Goal: Task Accomplishment & Management: Manage account settings

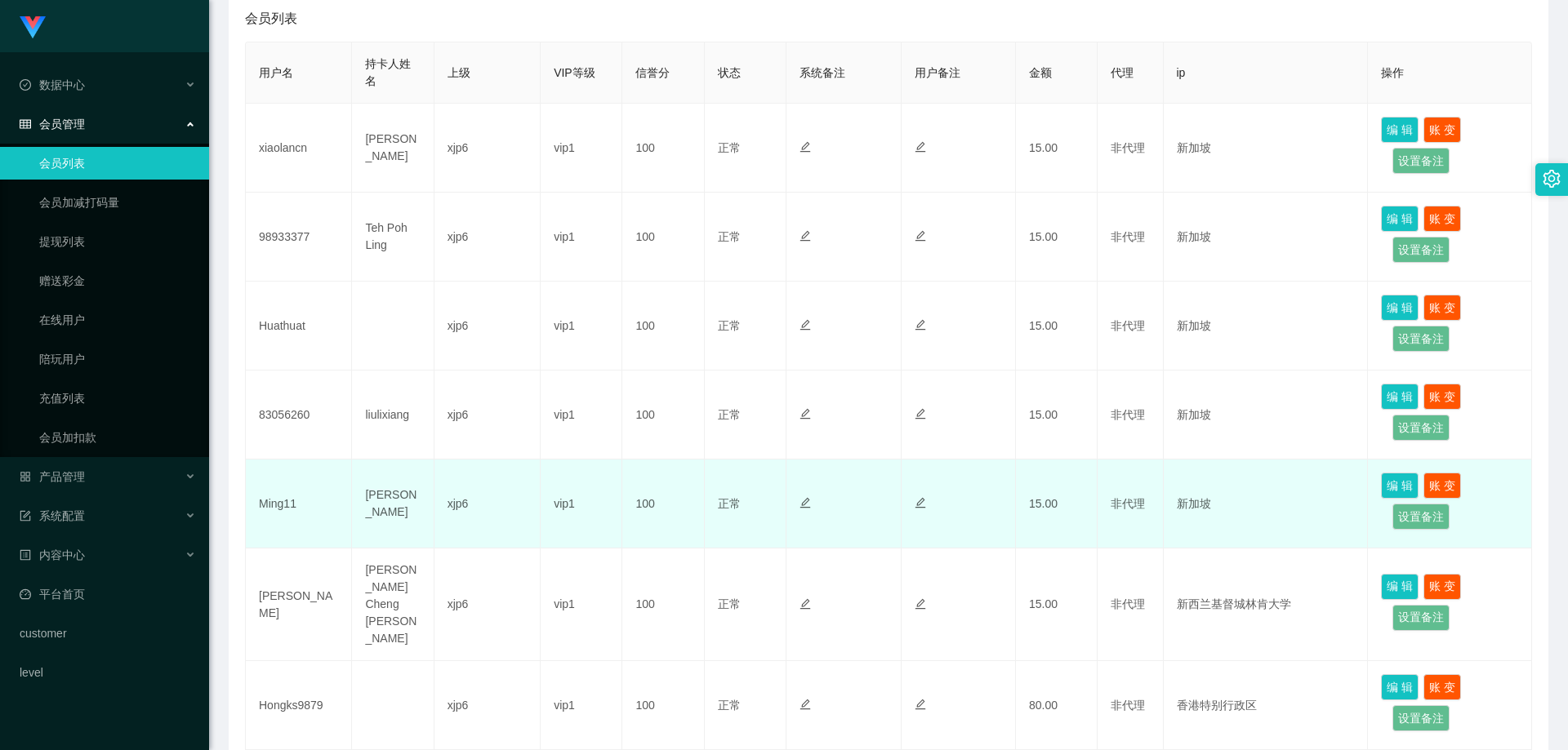
scroll to position [408, 0]
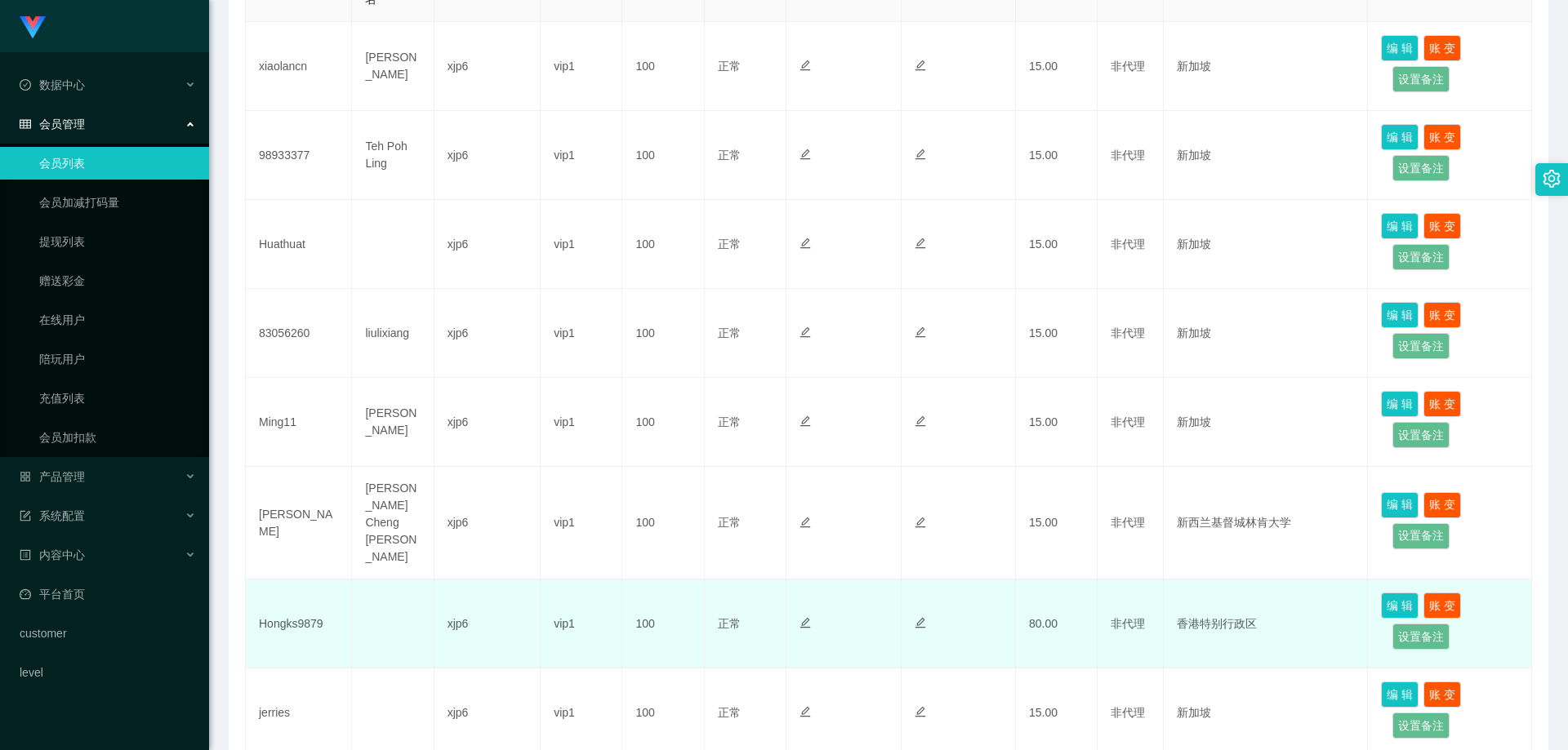
click at [294, 603] on td "Hongks9879" at bounding box center [298, 624] width 106 height 89
click at [294, 603] on td "Hongks9879" at bounding box center [298, 624] width 106 height 89
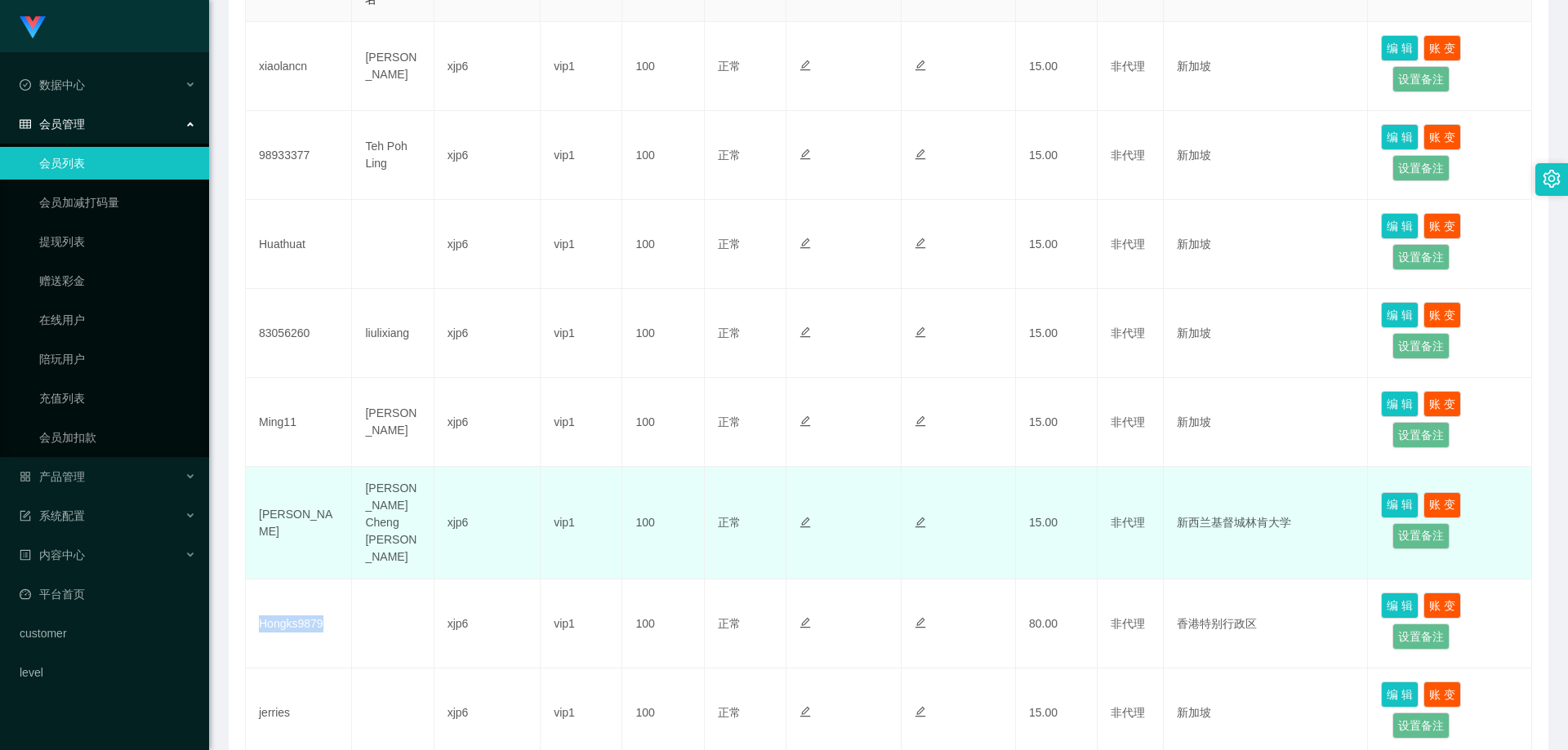
copy td "Hongks9879"
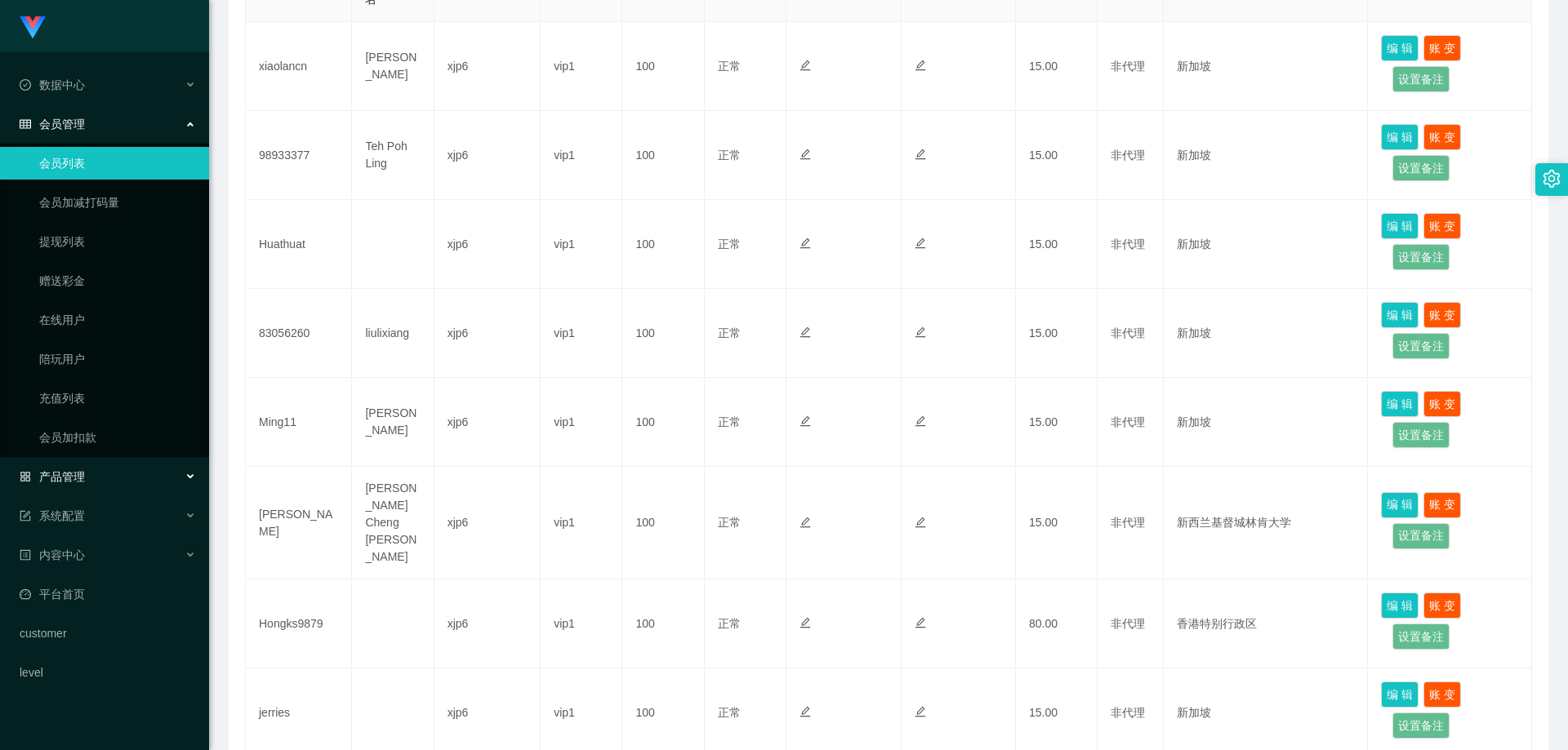
click at [79, 481] on span "产品管理" at bounding box center [52, 477] width 65 height 13
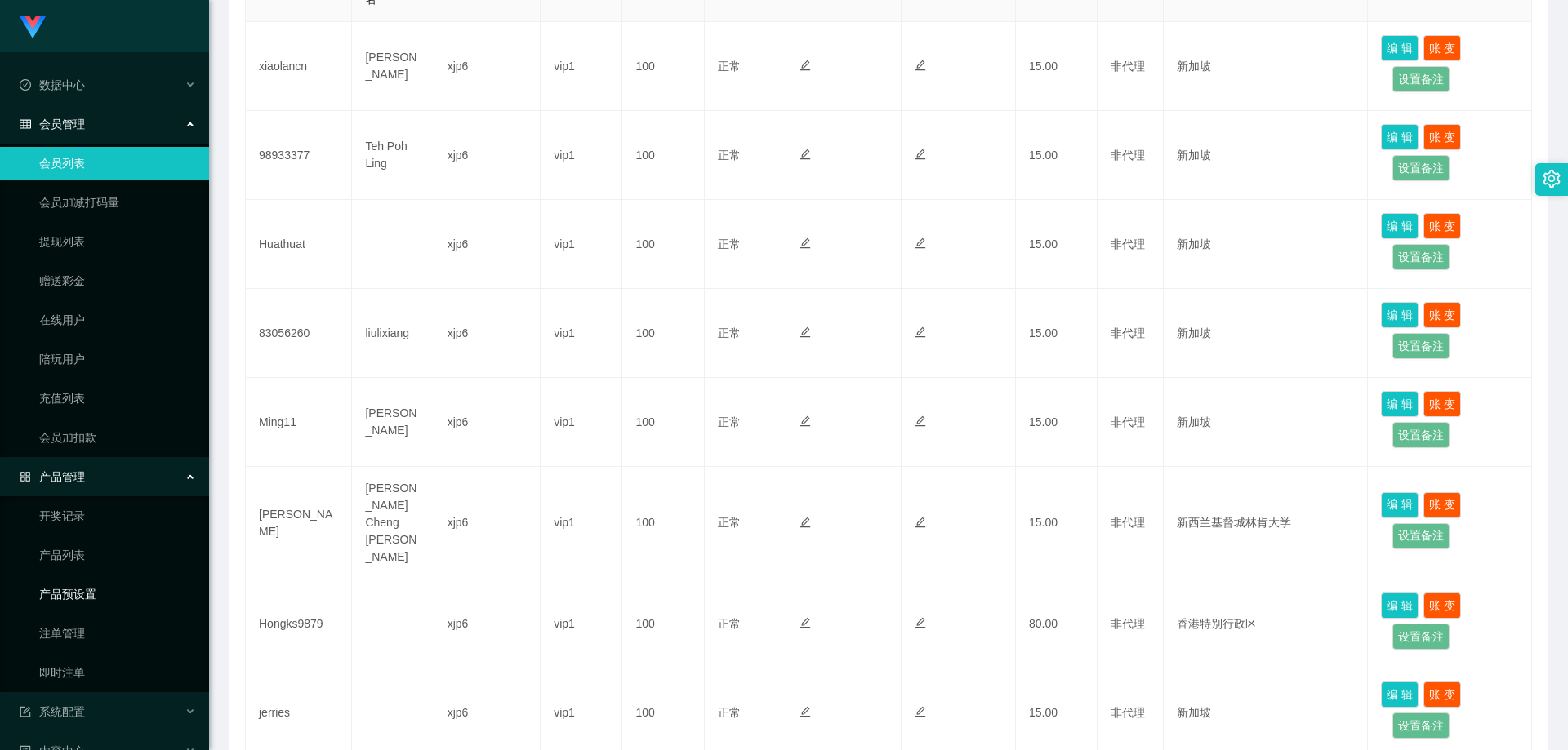
click at [84, 591] on link "产品预设置" at bounding box center [117, 594] width 157 height 33
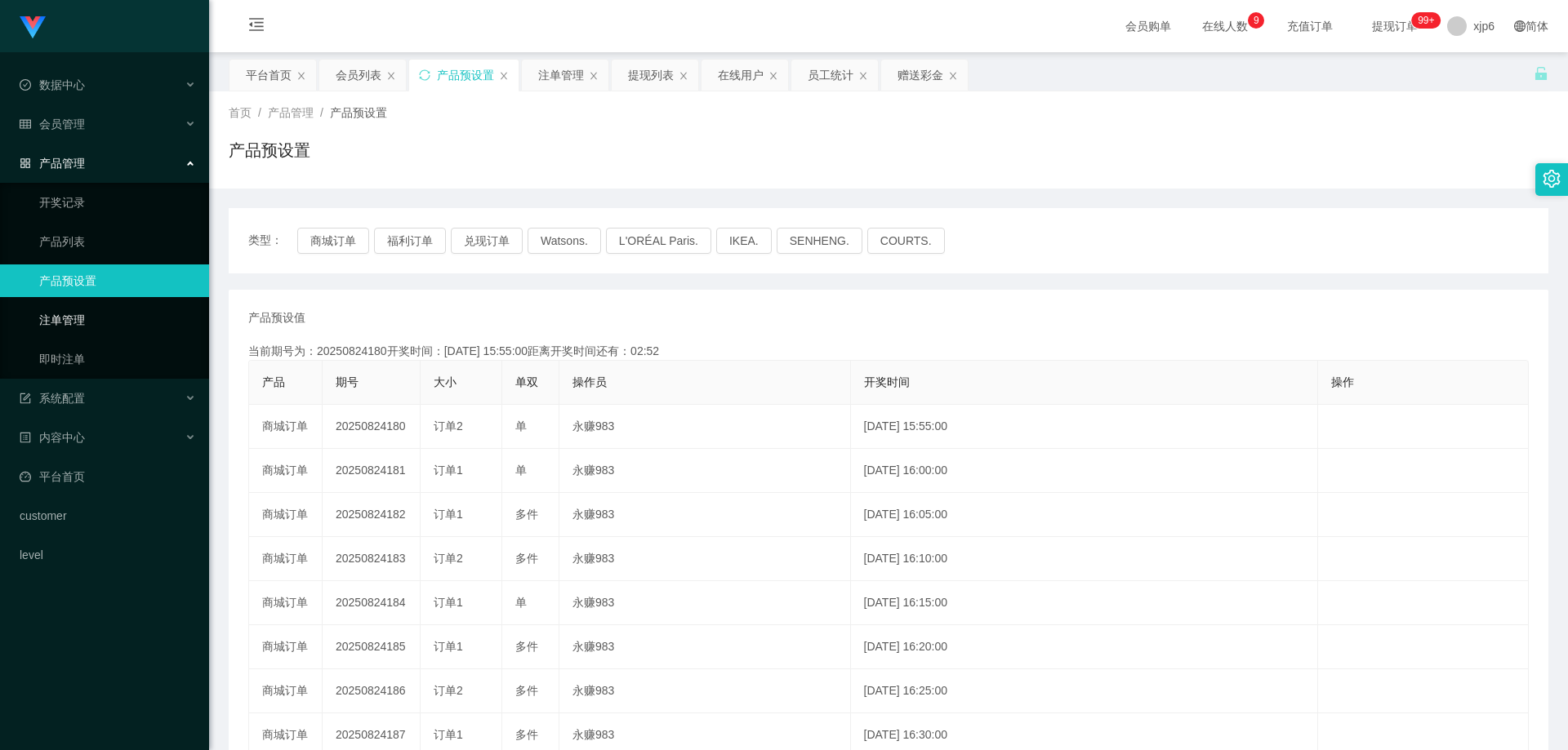
click at [76, 328] on link "注单管理" at bounding box center [117, 319] width 157 height 33
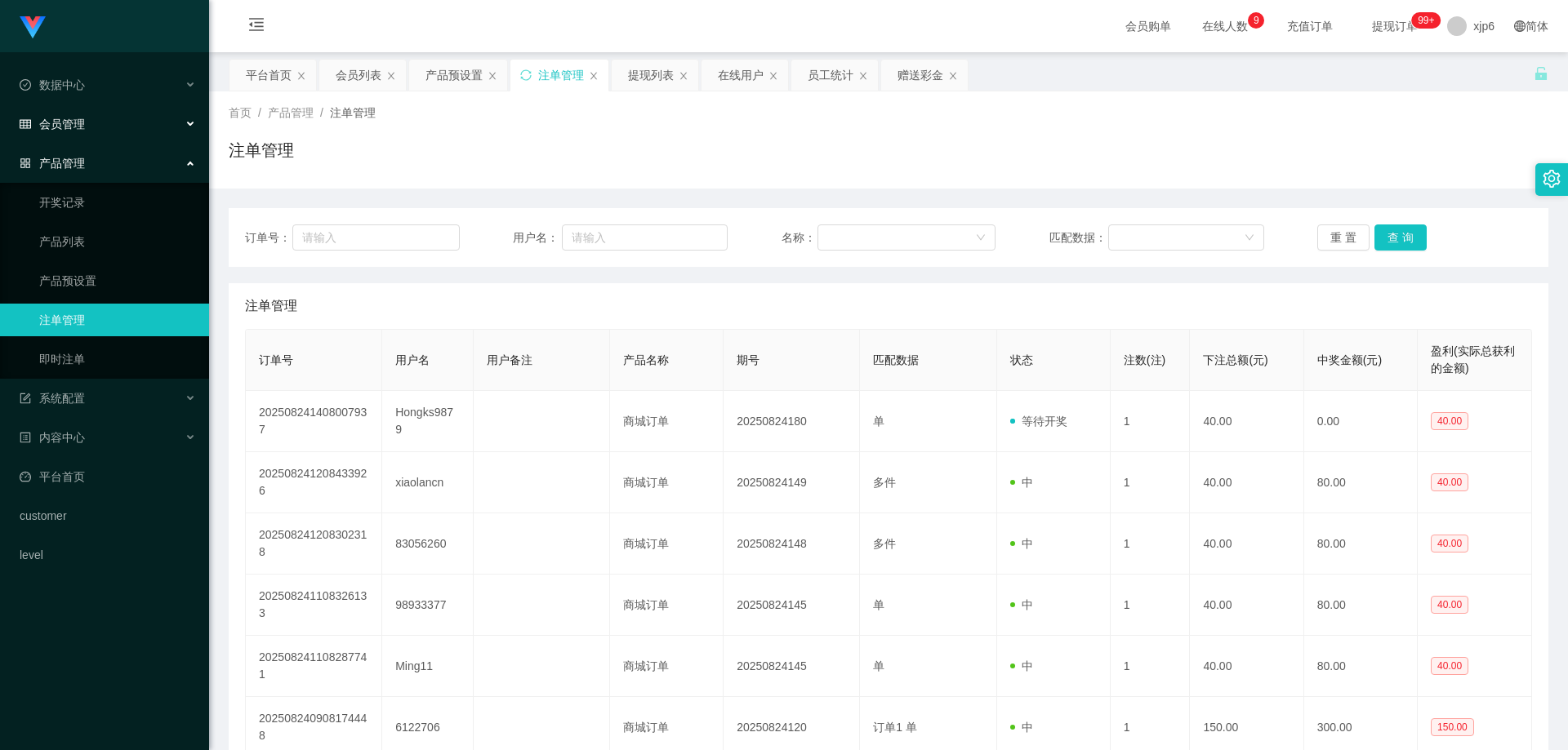
click at [126, 122] on div "会员管理" at bounding box center [104, 124] width 209 height 33
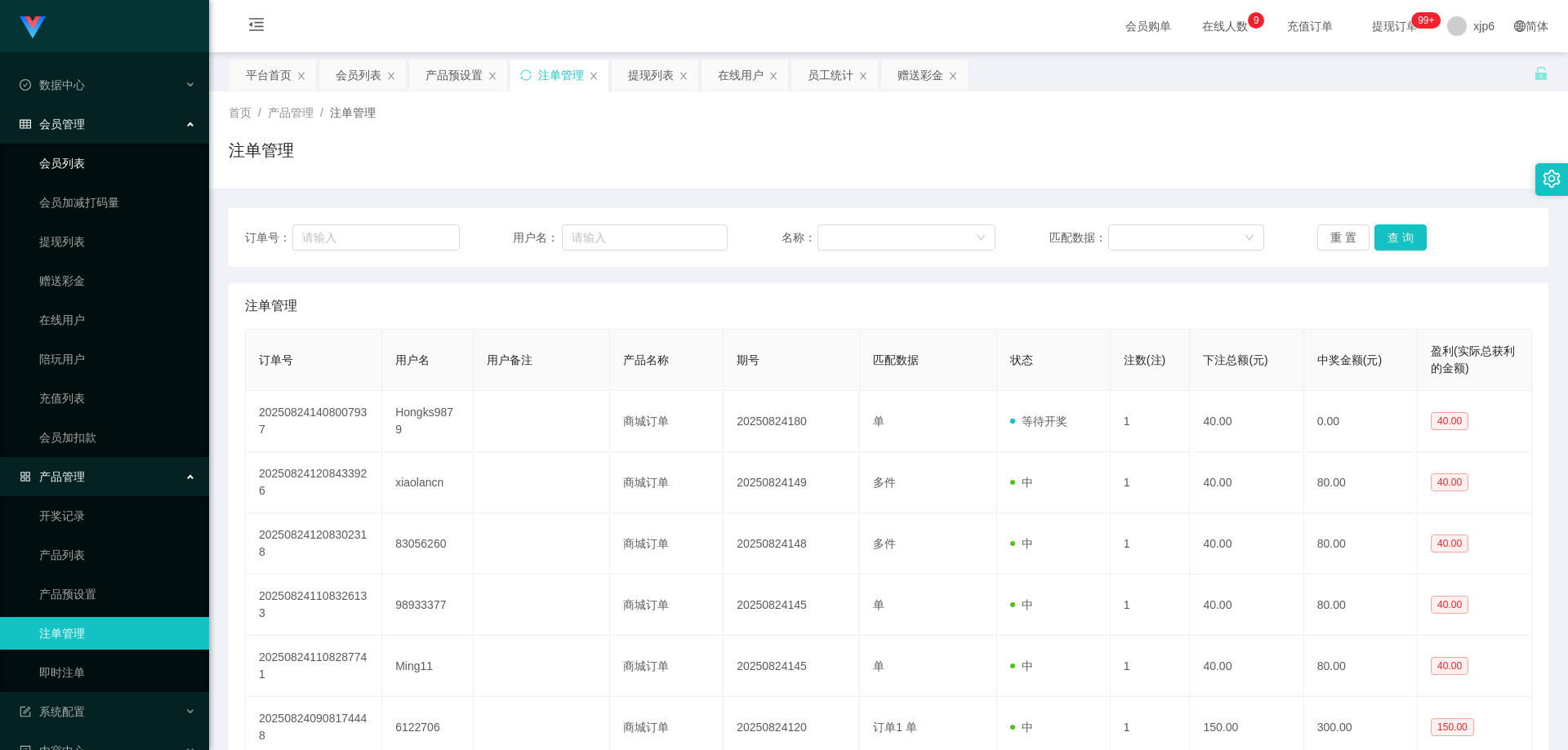
click at [112, 167] on link "会员列表" at bounding box center [117, 163] width 157 height 33
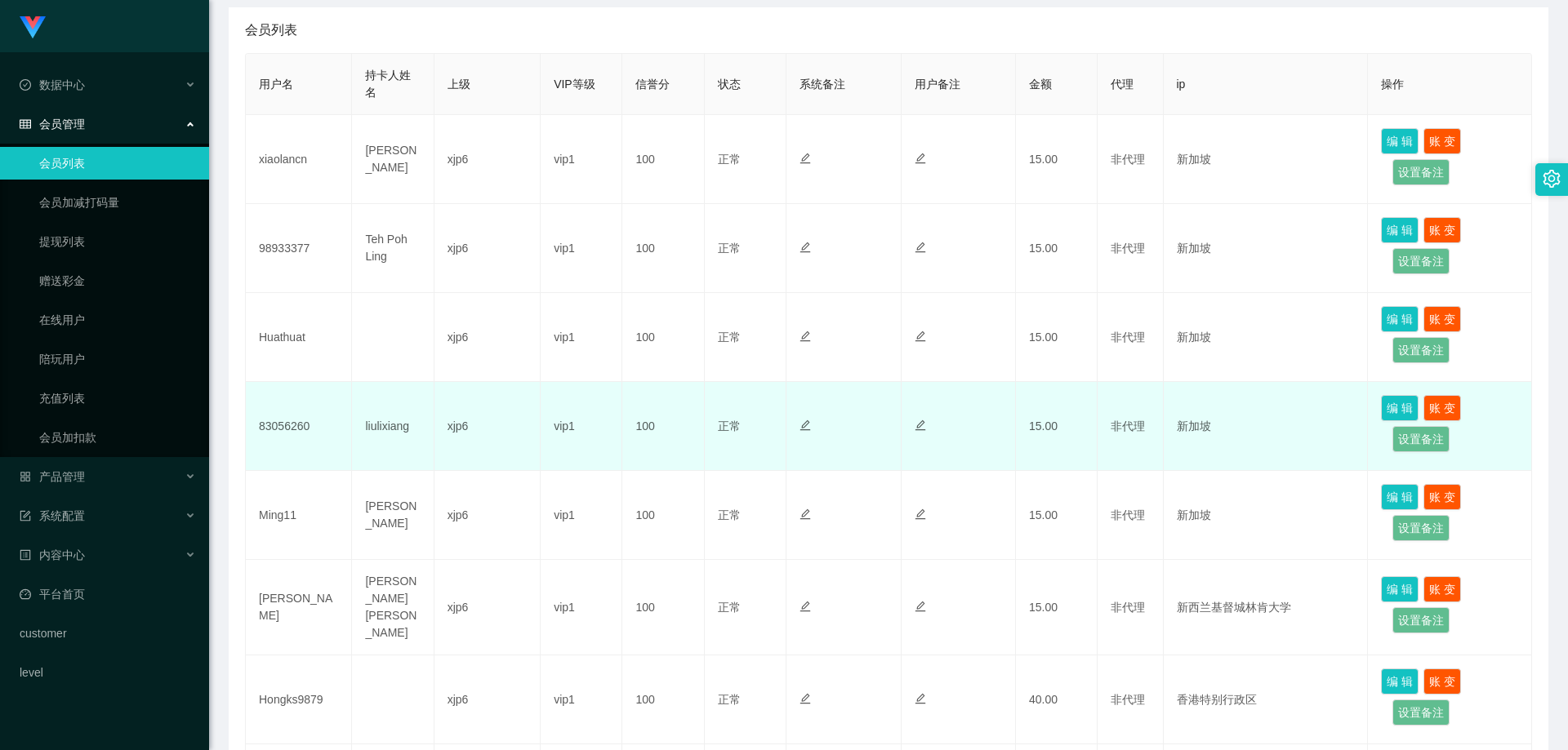
scroll to position [327, 0]
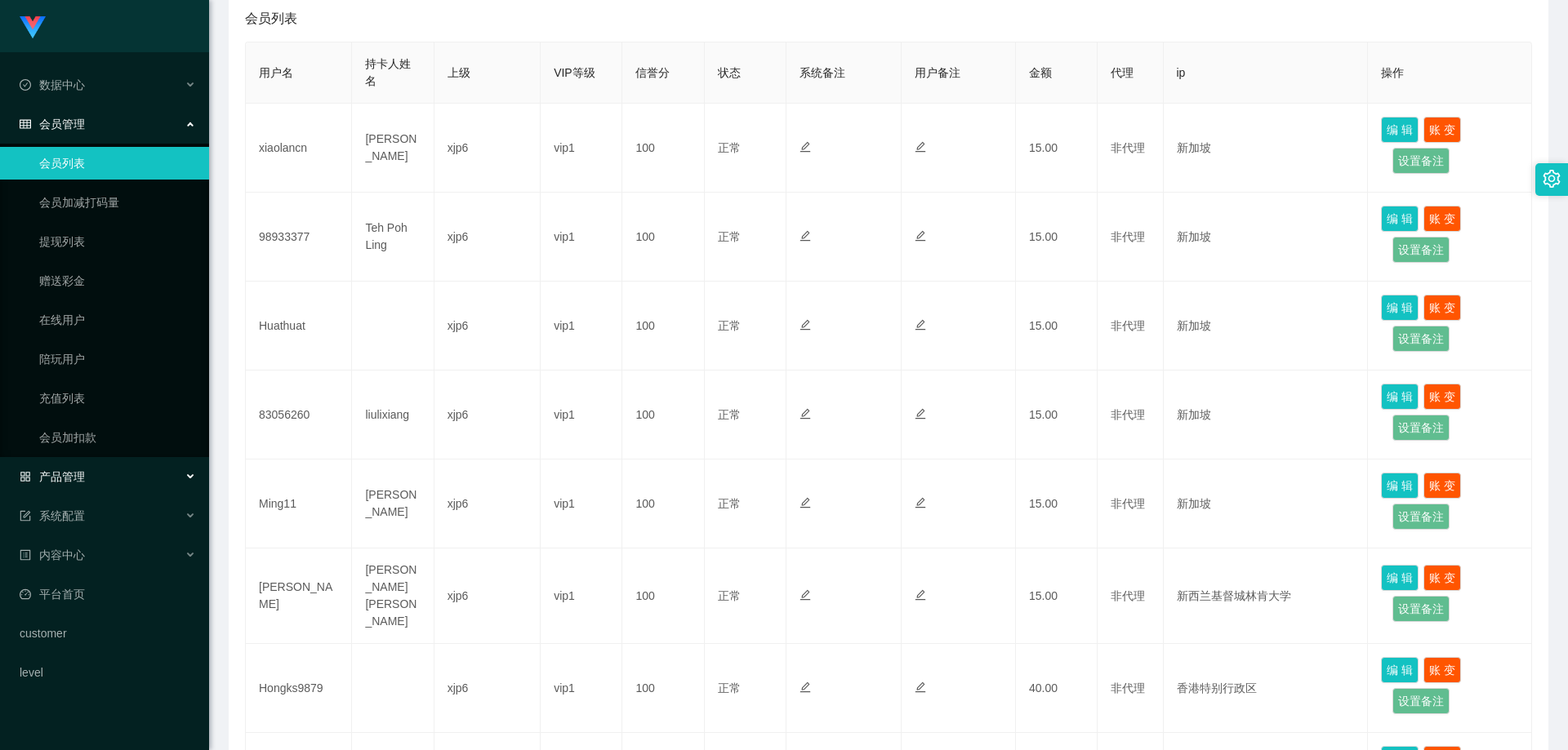
click at [79, 479] on span "产品管理" at bounding box center [52, 477] width 65 height 13
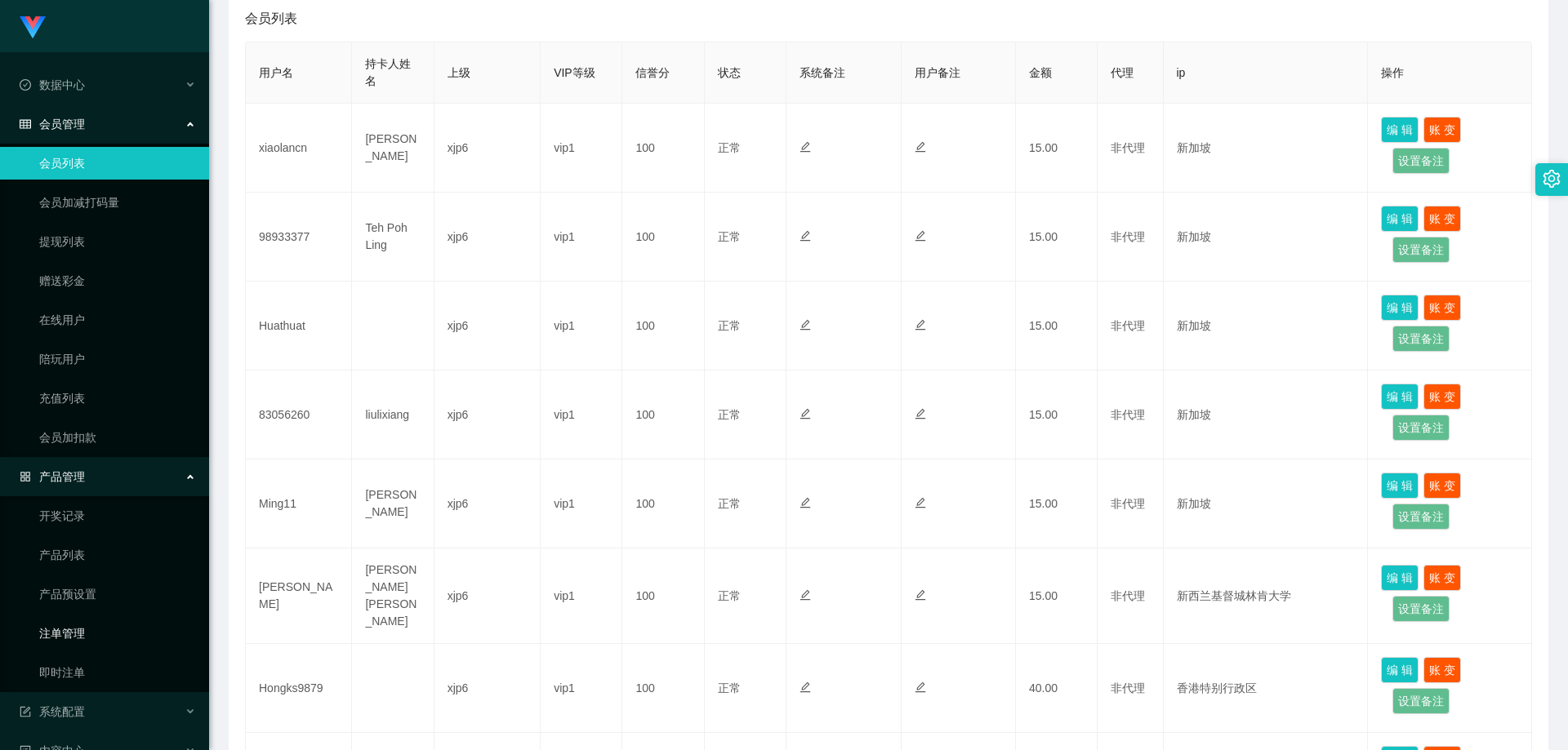
click at [94, 634] on link "注单管理" at bounding box center [117, 634] width 157 height 33
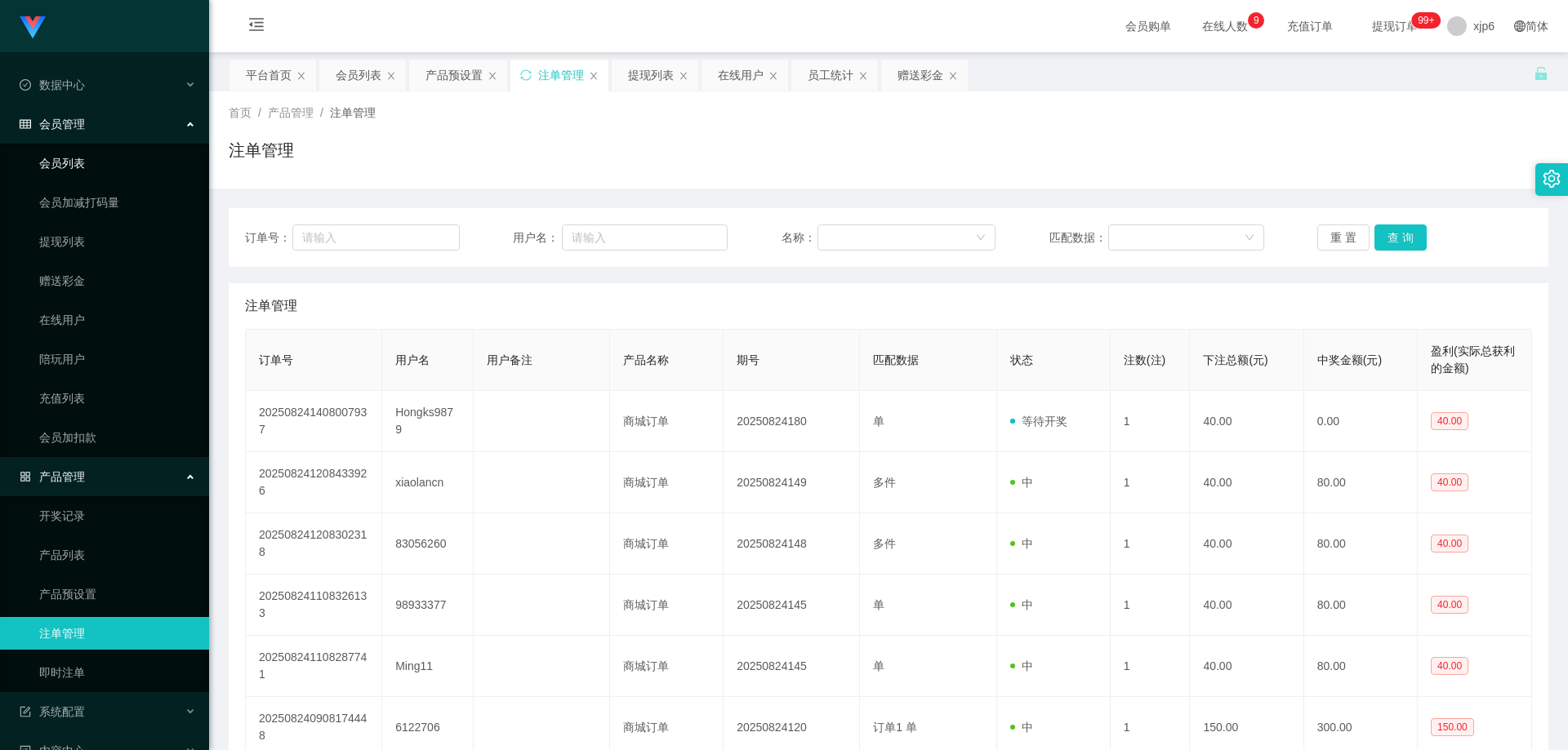
drag, startPoint x: 92, startPoint y: 165, endPoint x: 111, endPoint y: 163, distance: 19.1
click at [94, 165] on link "会员列表" at bounding box center [117, 163] width 157 height 33
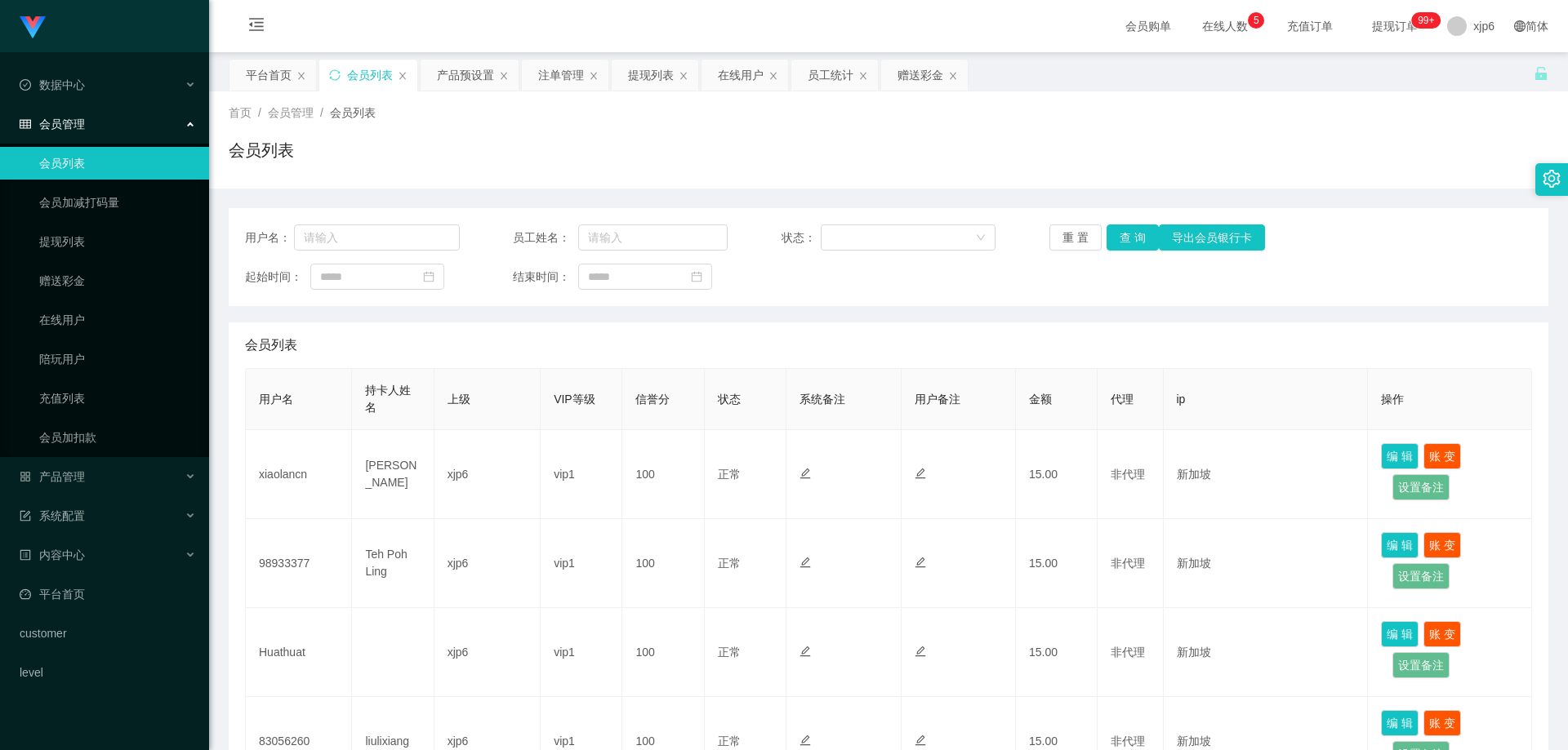
scroll to position [408, 0]
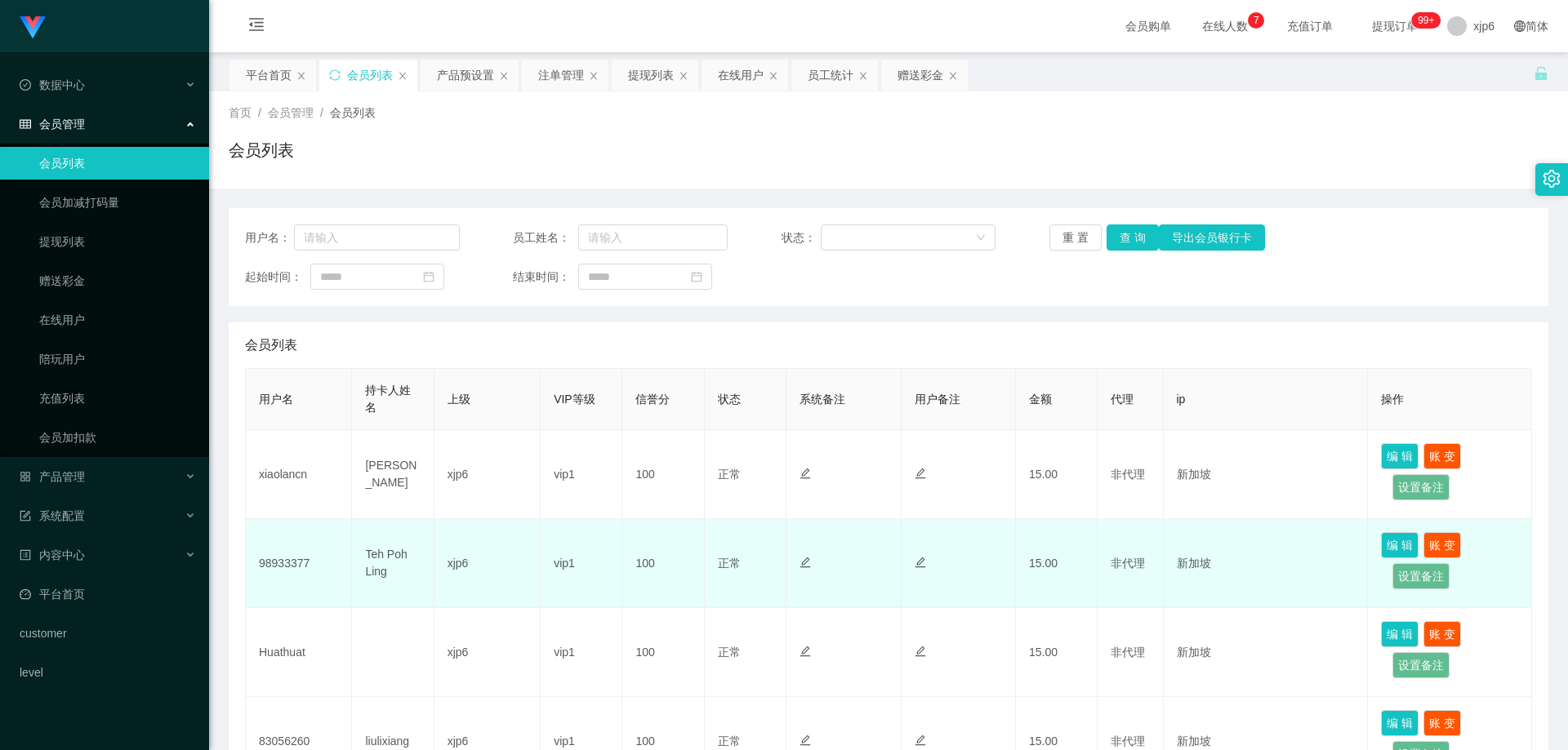
scroll to position [327, 0]
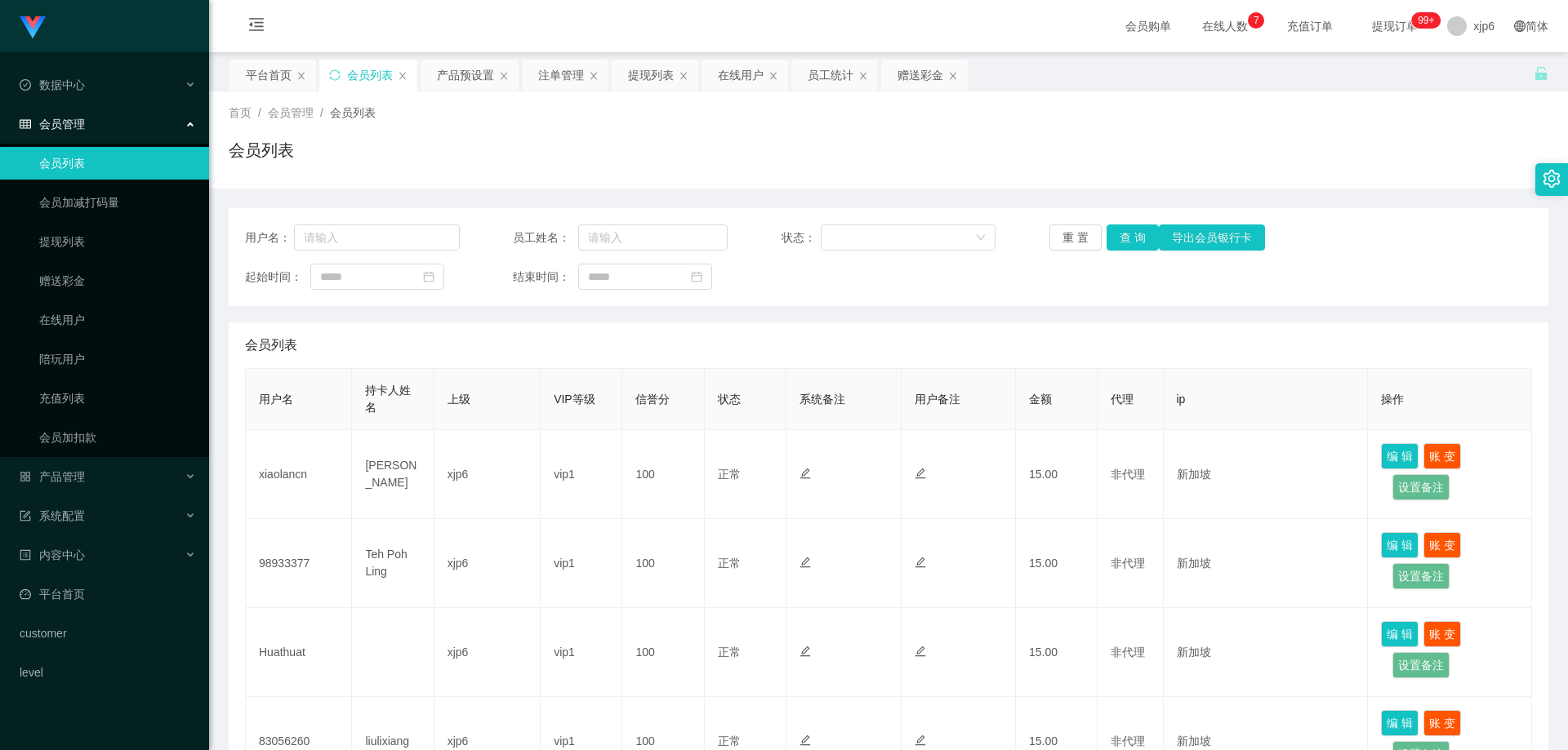
scroll to position [490, 0]
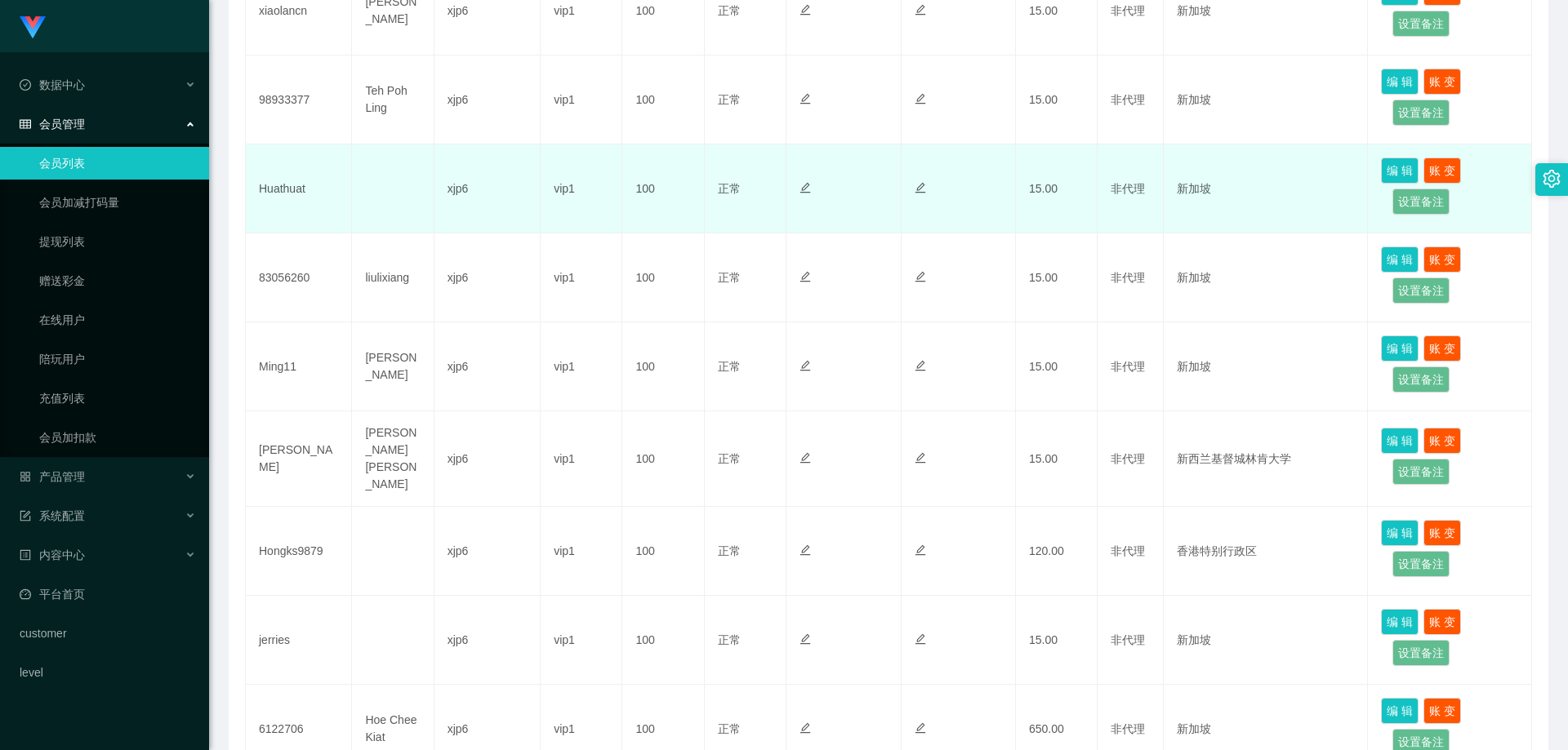
scroll to position [490, 0]
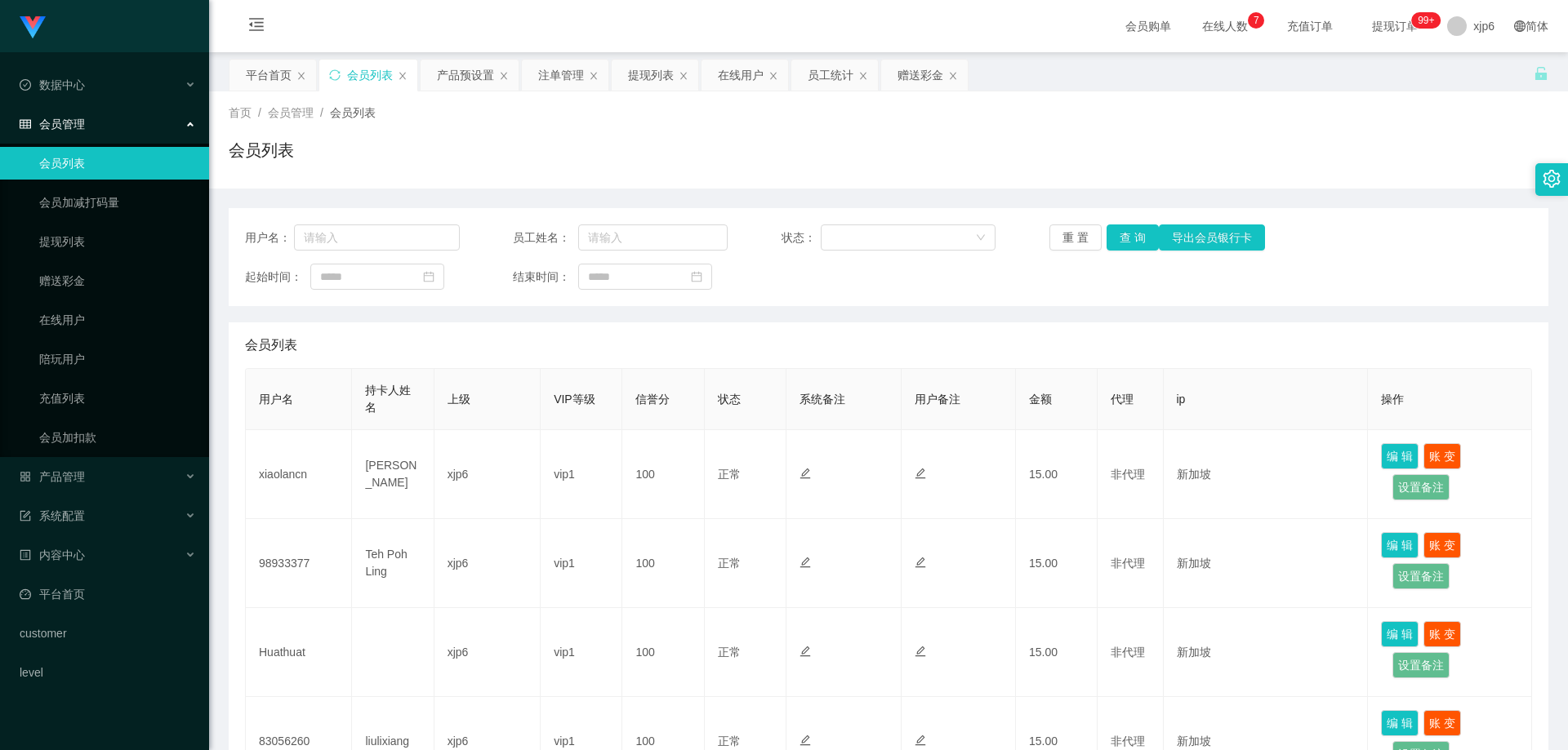
scroll to position [408, 0]
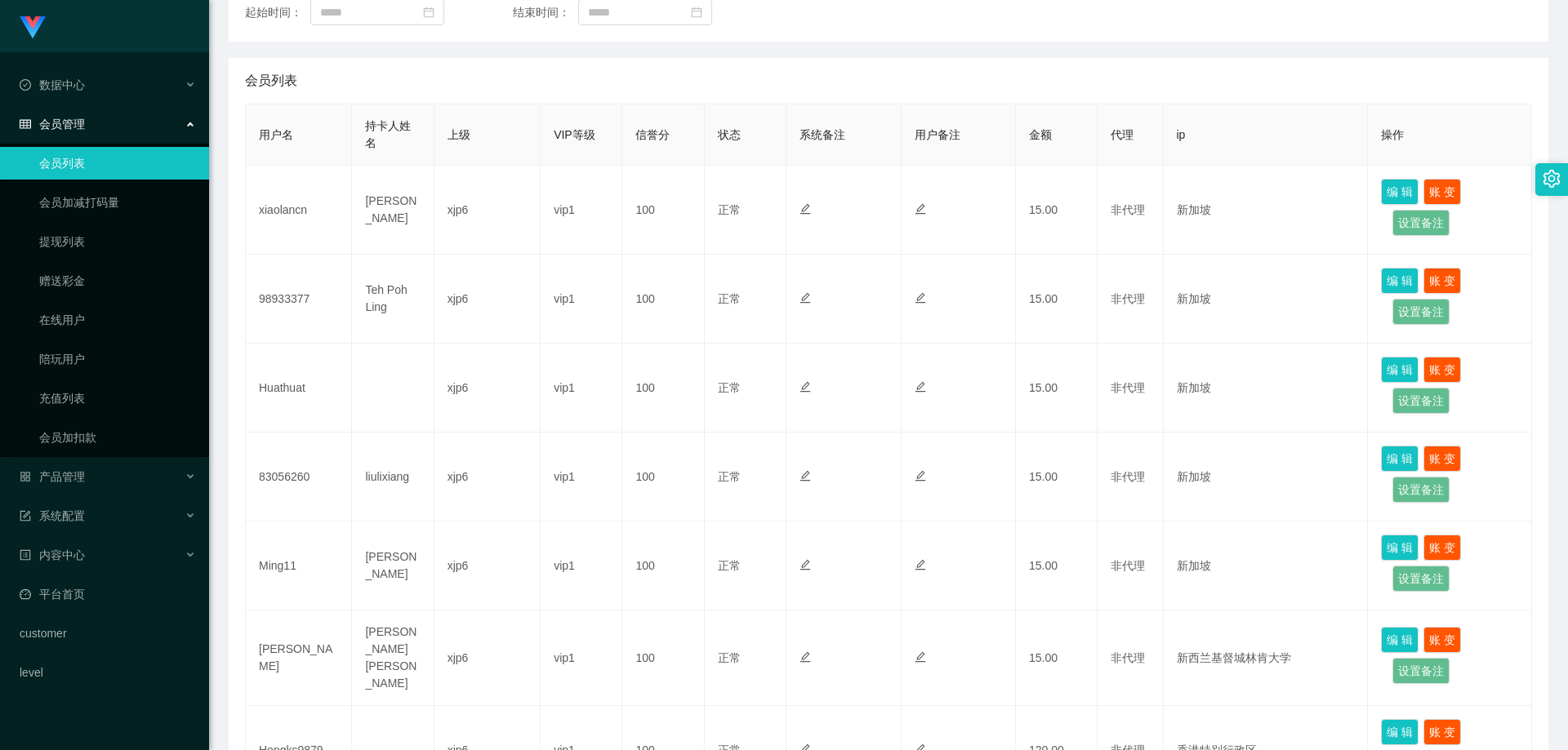
scroll to position [163, 0]
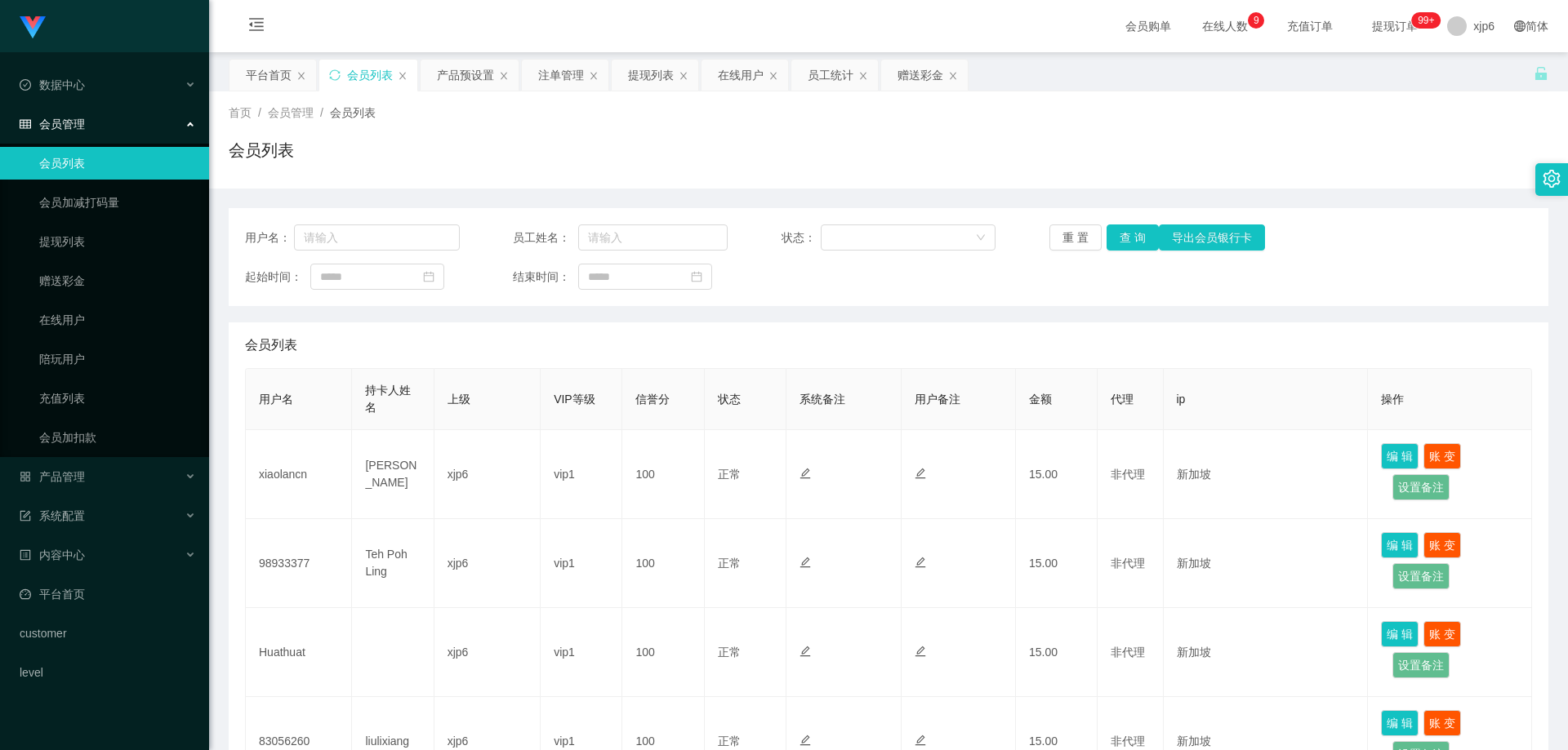
scroll to position [408, 0]
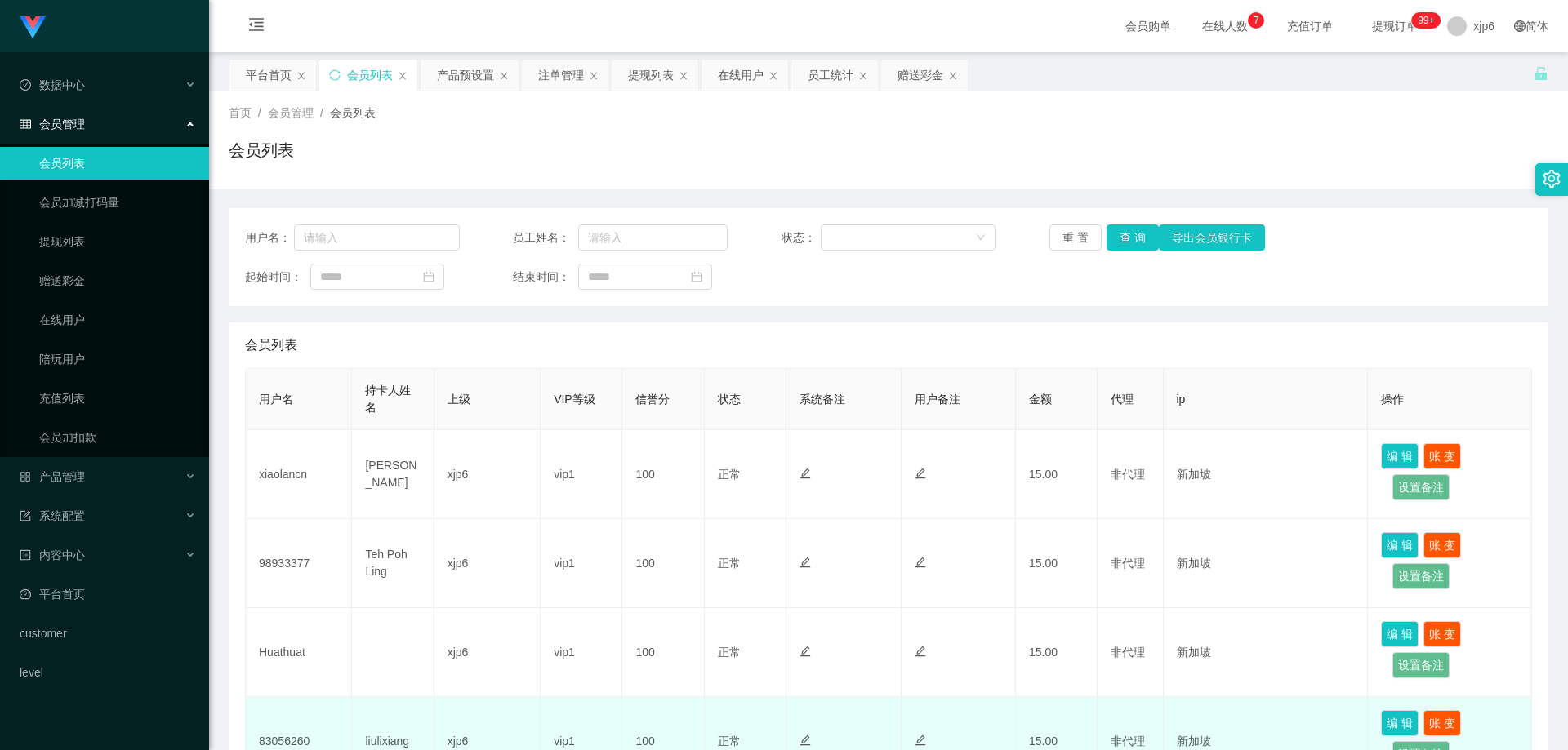
scroll to position [490, 0]
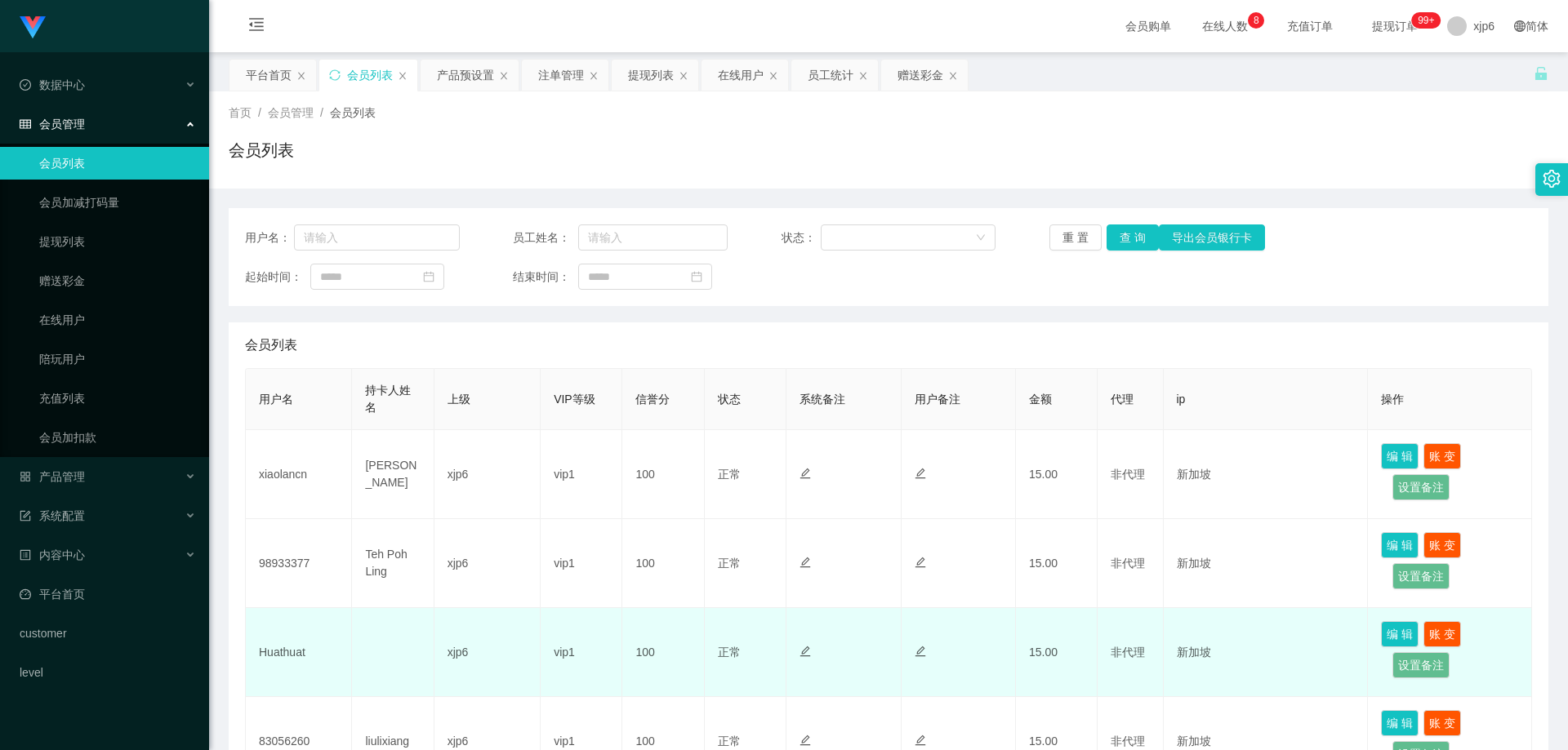
scroll to position [327, 0]
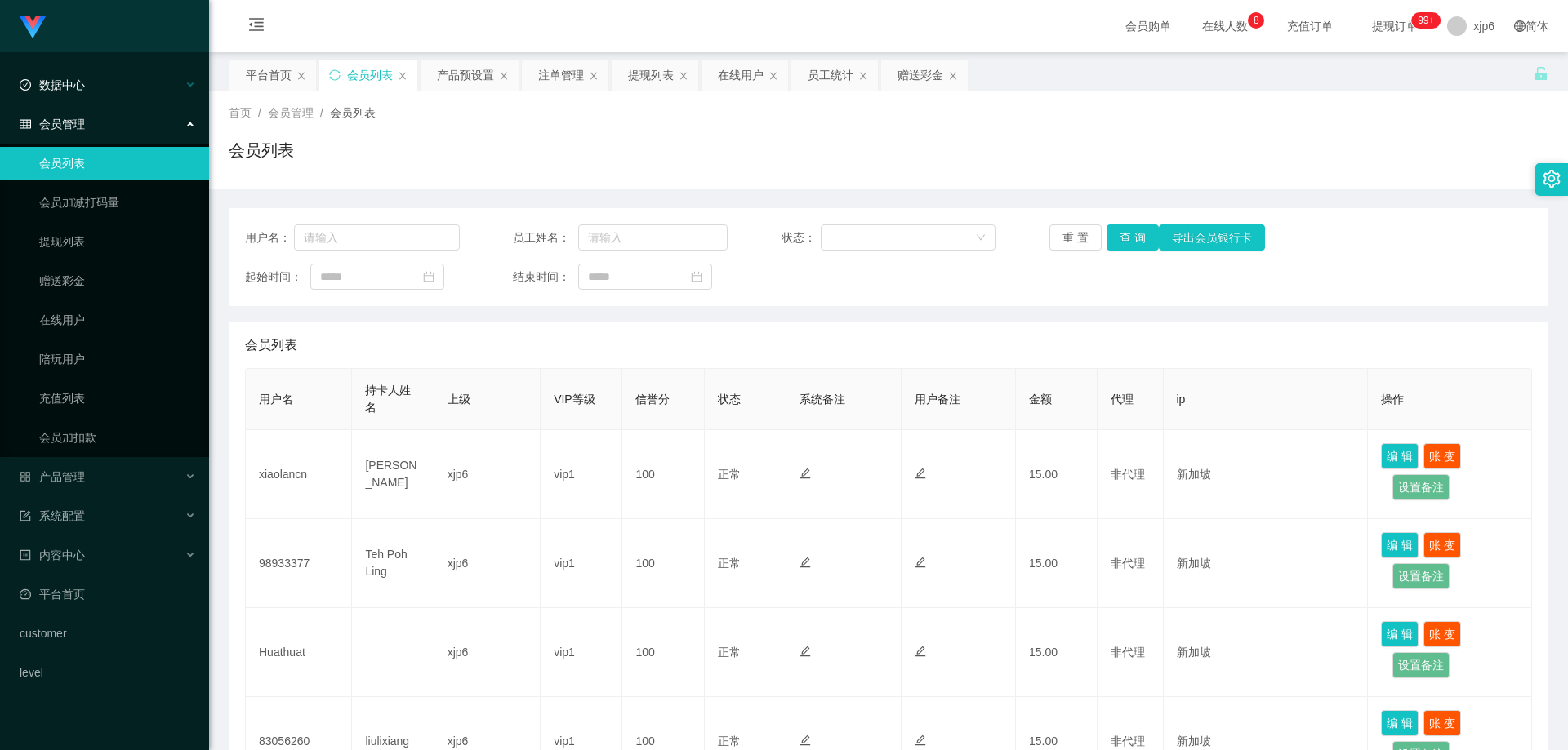
scroll to position [408, 0]
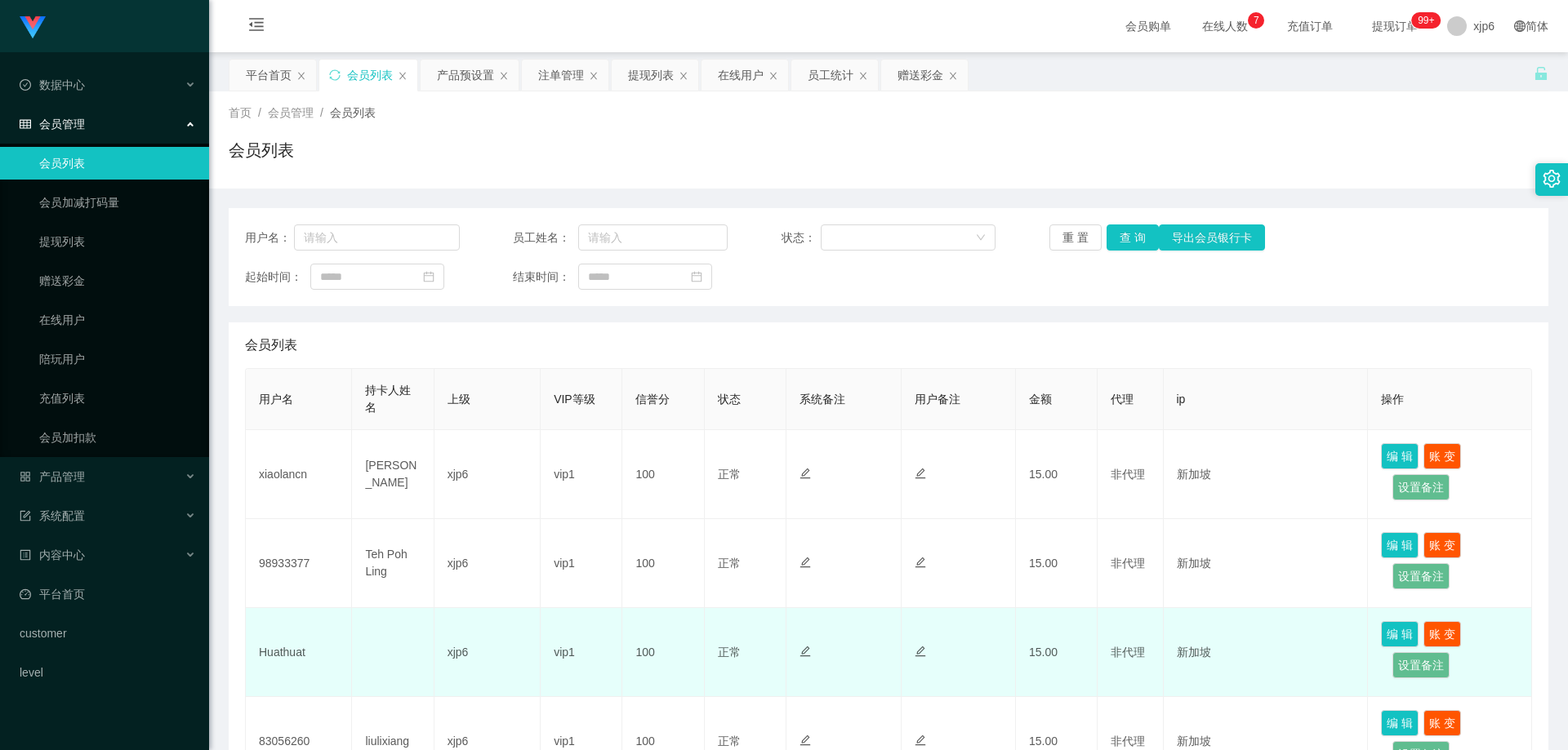
scroll to position [490, 0]
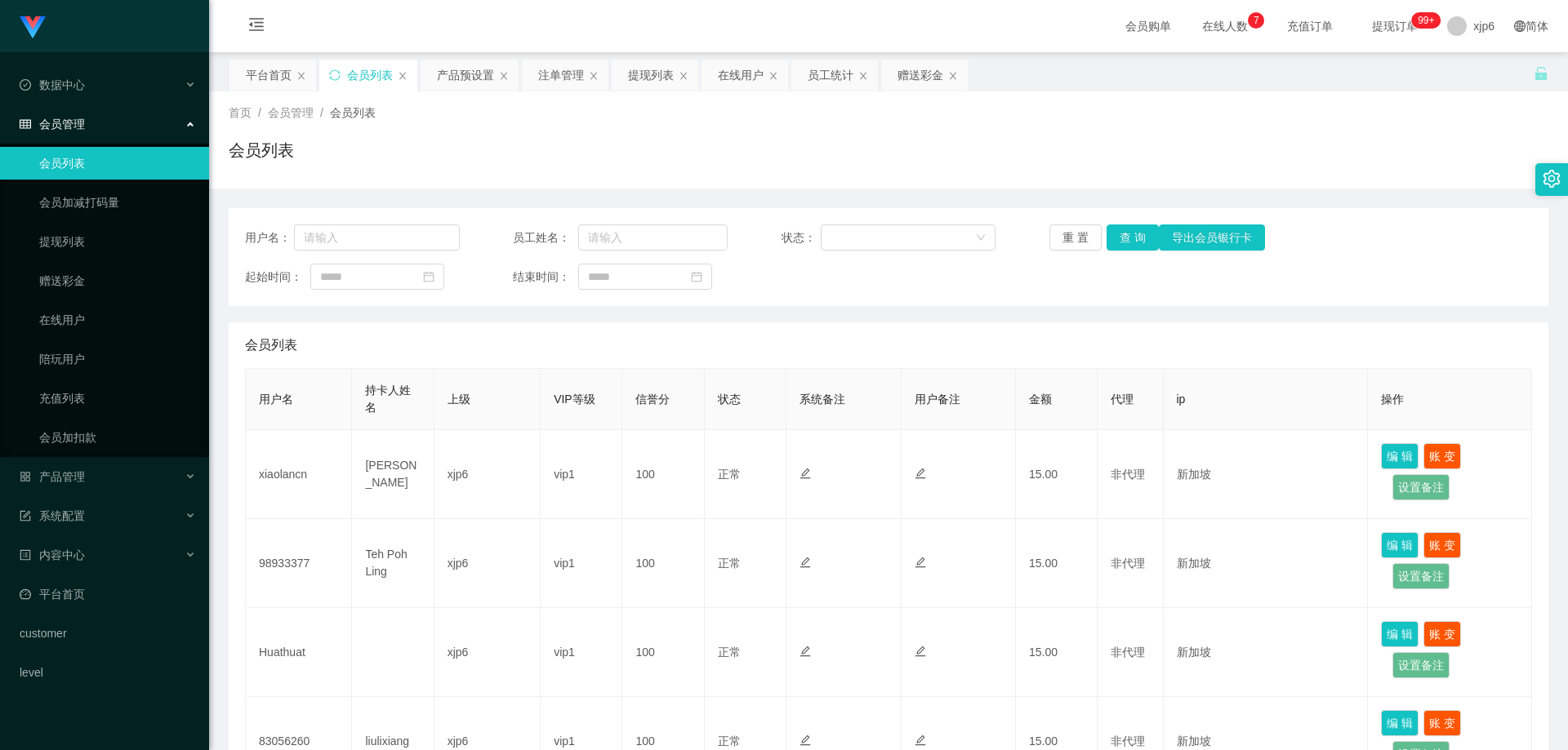
scroll to position [490, 0]
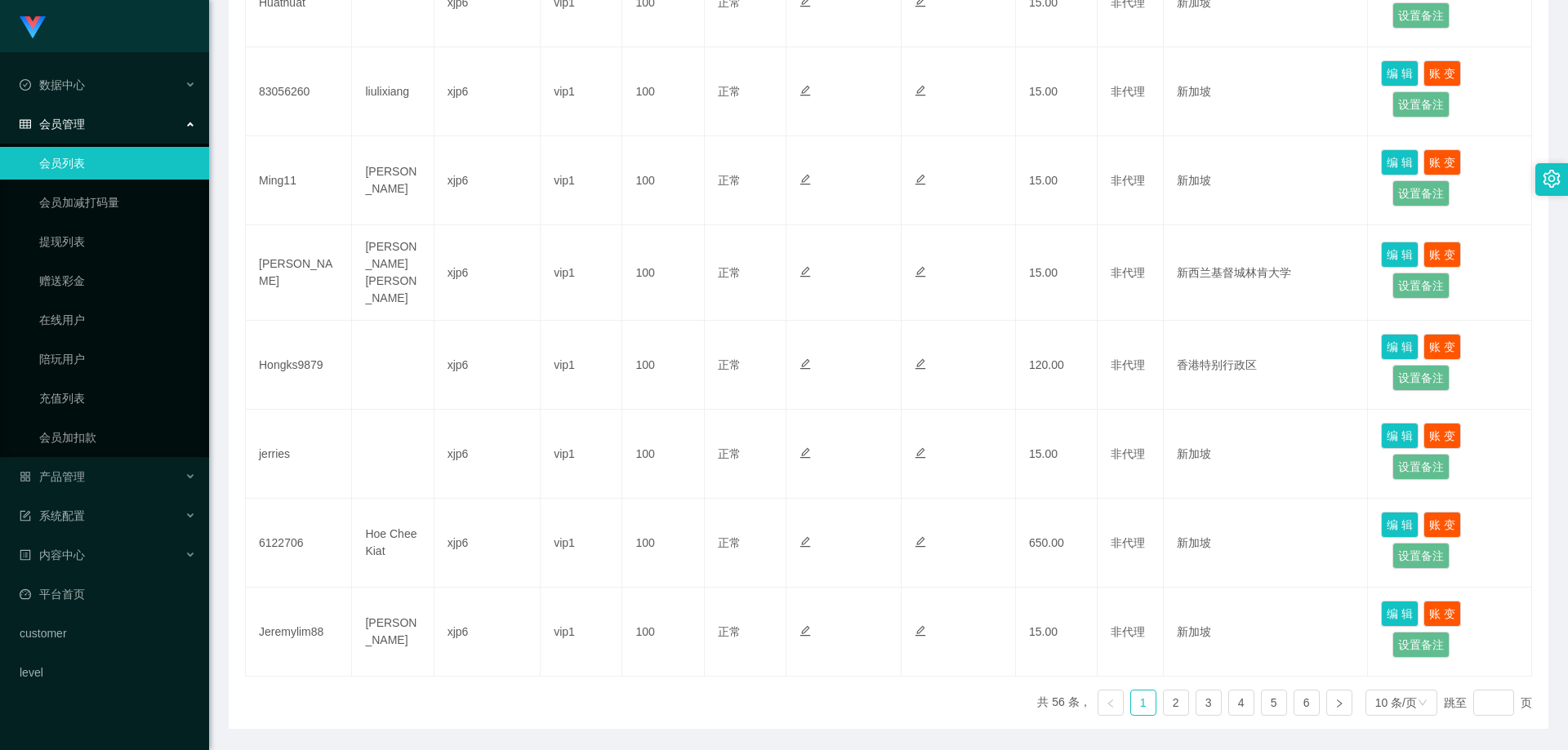
scroll to position [653, 0]
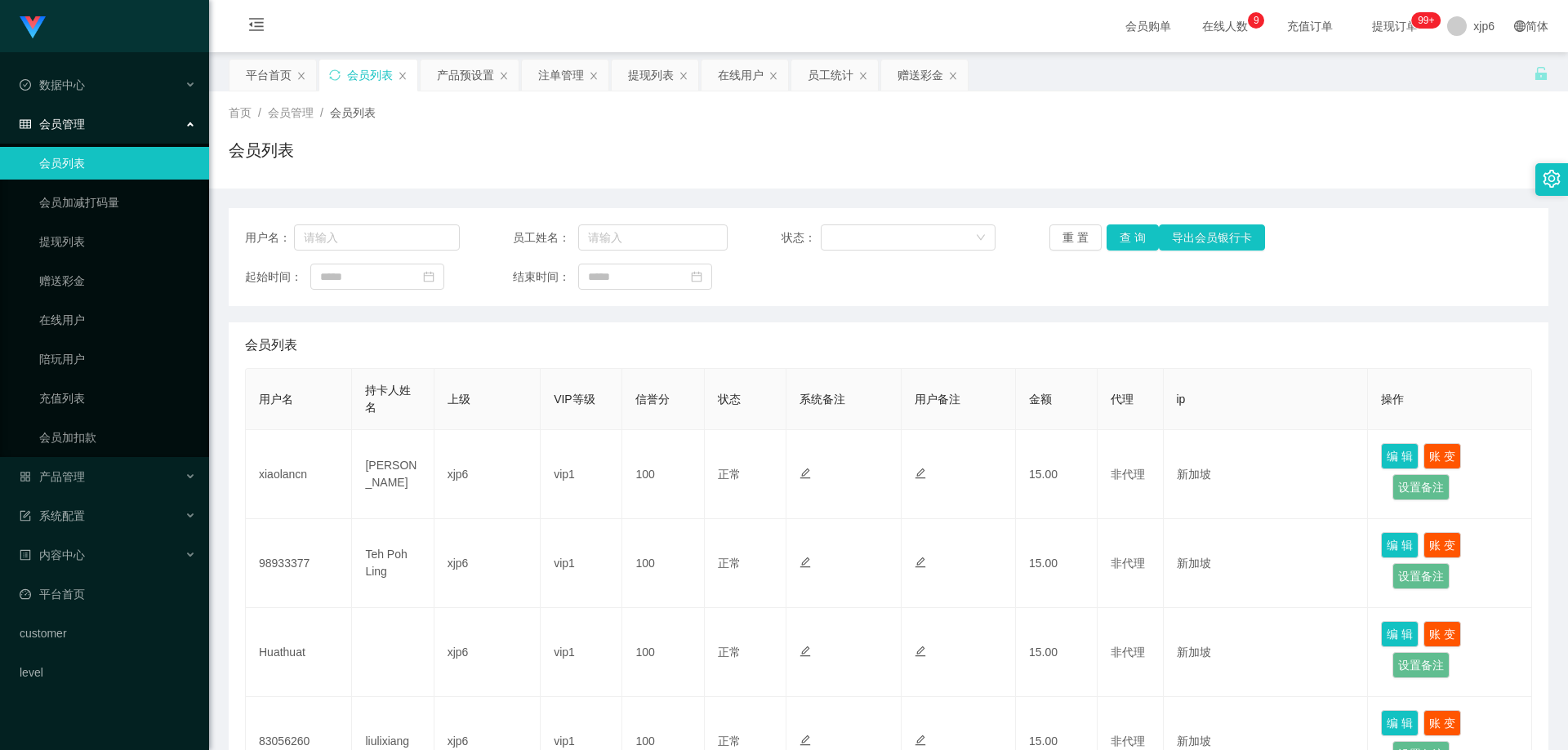
scroll to position [490, 0]
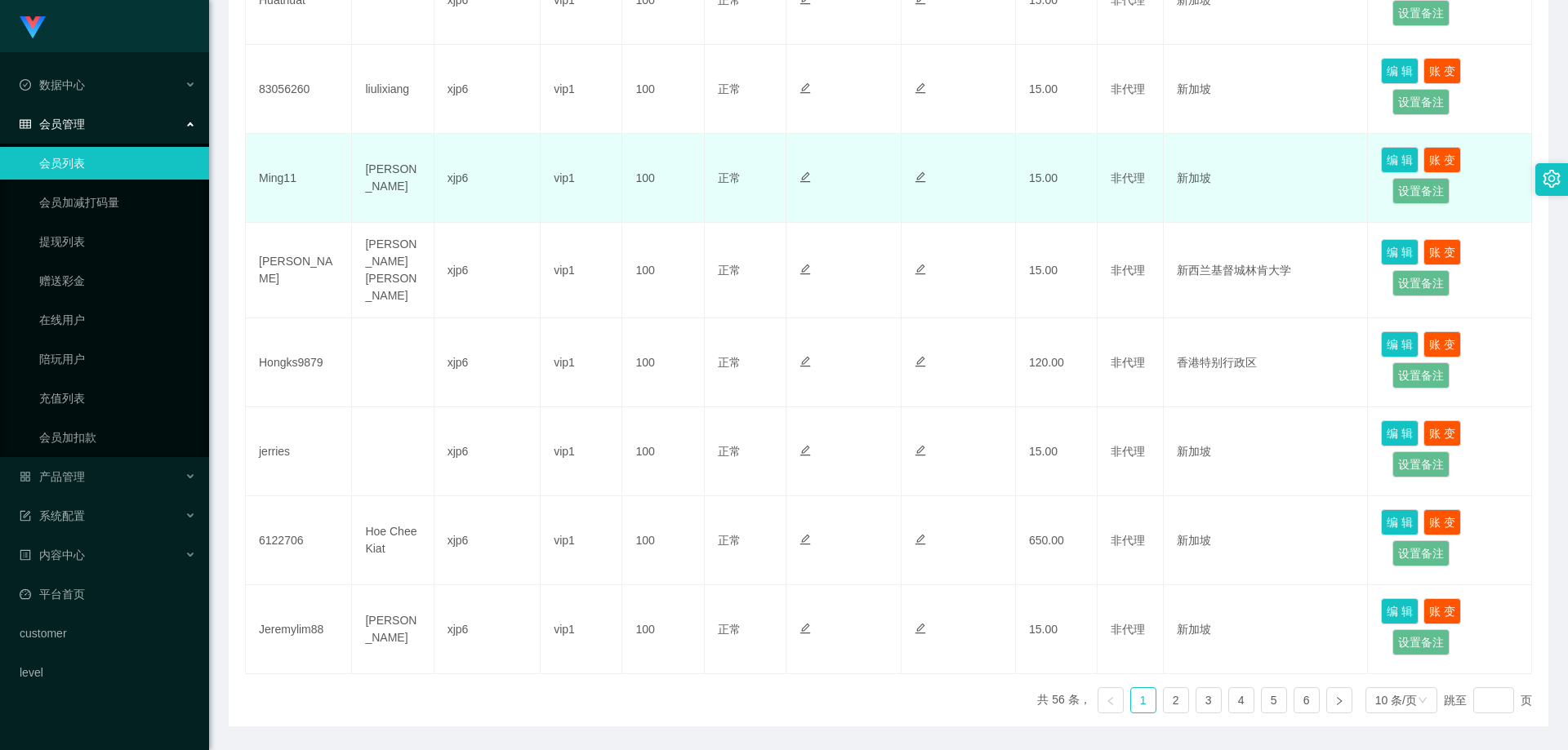
scroll to position [653, 0]
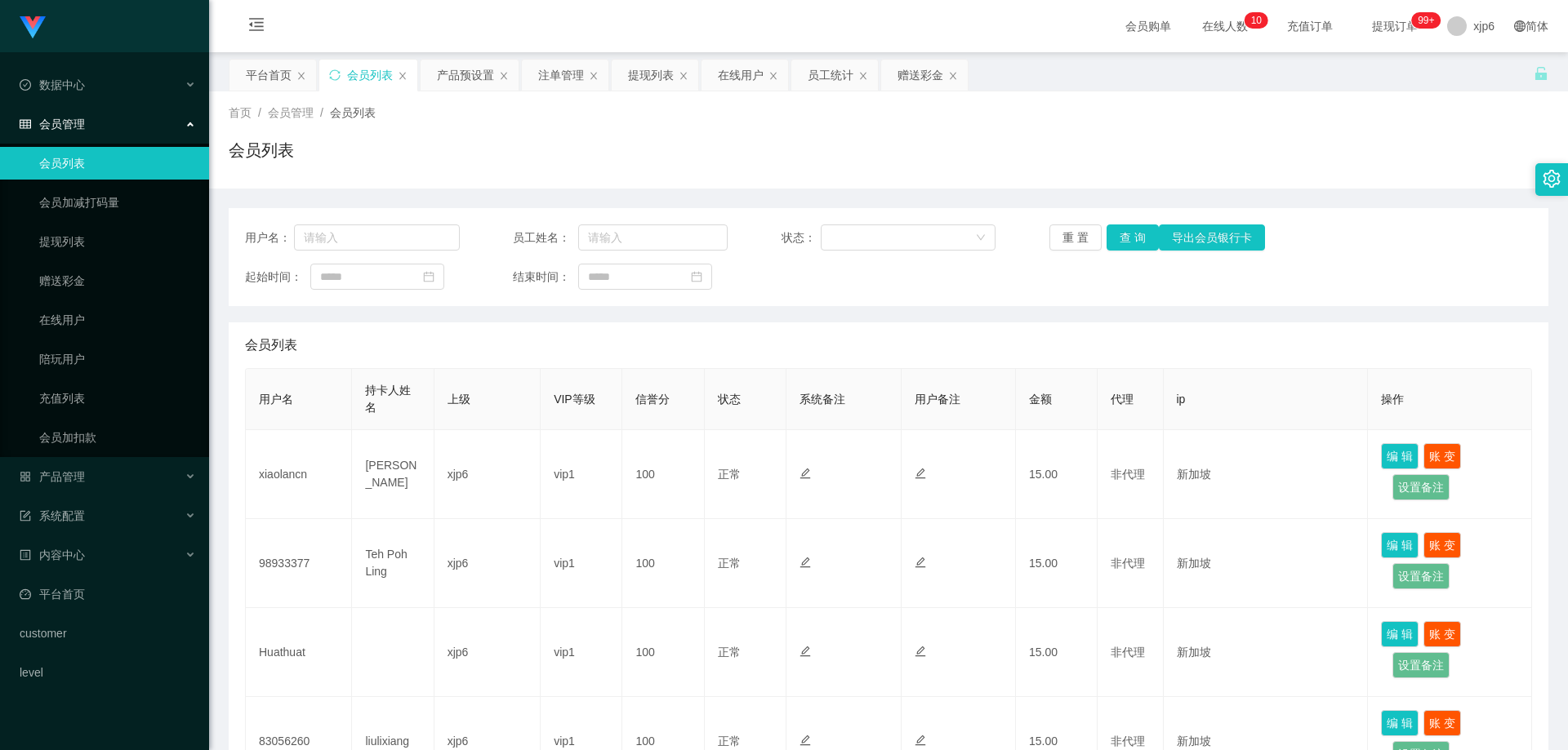
scroll to position [572, 0]
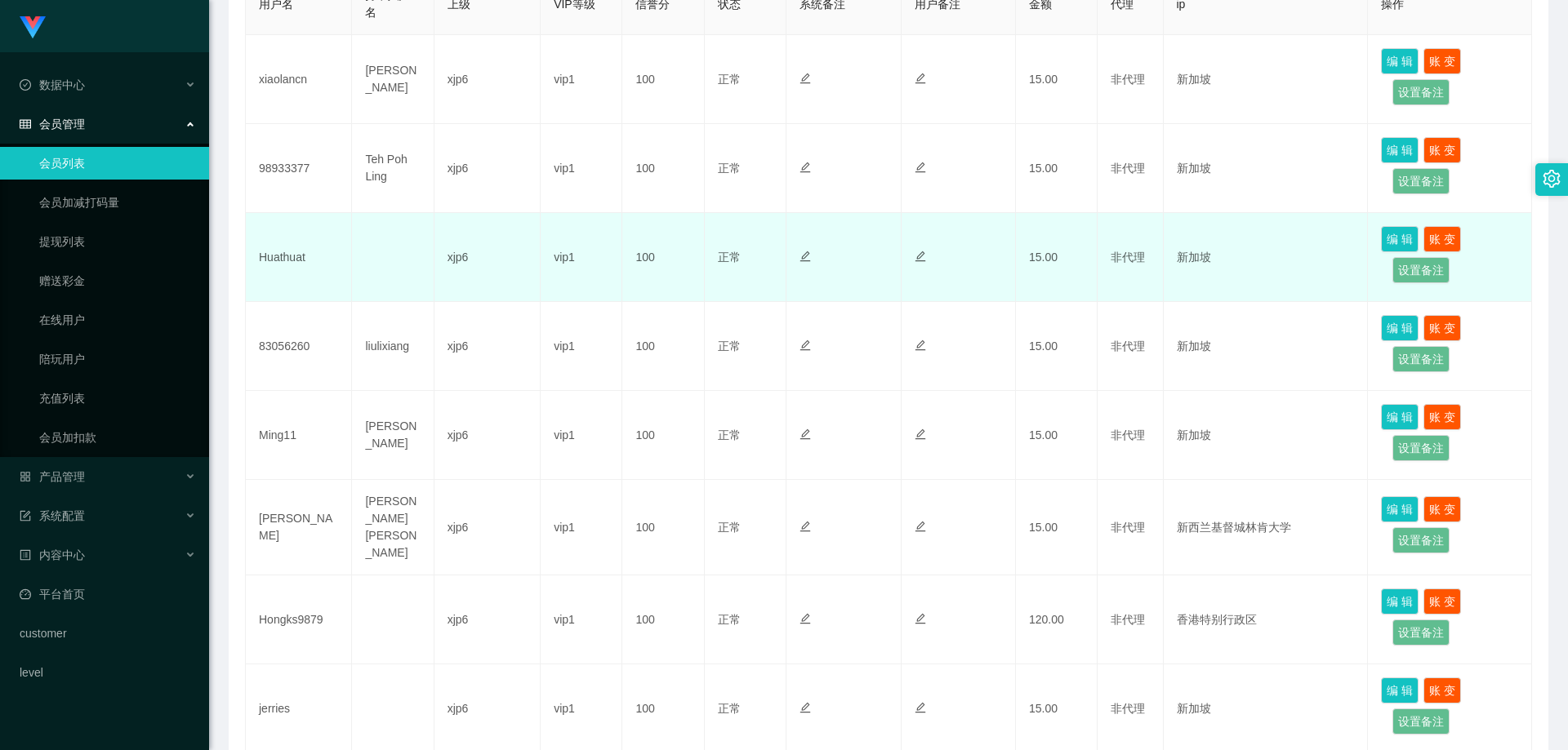
scroll to position [408, 0]
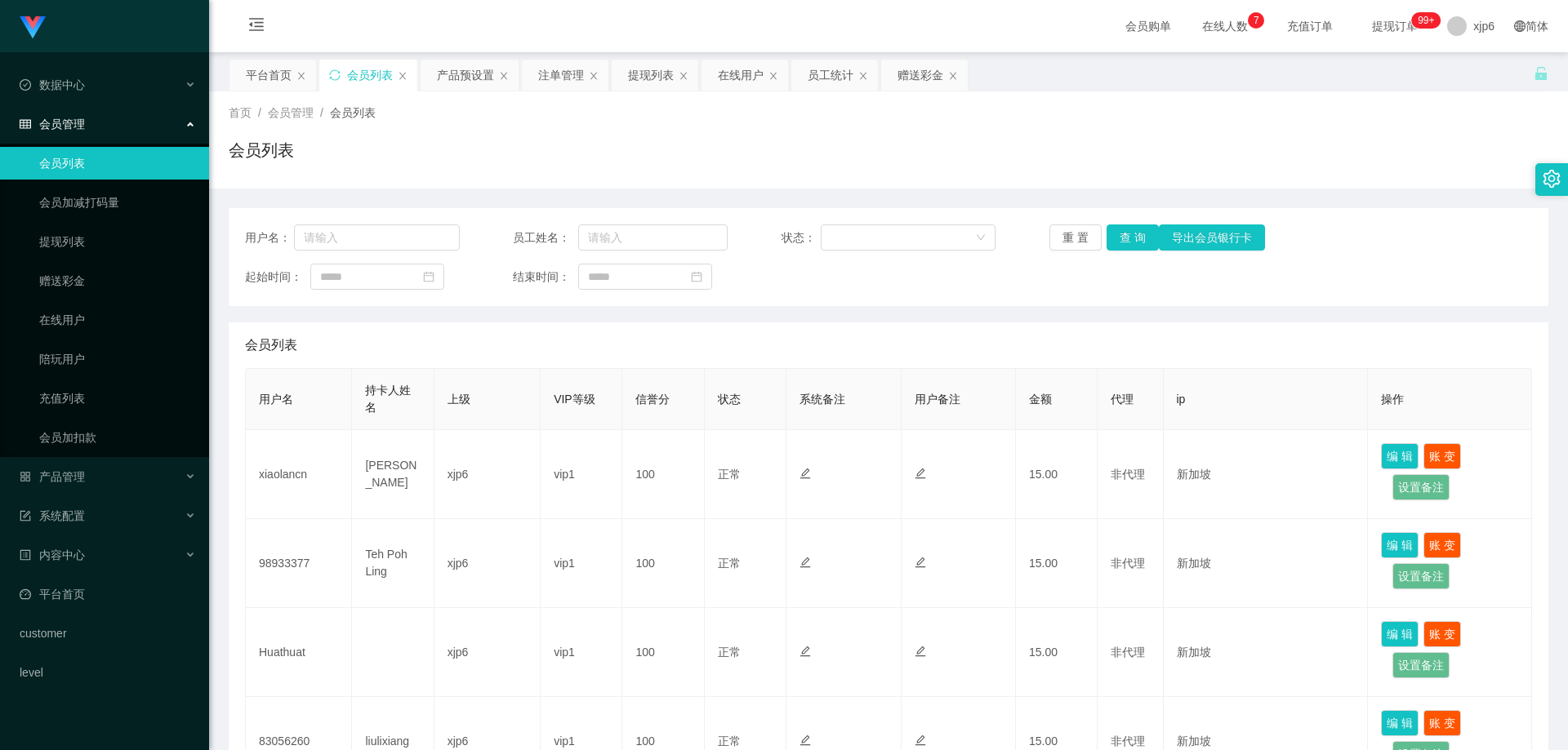
scroll to position [408, 0]
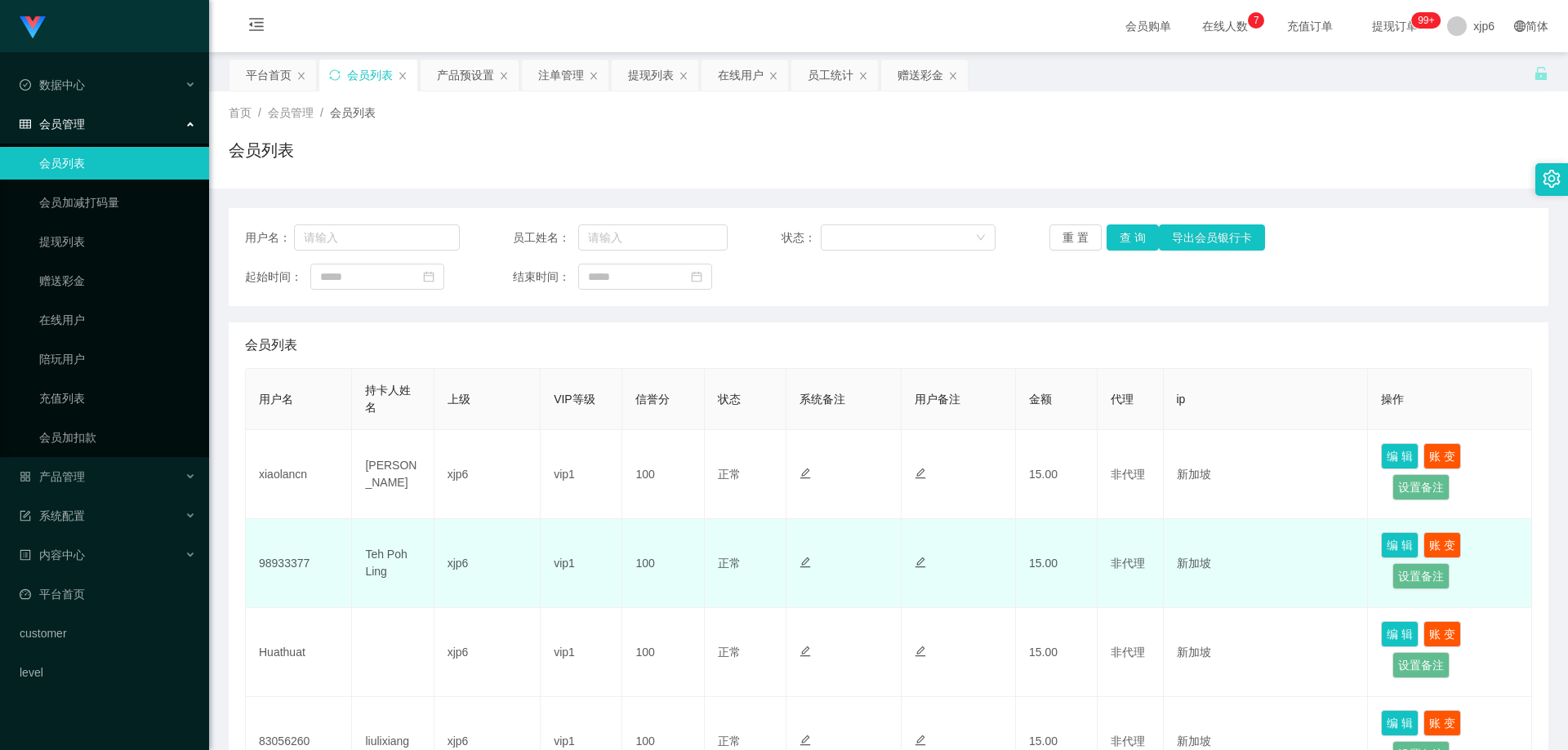
scroll to position [408, 0]
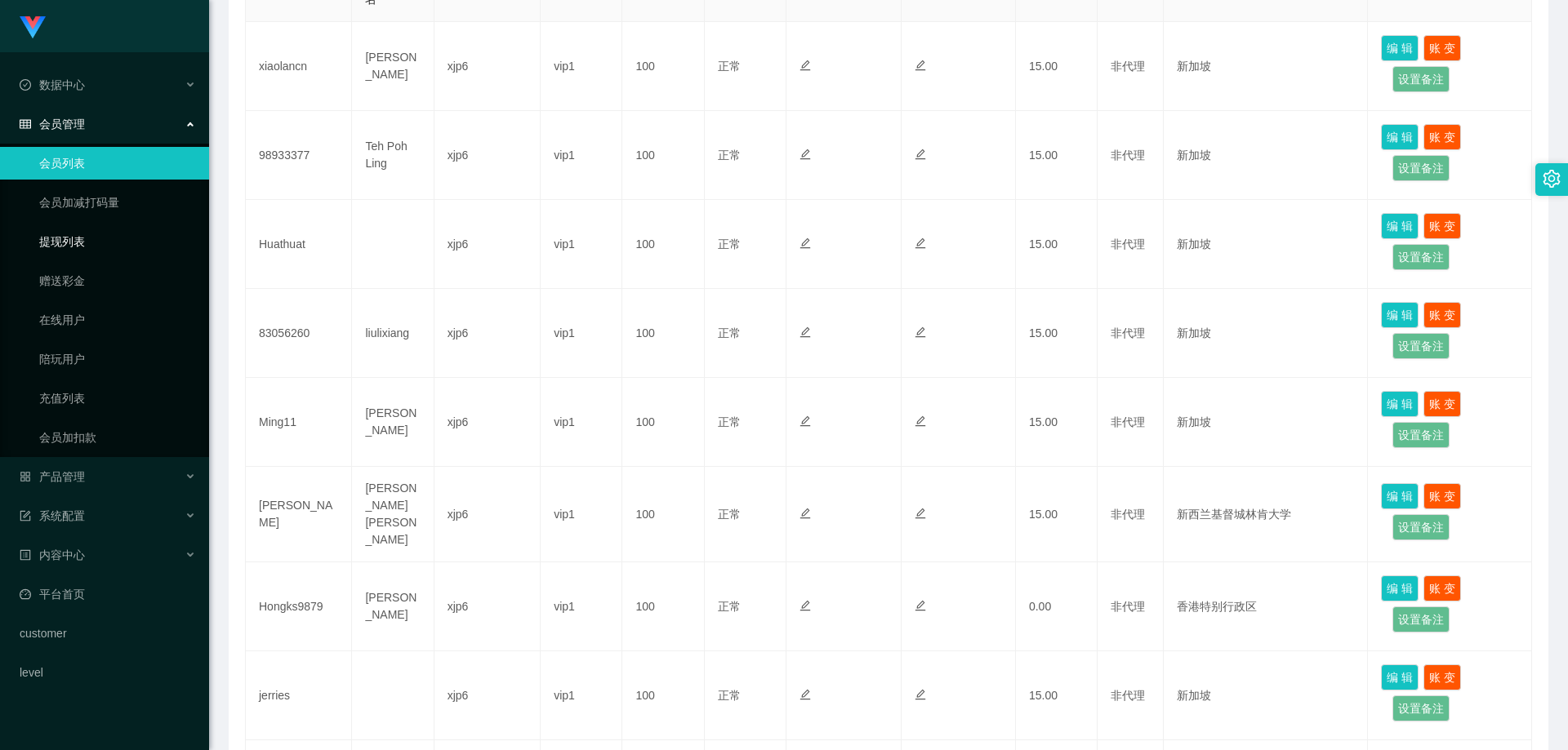
click at [69, 236] on link "提现列表" at bounding box center [117, 241] width 157 height 33
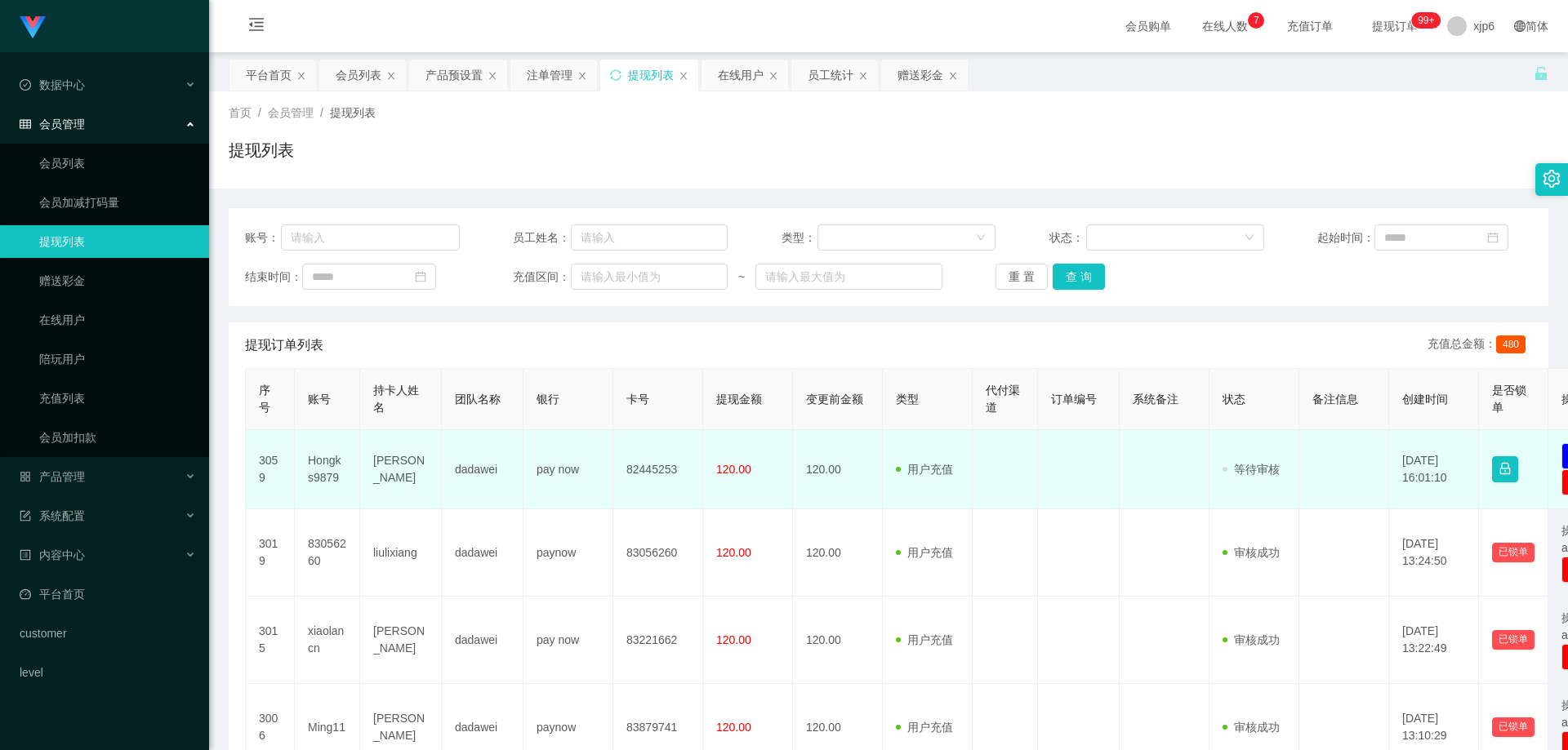
click at [334, 461] on td "Hongks9879" at bounding box center [328, 469] width 65 height 80
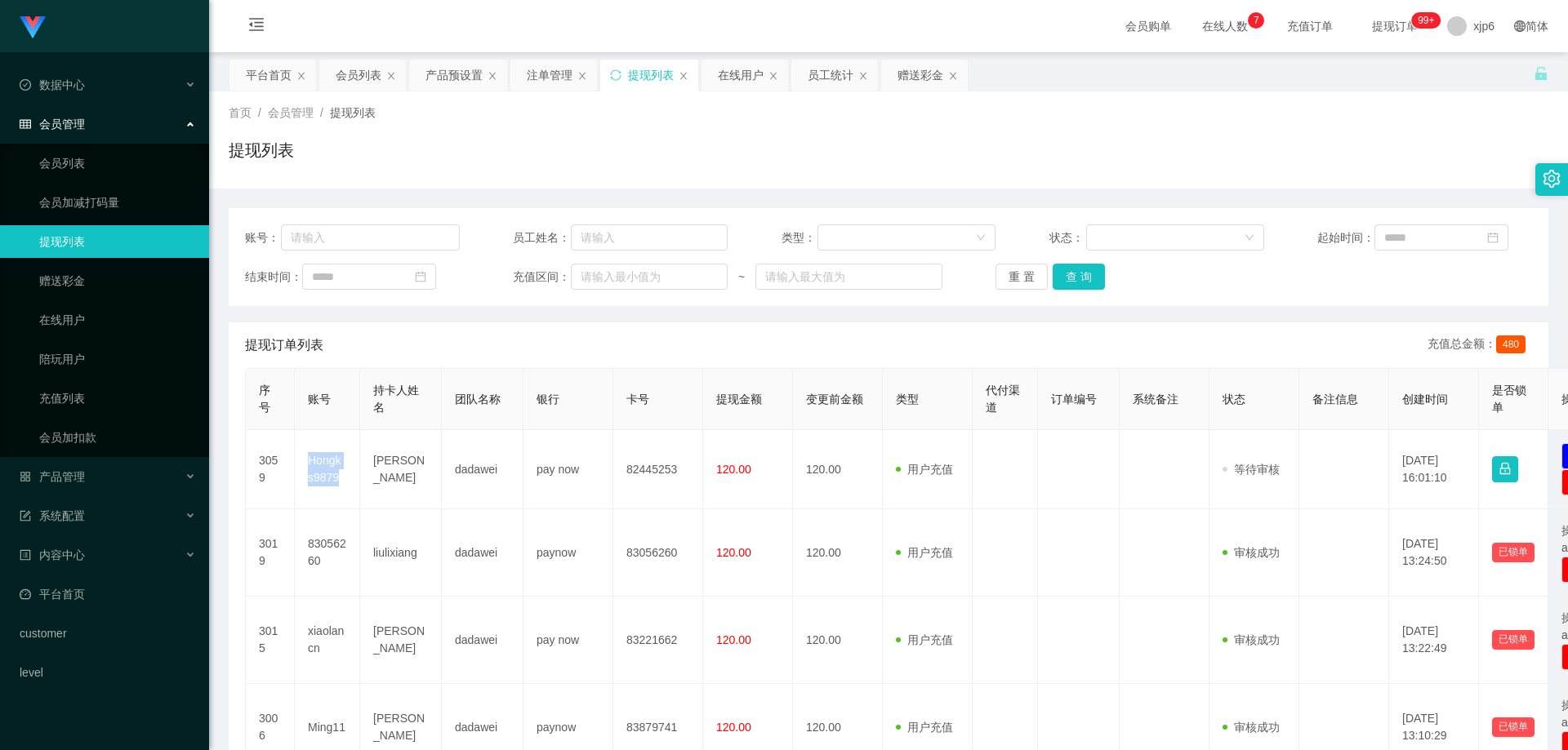
copy td "Hongks9879"
click at [114, 166] on link "会员列表" at bounding box center [117, 163] width 157 height 33
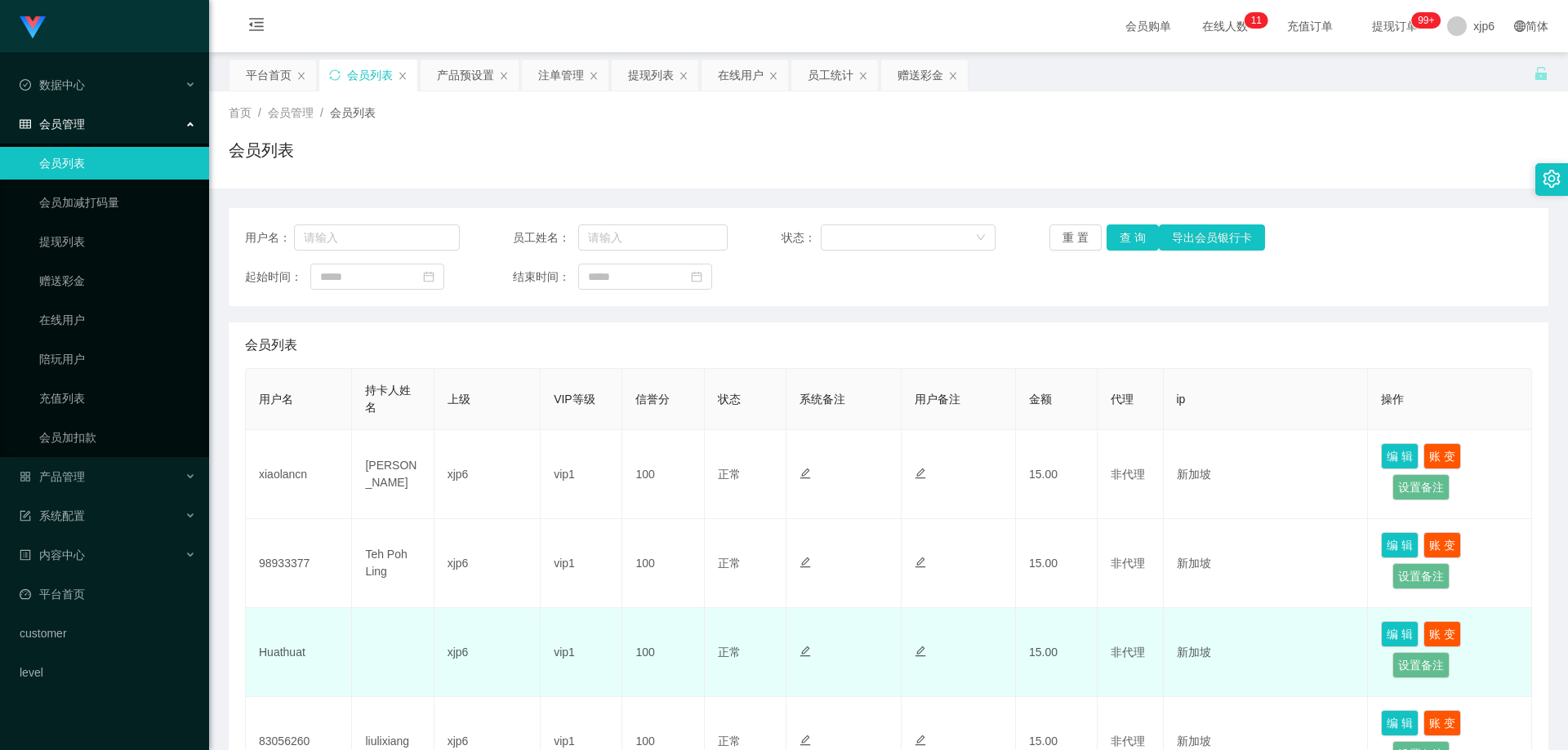
scroll to position [327, 0]
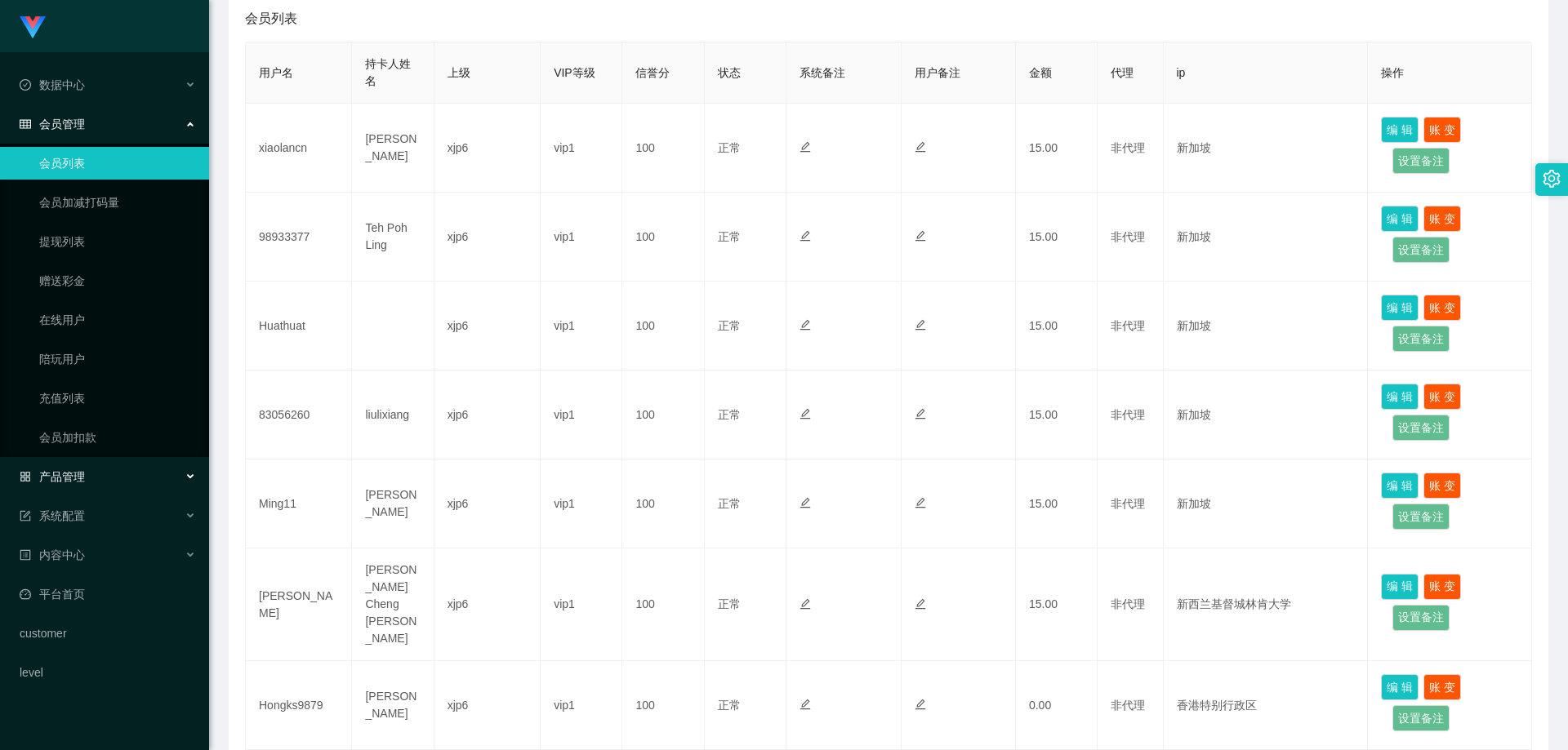
click at [79, 473] on span "产品管理" at bounding box center [52, 477] width 65 height 13
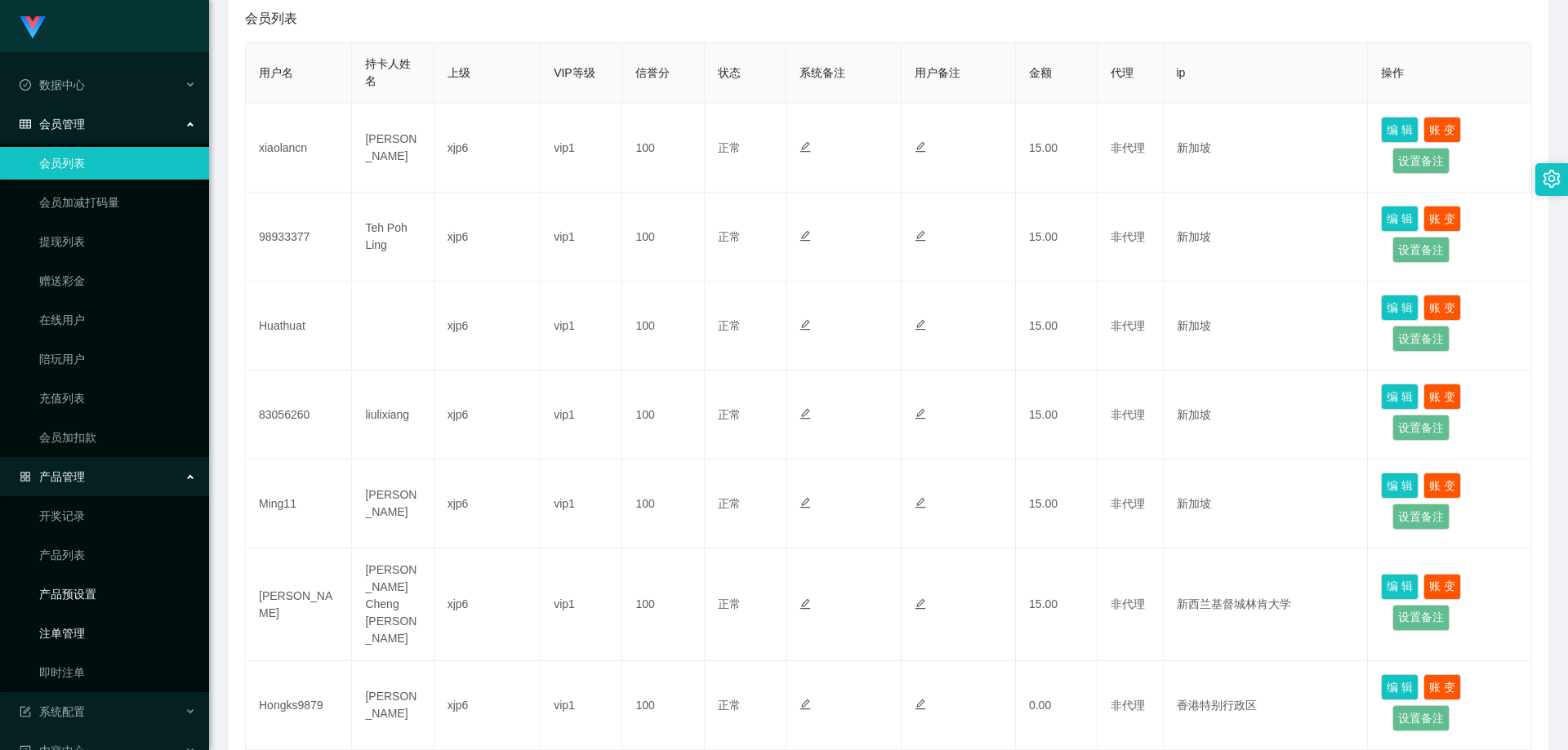
click at [97, 596] on link "产品预设置" at bounding box center [117, 594] width 157 height 33
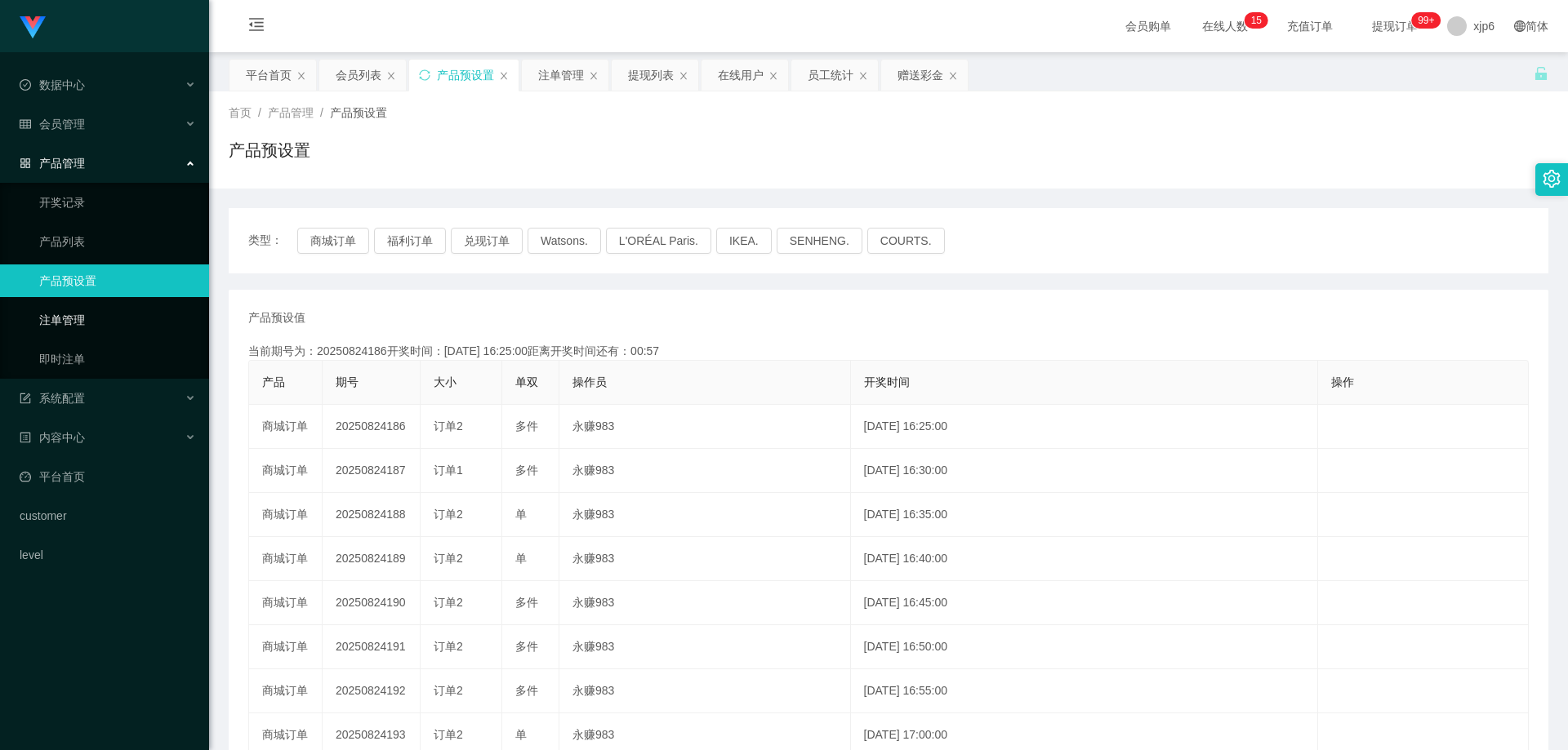
click at [82, 315] on link "注单管理" at bounding box center [117, 319] width 157 height 33
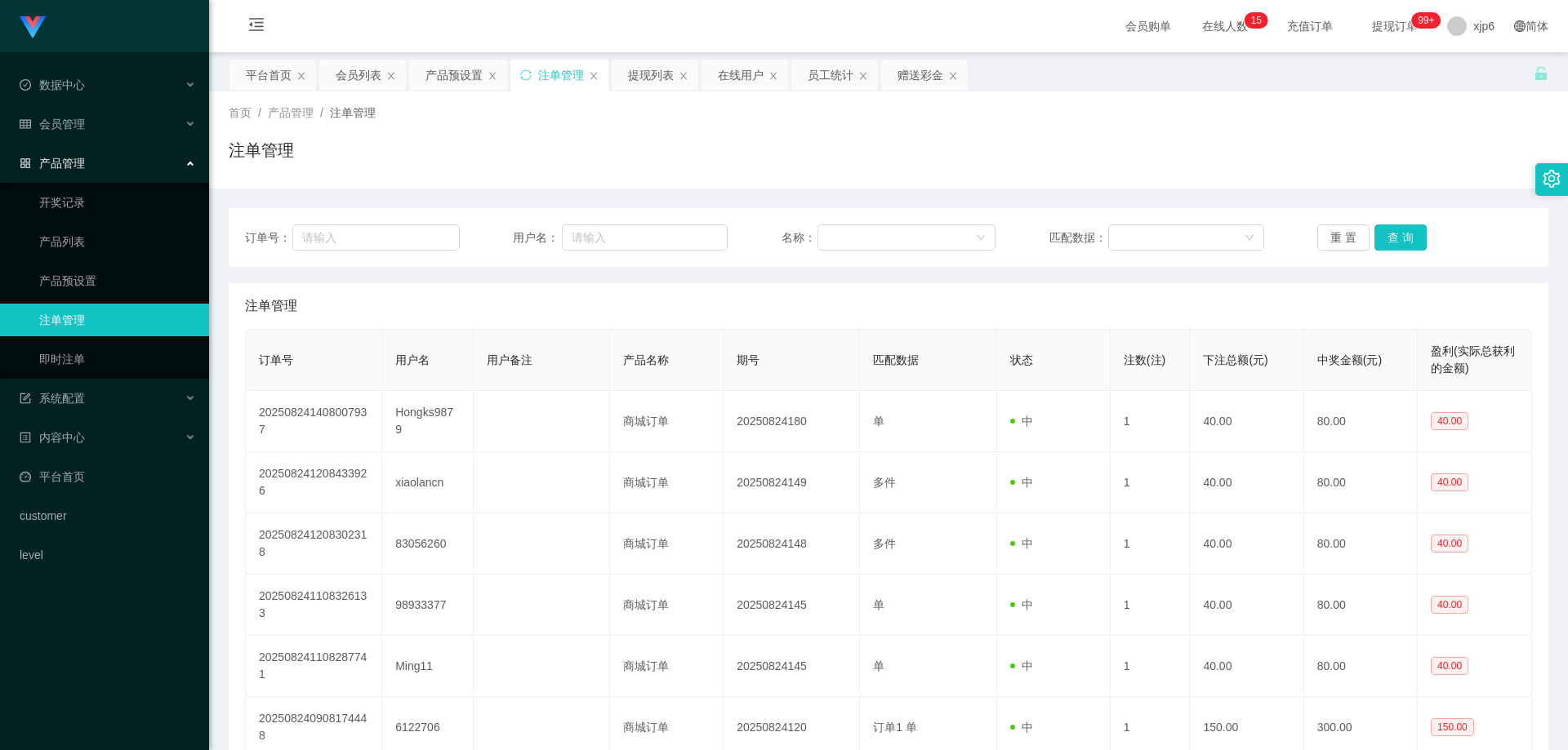
click at [94, 262] on ul "开奖记录 产品列表 产品预设置 注单管理 即时注单" at bounding box center [104, 281] width 209 height 196
click at [96, 277] on link "产品预设置" at bounding box center [117, 281] width 157 height 33
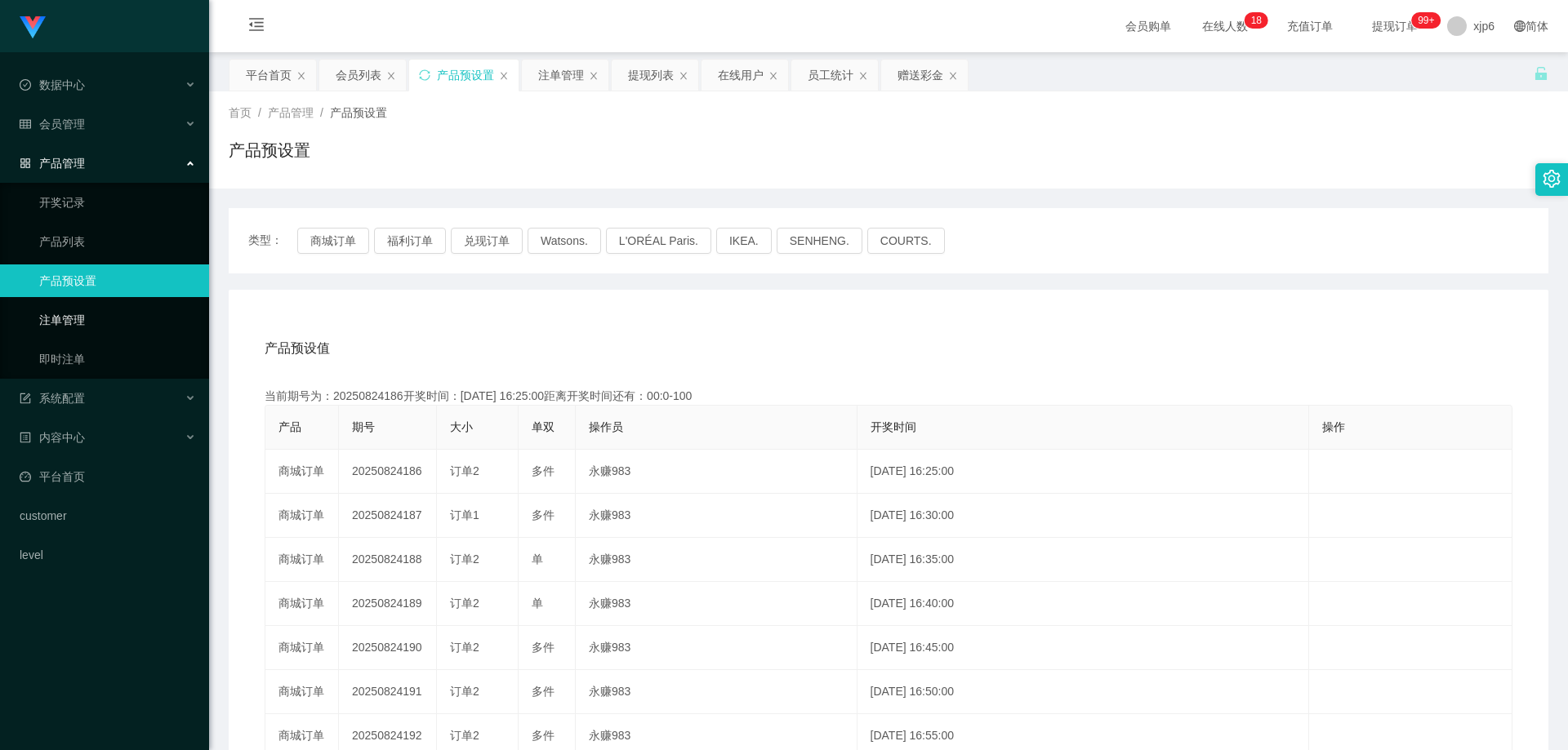
drag, startPoint x: 91, startPoint y: 319, endPoint x: 96, endPoint y: 298, distance: 21.6
click at [91, 318] on link "注单管理" at bounding box center [117, 319] width 157 height 33
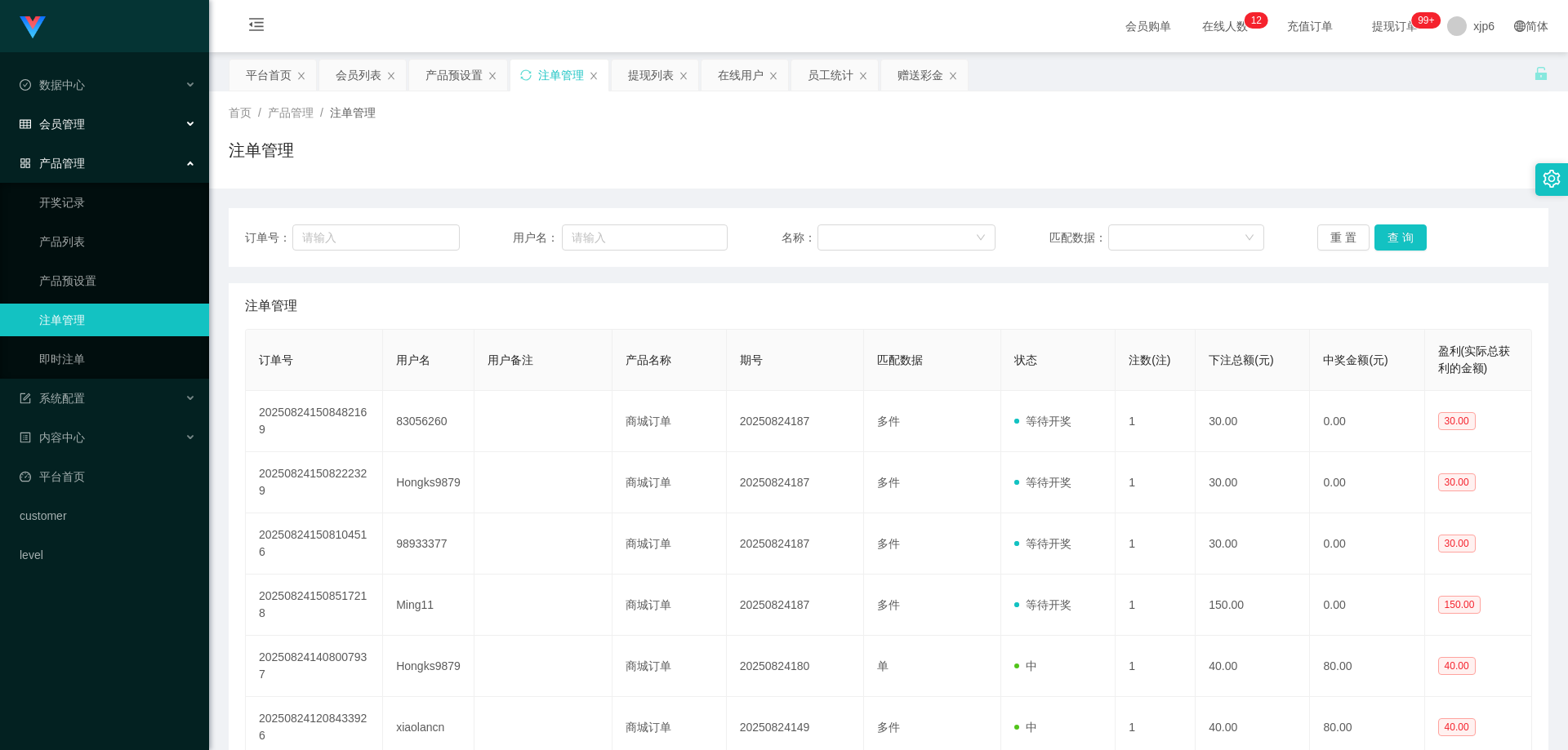
click at [102, 116] on div "会员管理" at bounding box center [104, 124] width 209 height 33
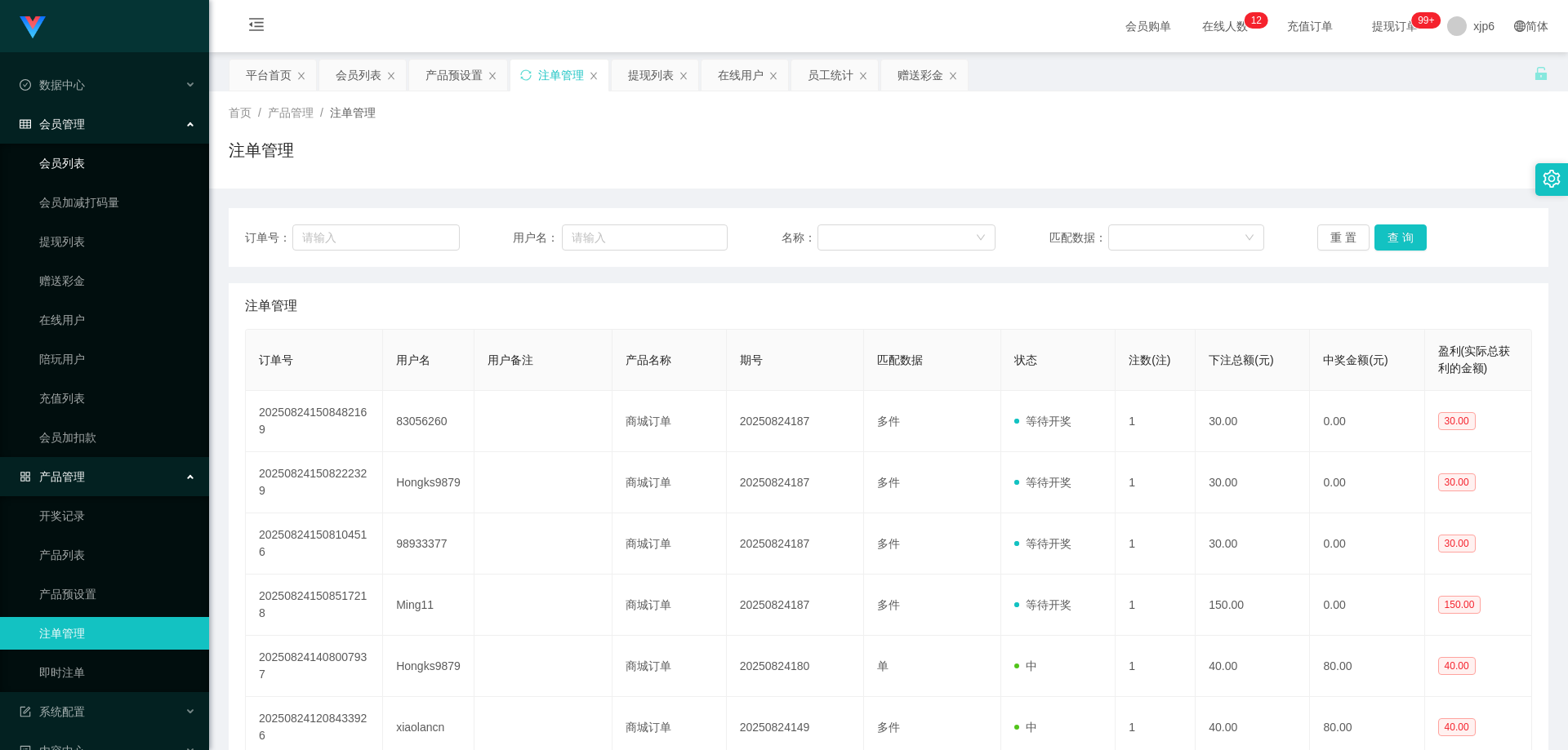
click at [97, 160] on link "会员列表" at bounding box center [117, 163] width 157 height 33
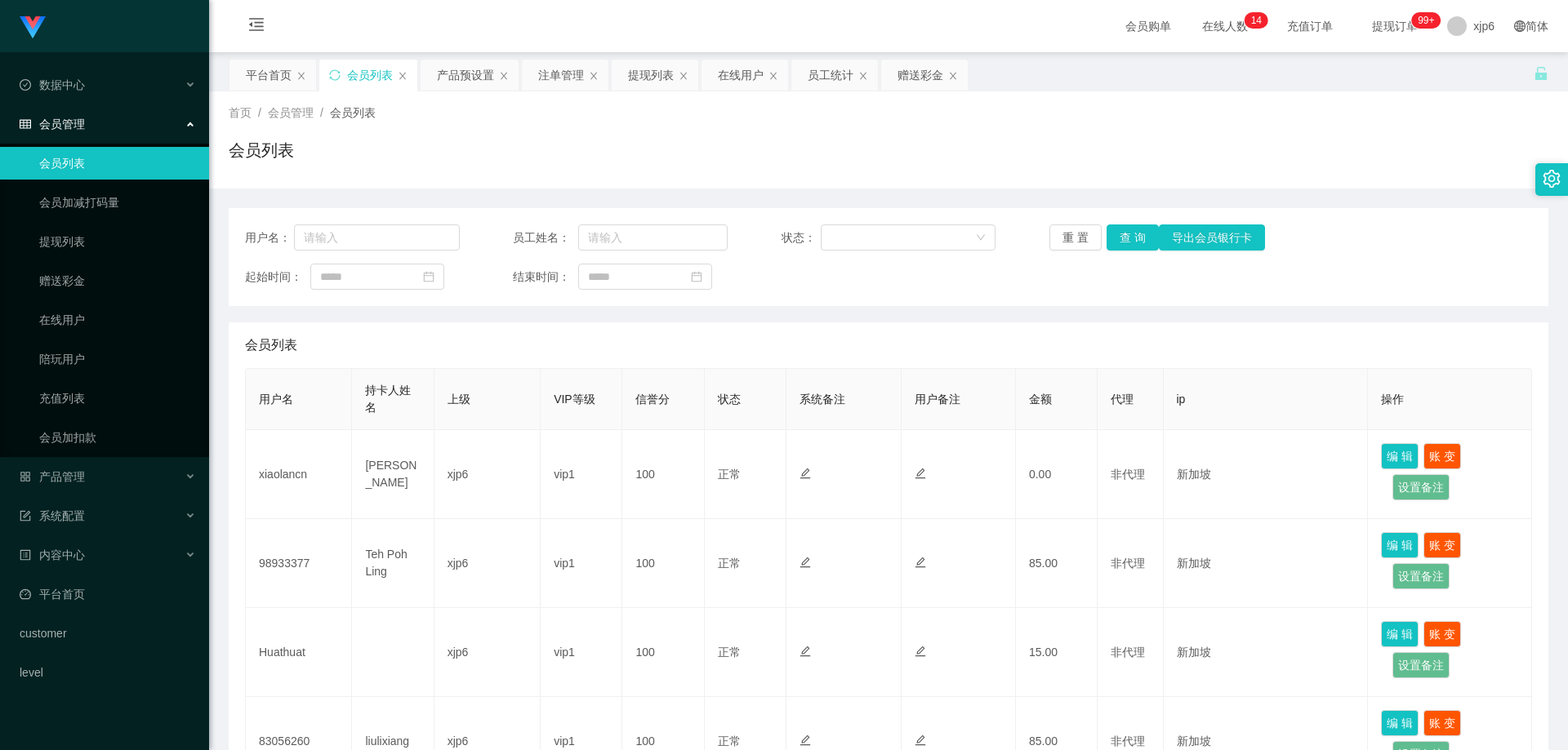
scroll to position [327, 0]
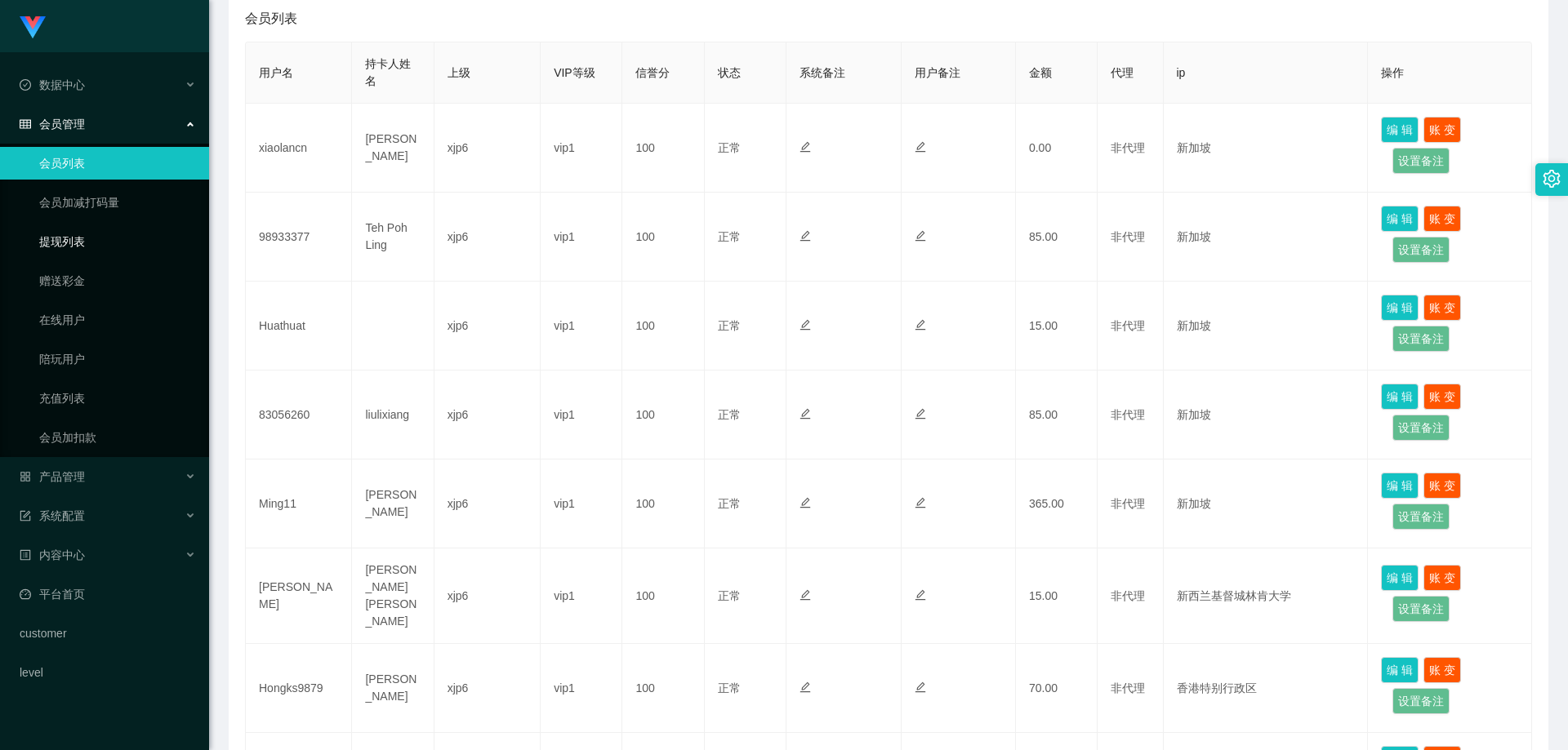
click at [90, 241] on link "提现列表" at bounding box center [117, 241] width 157 height 33
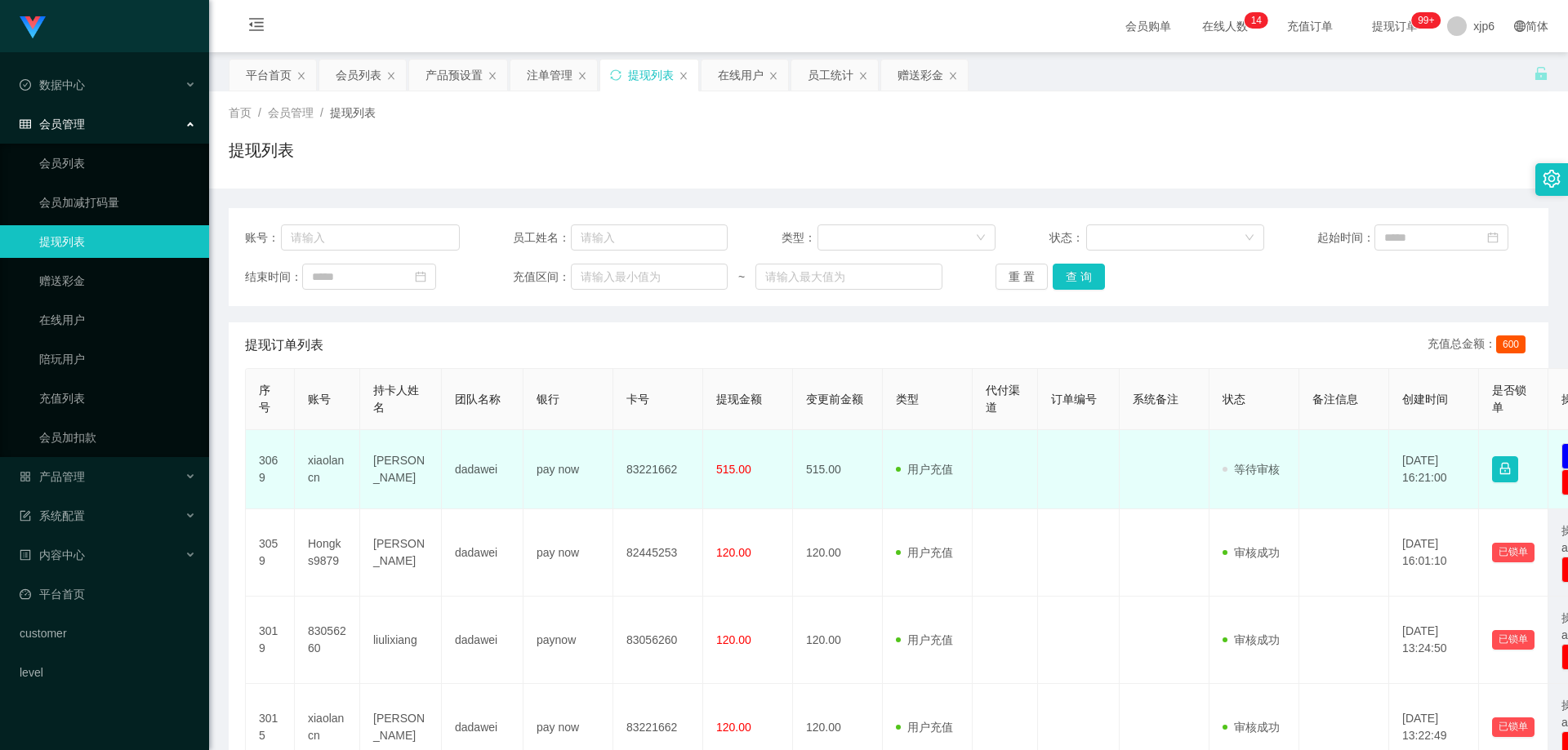
click at [334, 463] on td "xiaolancn" at bounding box center [328, 469] width 65 height 80
copy td "xiaolancn"
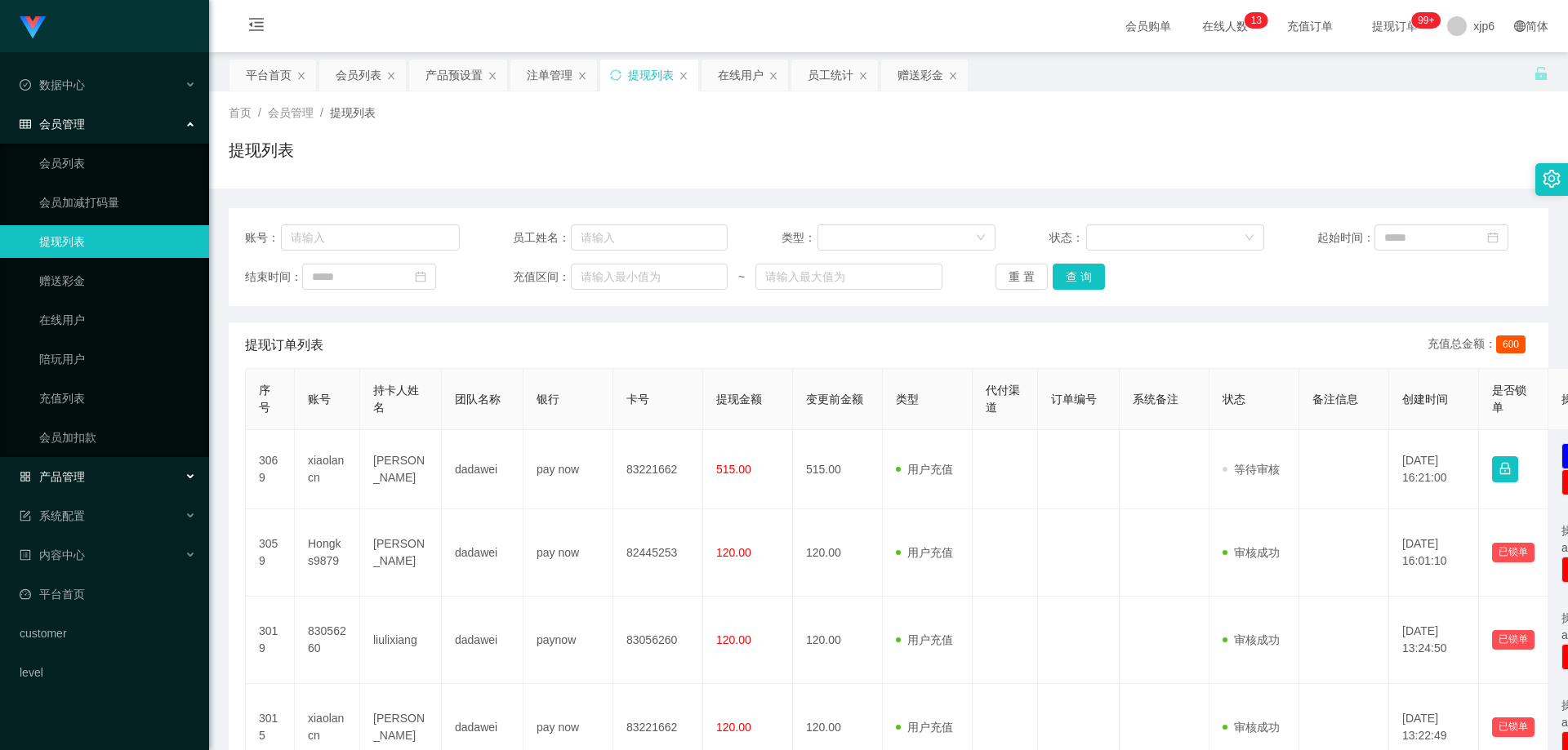
click at [91, 472] on div "产品管理" at bounding box center [104, 477] width 209 height 33
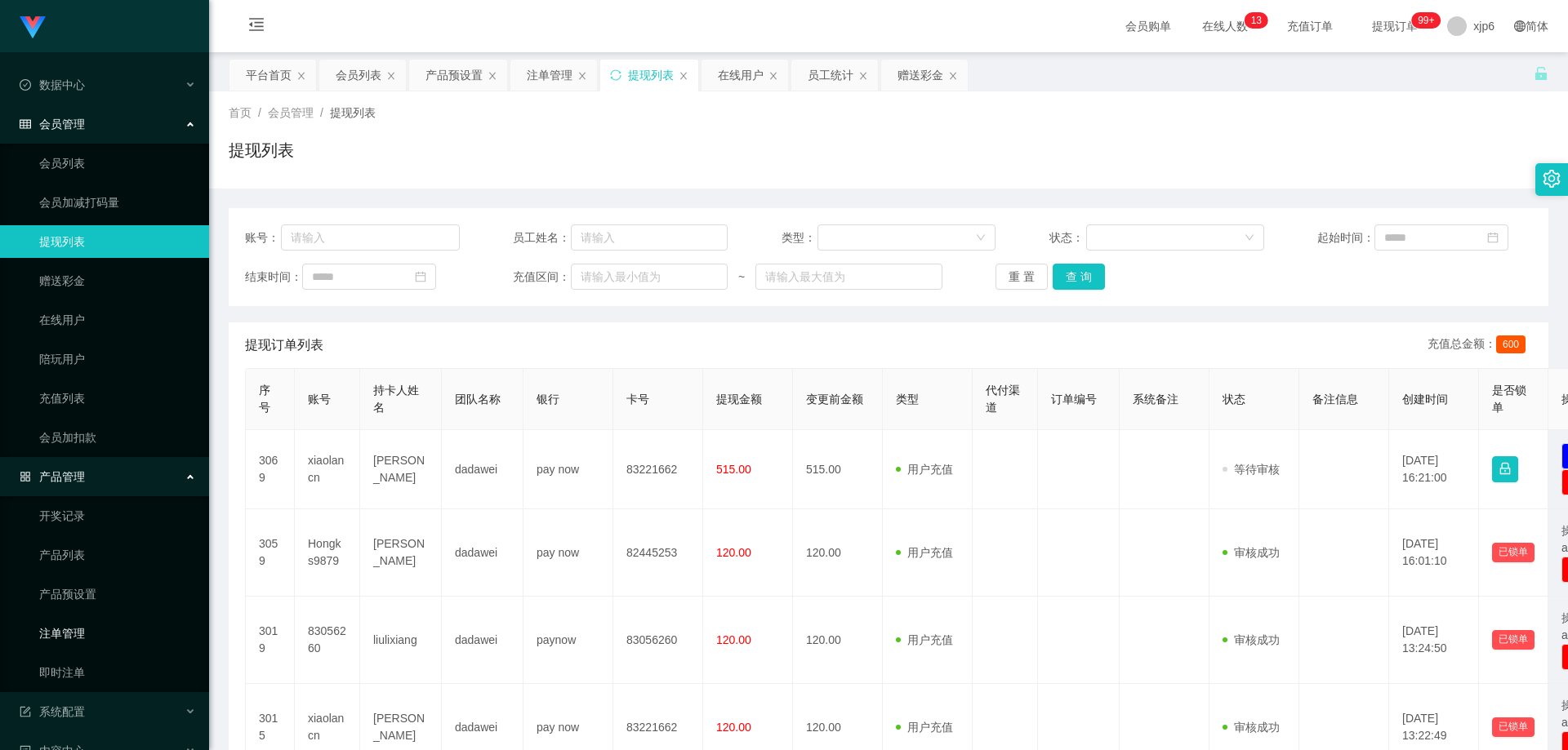
click at [90, 634] on link "注单管理" at bounding box center [117, 634] width 157 height 33
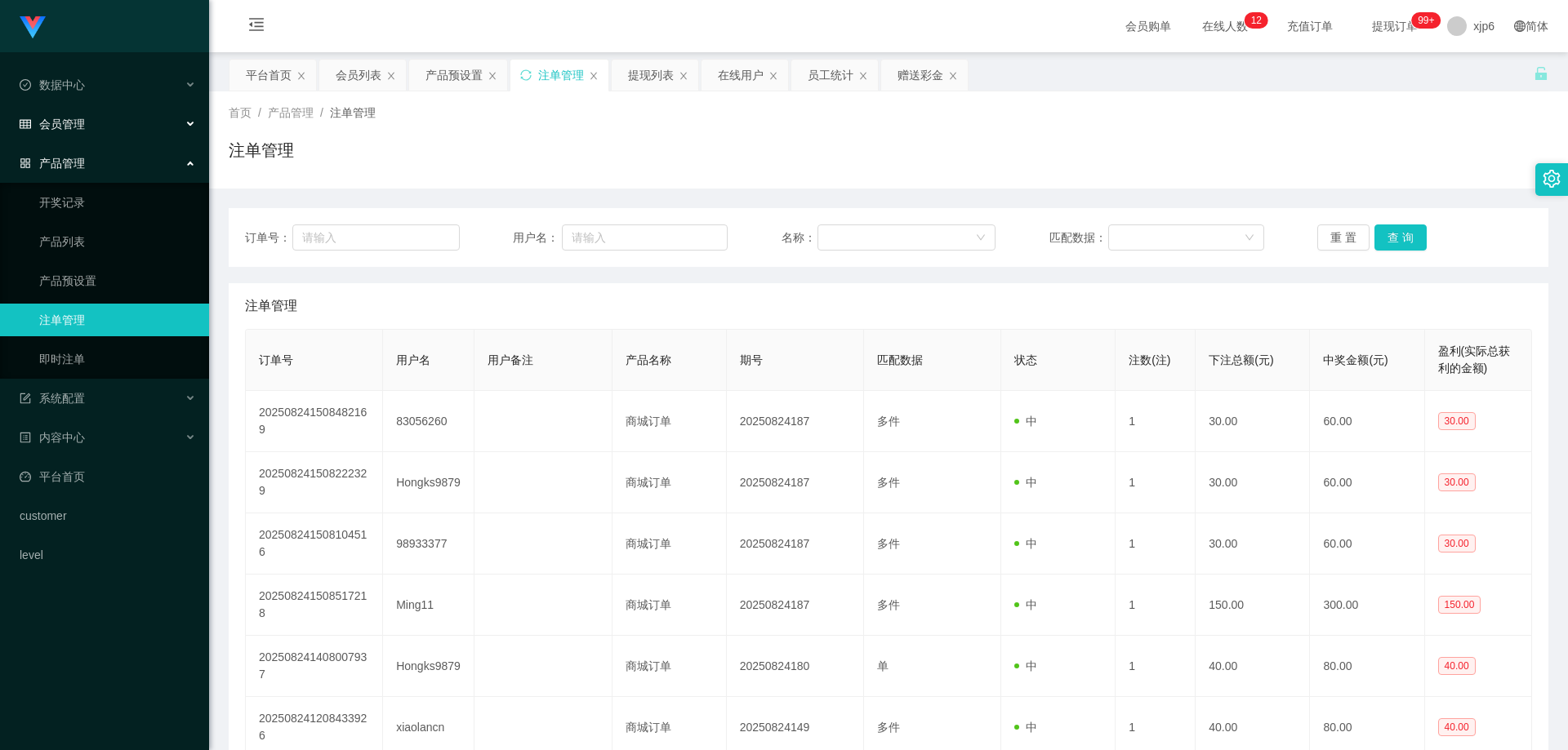
click at [92, 117] on div "会员管理" at bounding box center [104, 124] width 209 height 33
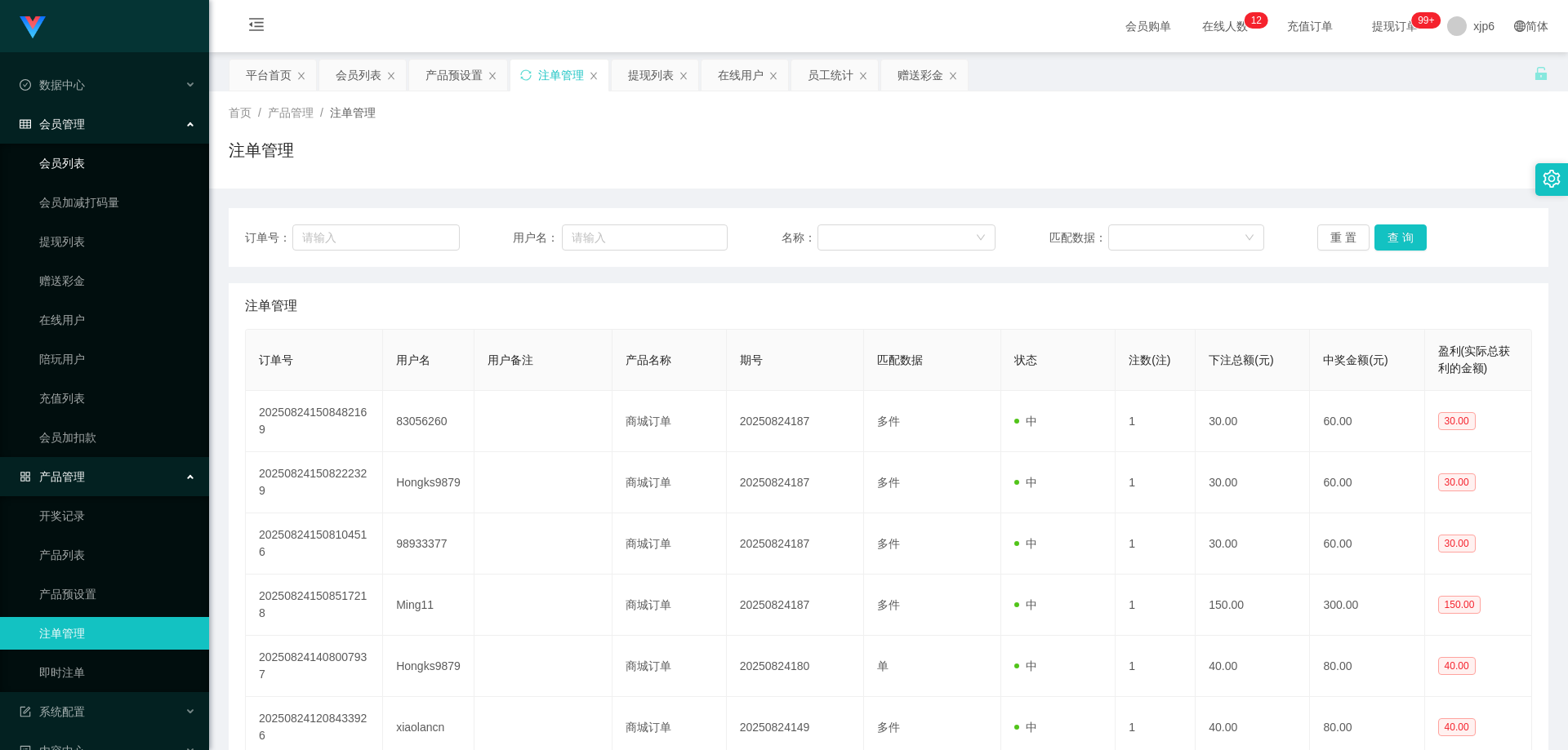
click at [80, 167] on link "会员列表" at bounding box center [117, 163] width 157 height 33
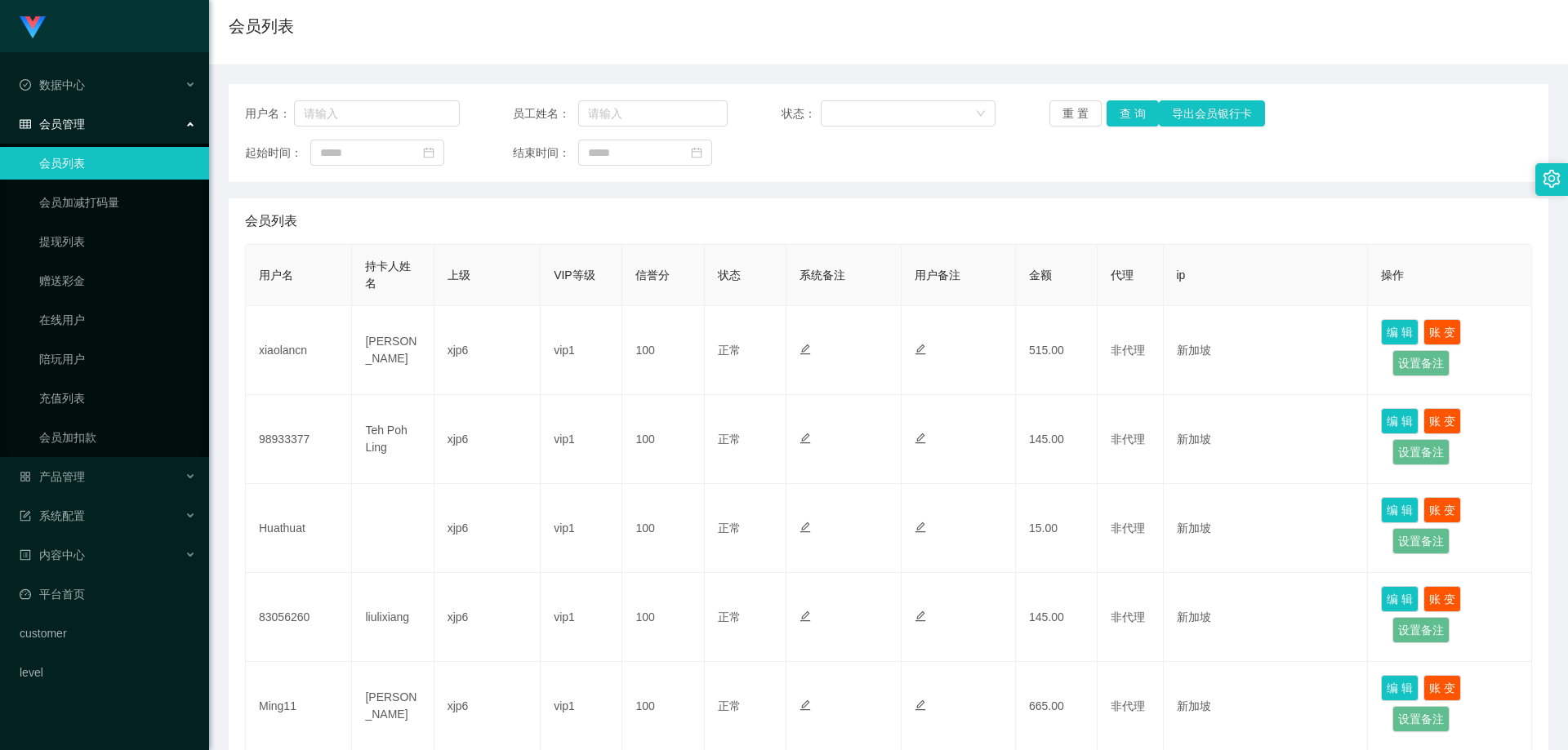
scroll to position [163, 0]
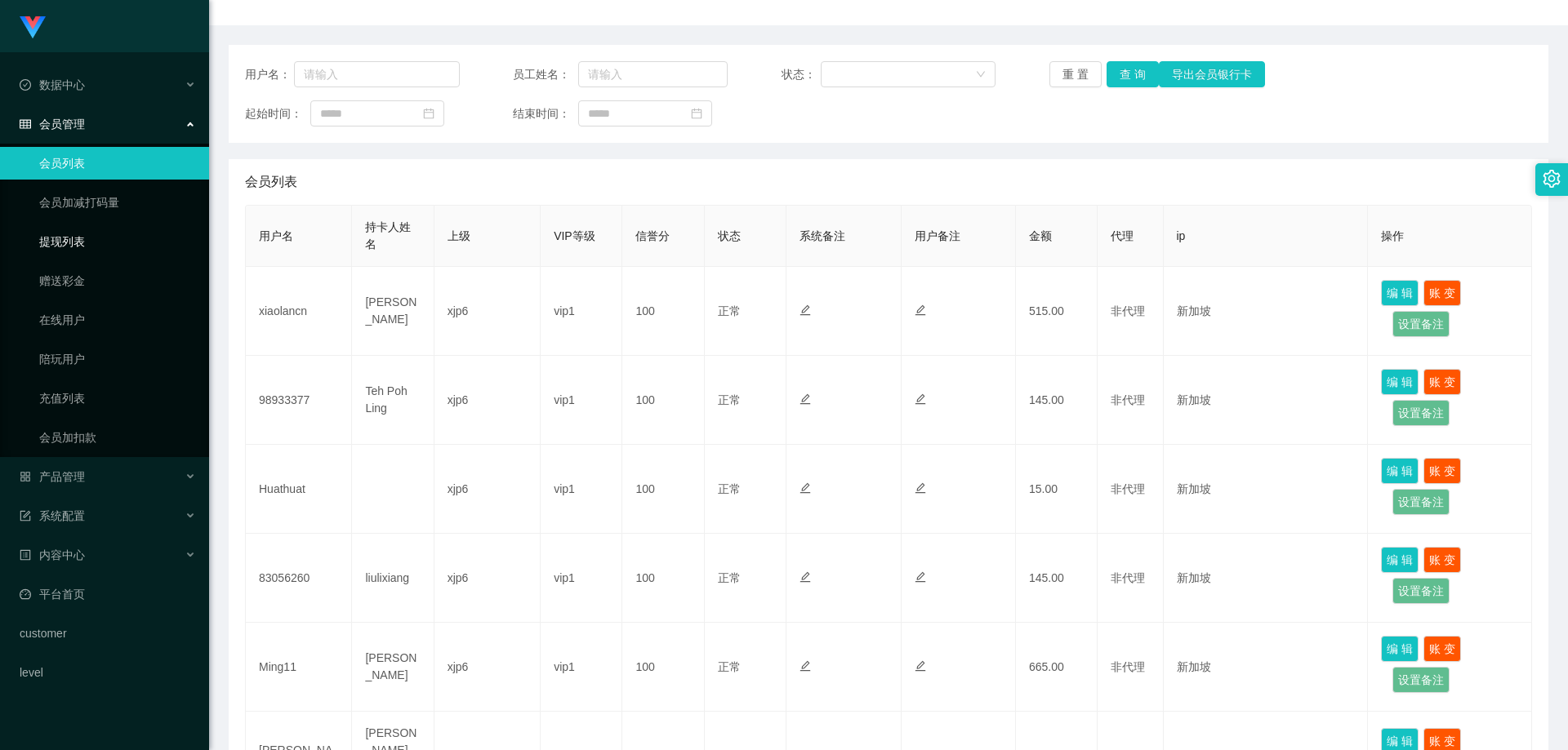
click at [43, 239] on link "提现列表" at bounding box center [117, 241] width 157 height 33
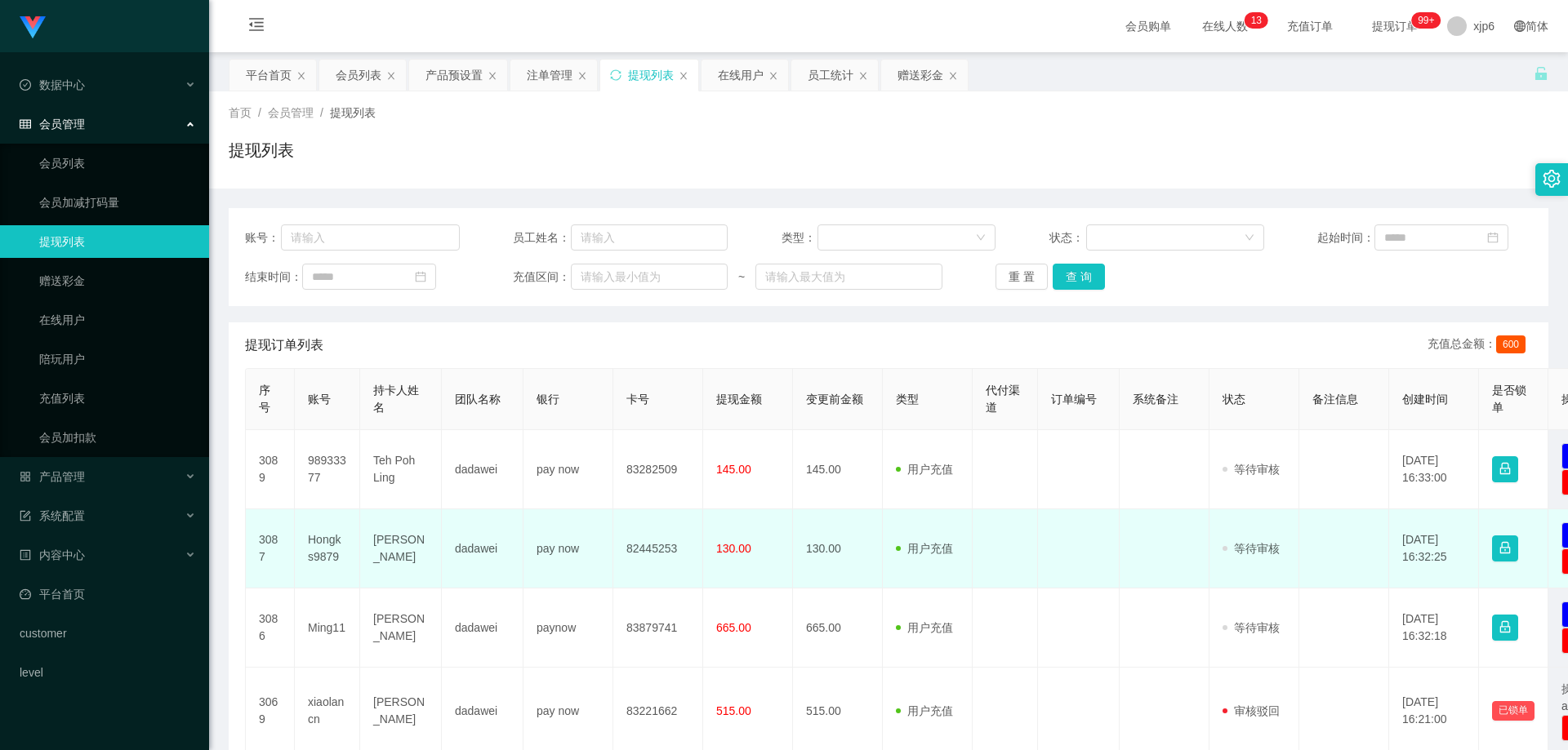
scroll to position [81, 0]
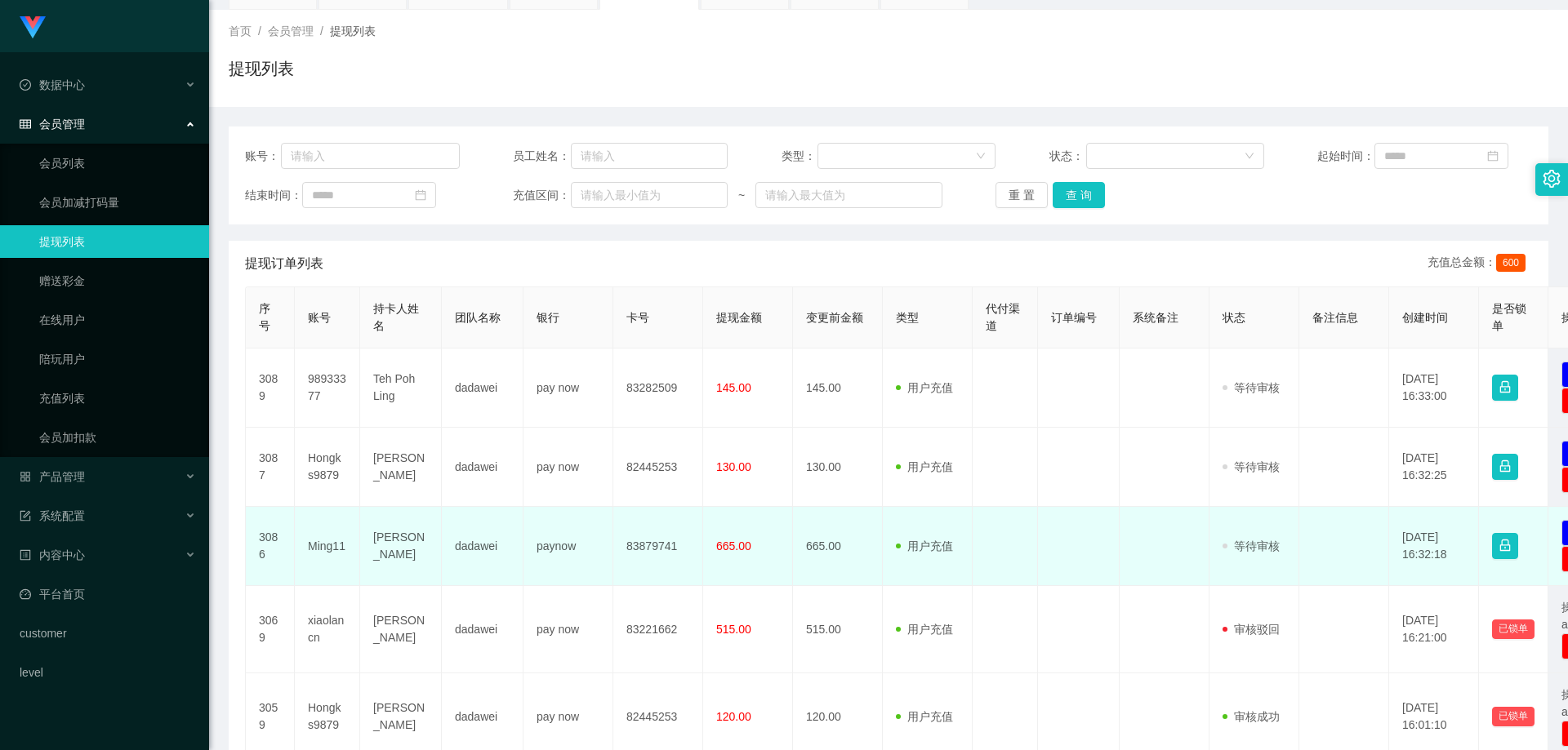
click at [330, 540] on td "Ming11" at bounding box center [328, 546] width 65 height 80
copy td "Ming11"
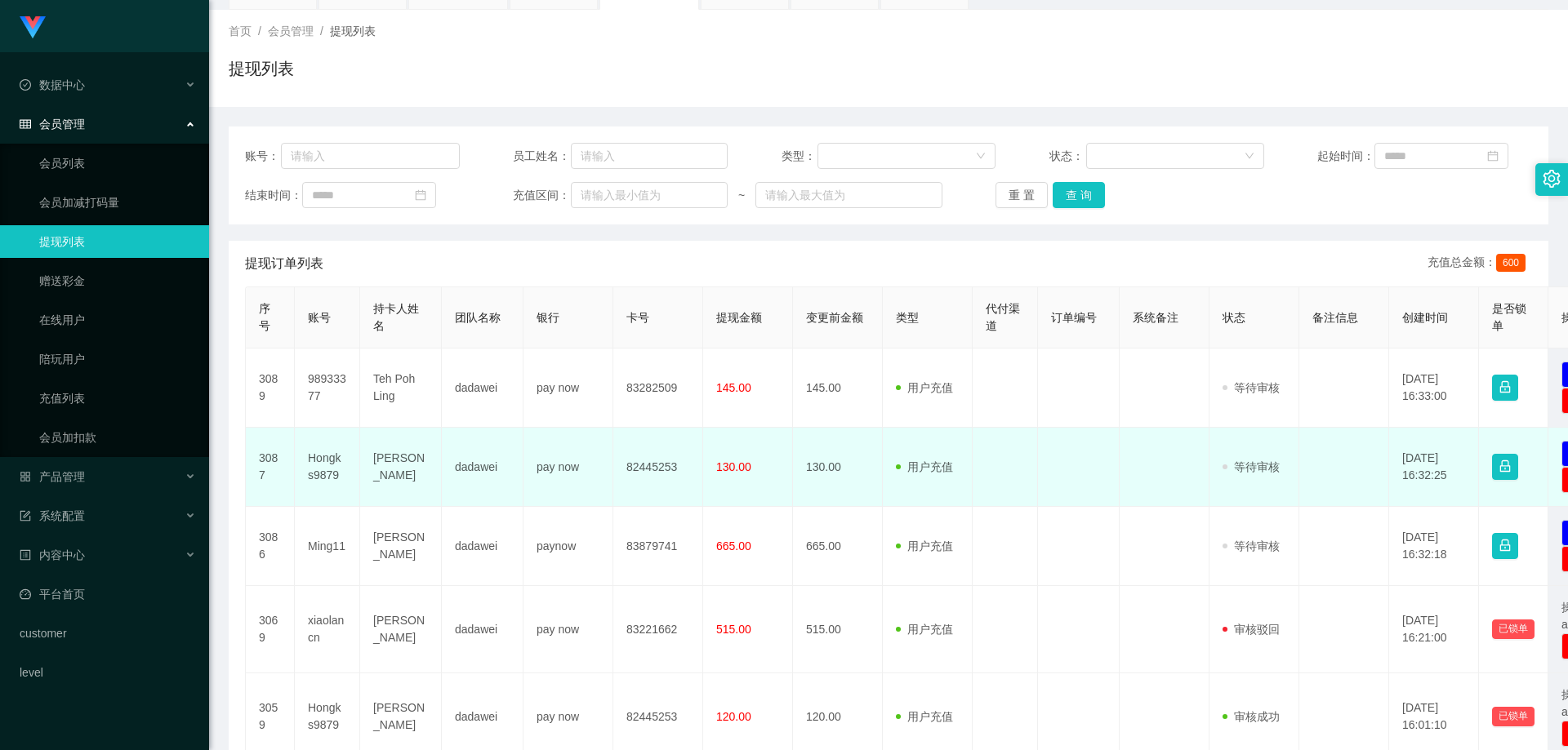
click at [323, 465] on td "Hongks9879" at bounding box center [328, 468] width 65 height 80
copy td "Hongks9879"
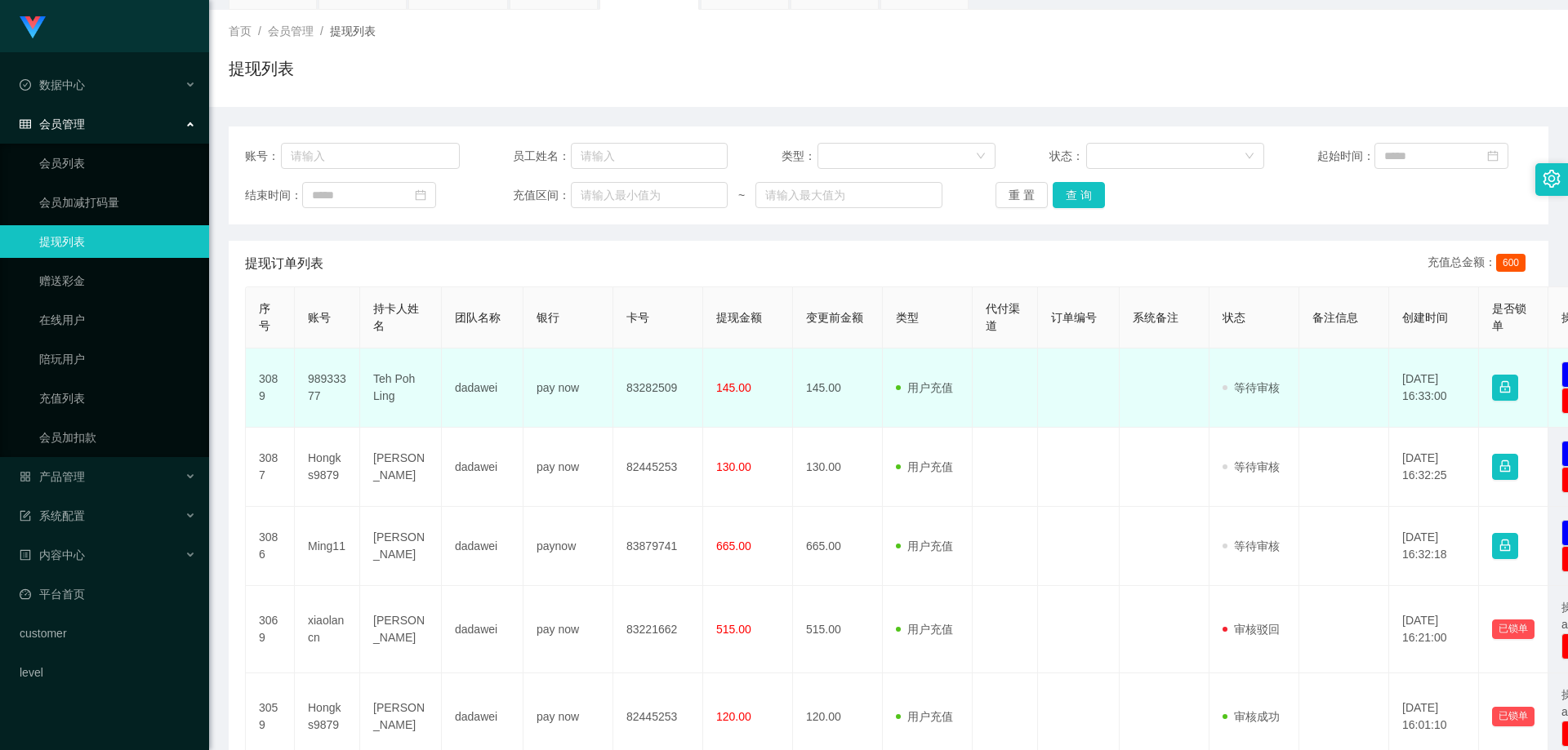
click at [323, 378] on td "98933377" at bounding box center [328, 388] width 65 height 80
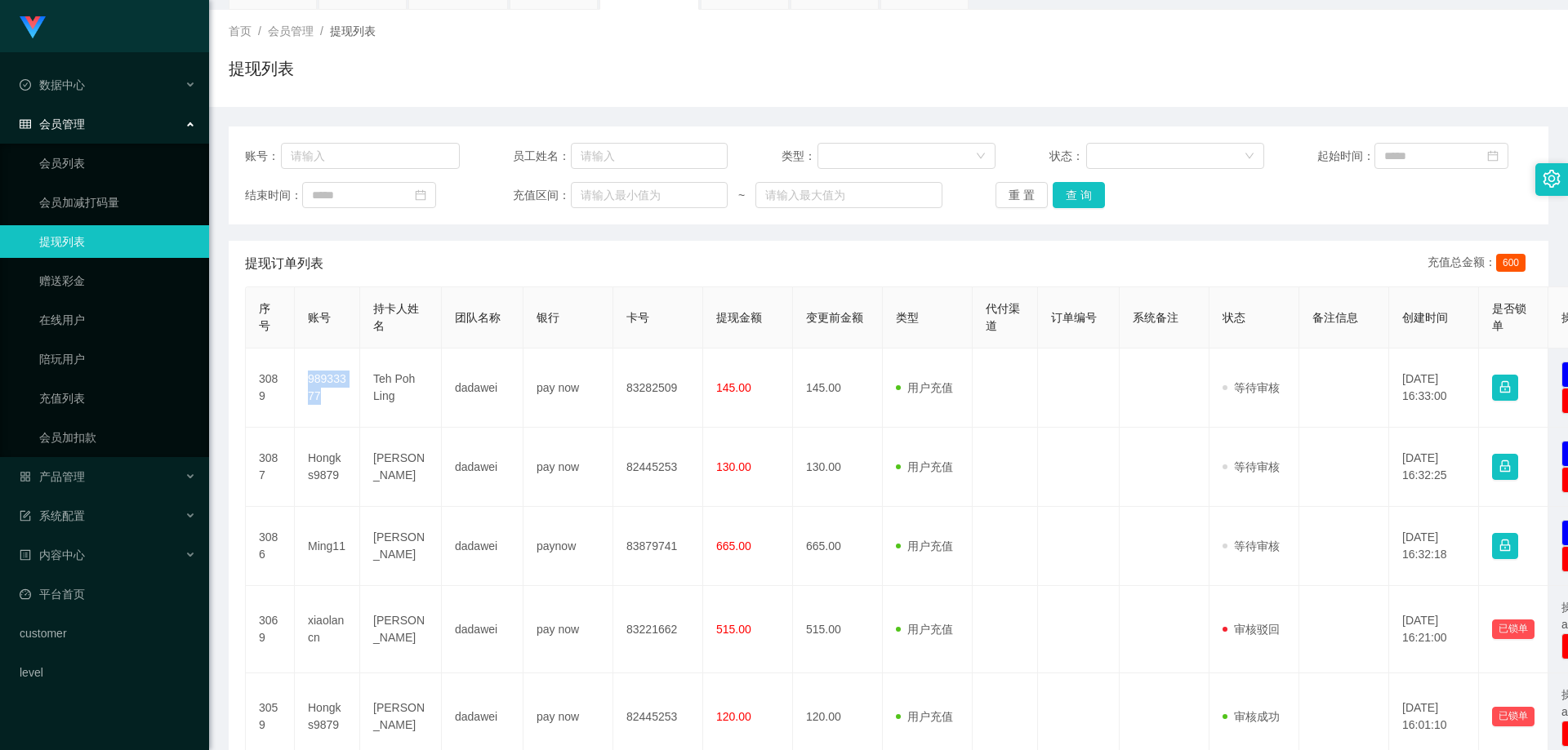
copy td "98933377"
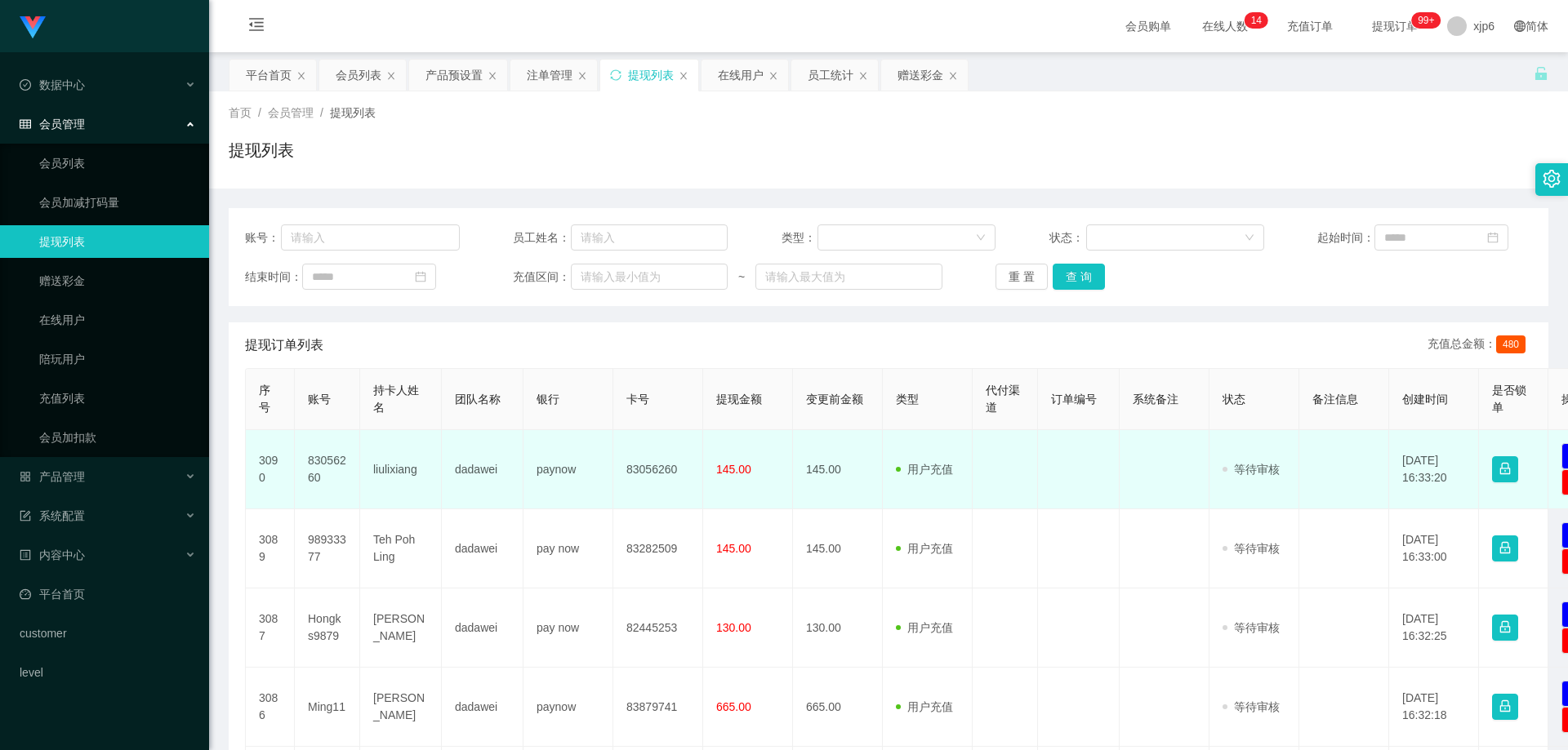
click at [330, 462] on td "83056260" at bounding box center [328, 469] width 65 height 80
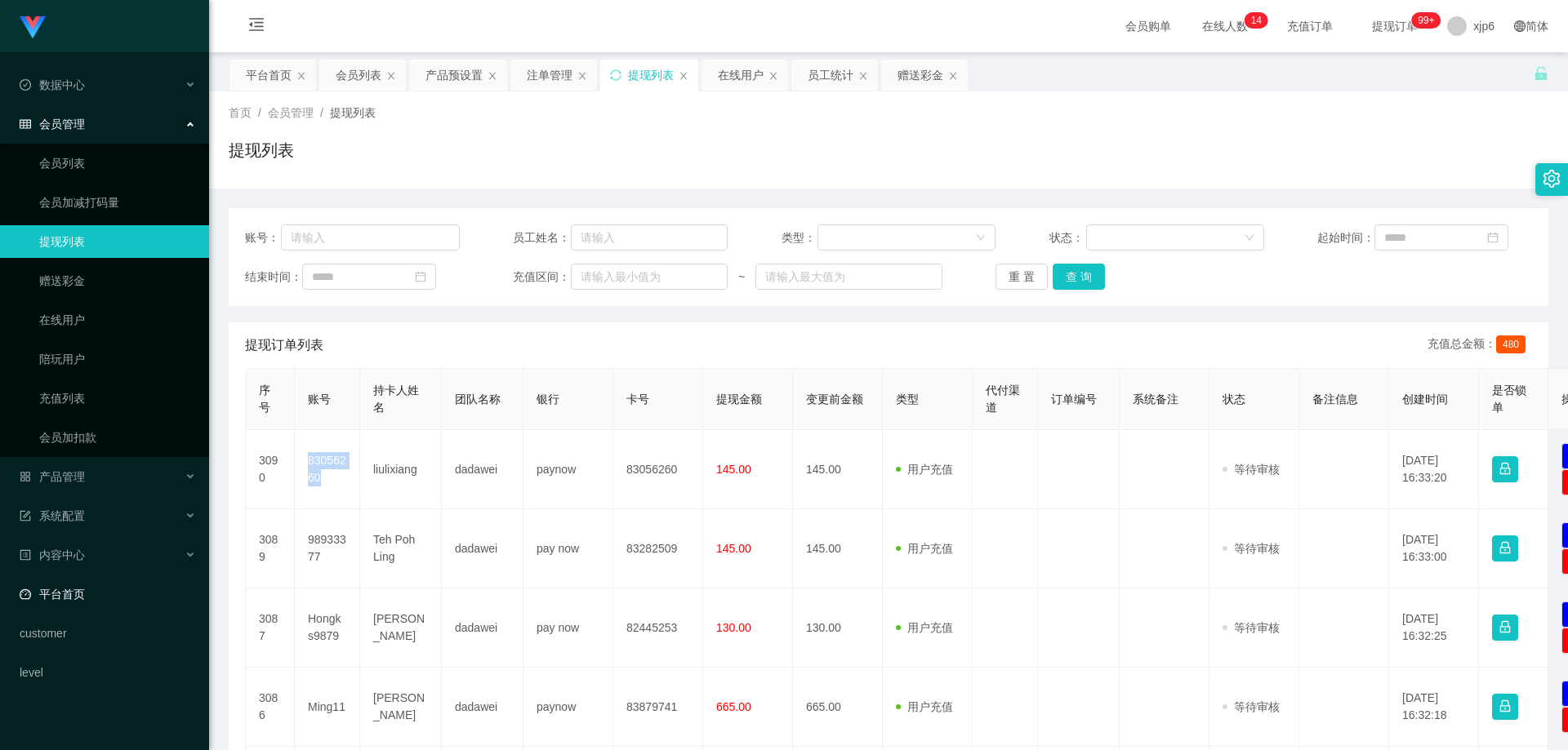
copy td "83056260"
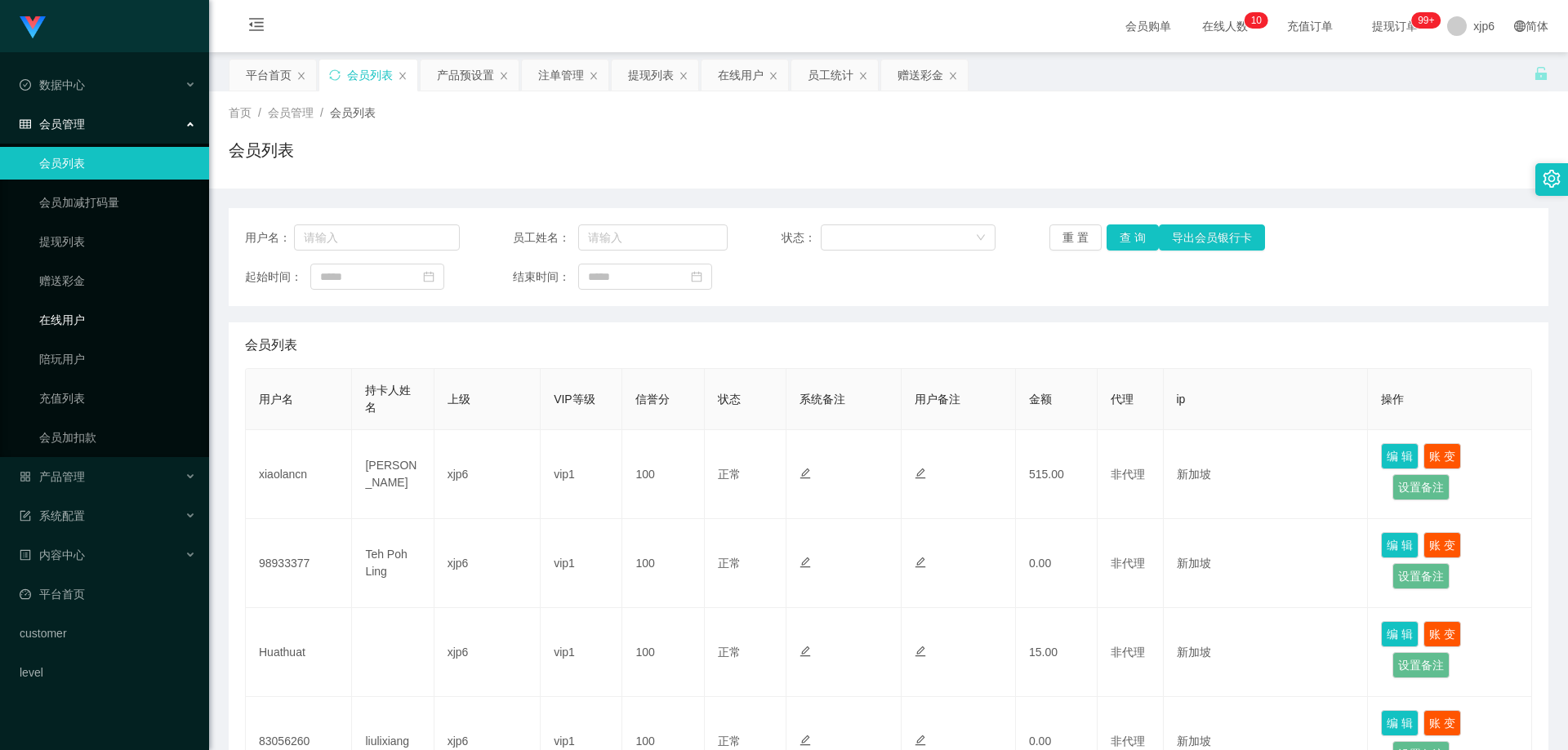
click at [80, 318] on link "在线用户" at bounding box center [117, 319] width 157 height 33
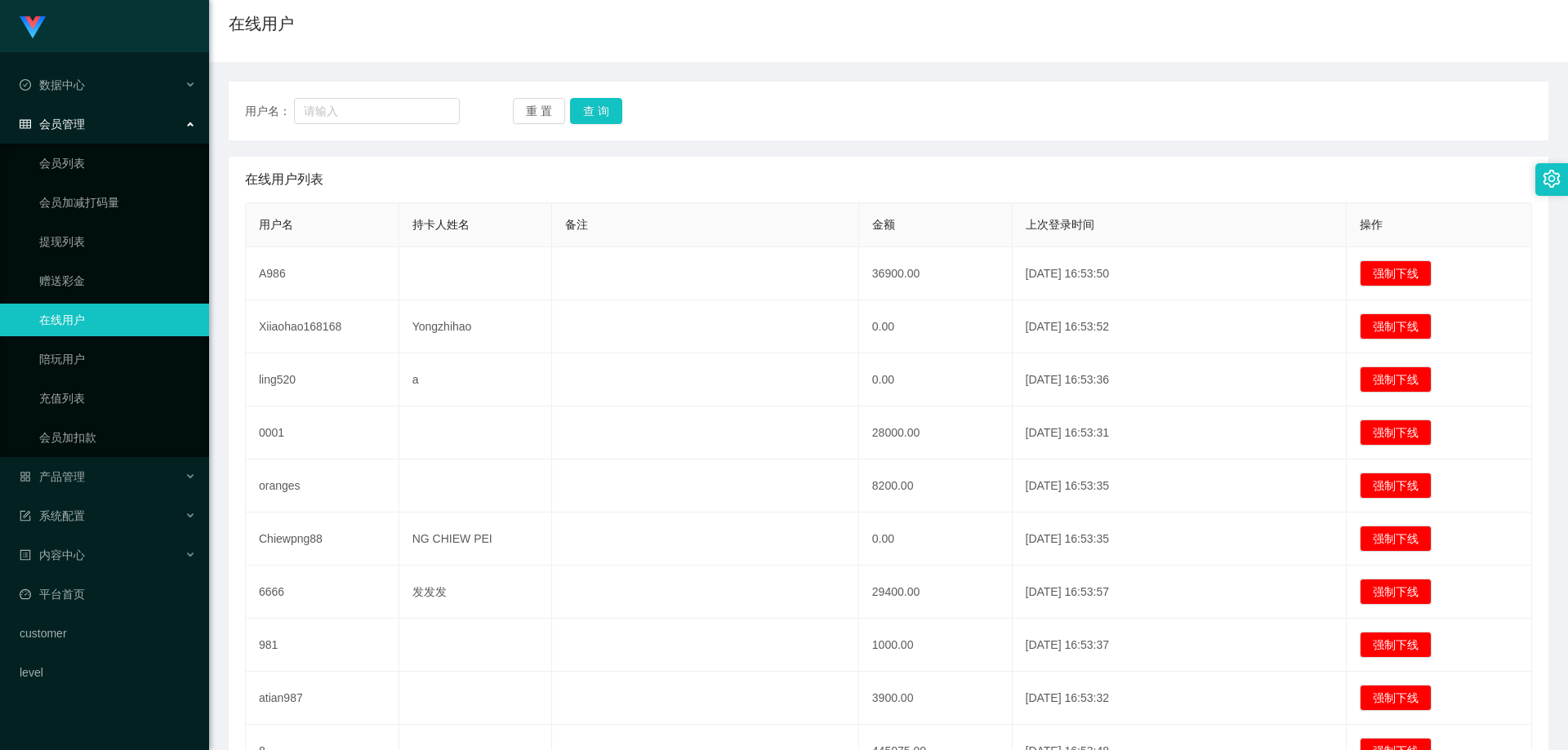
scroll to position [163, 0]
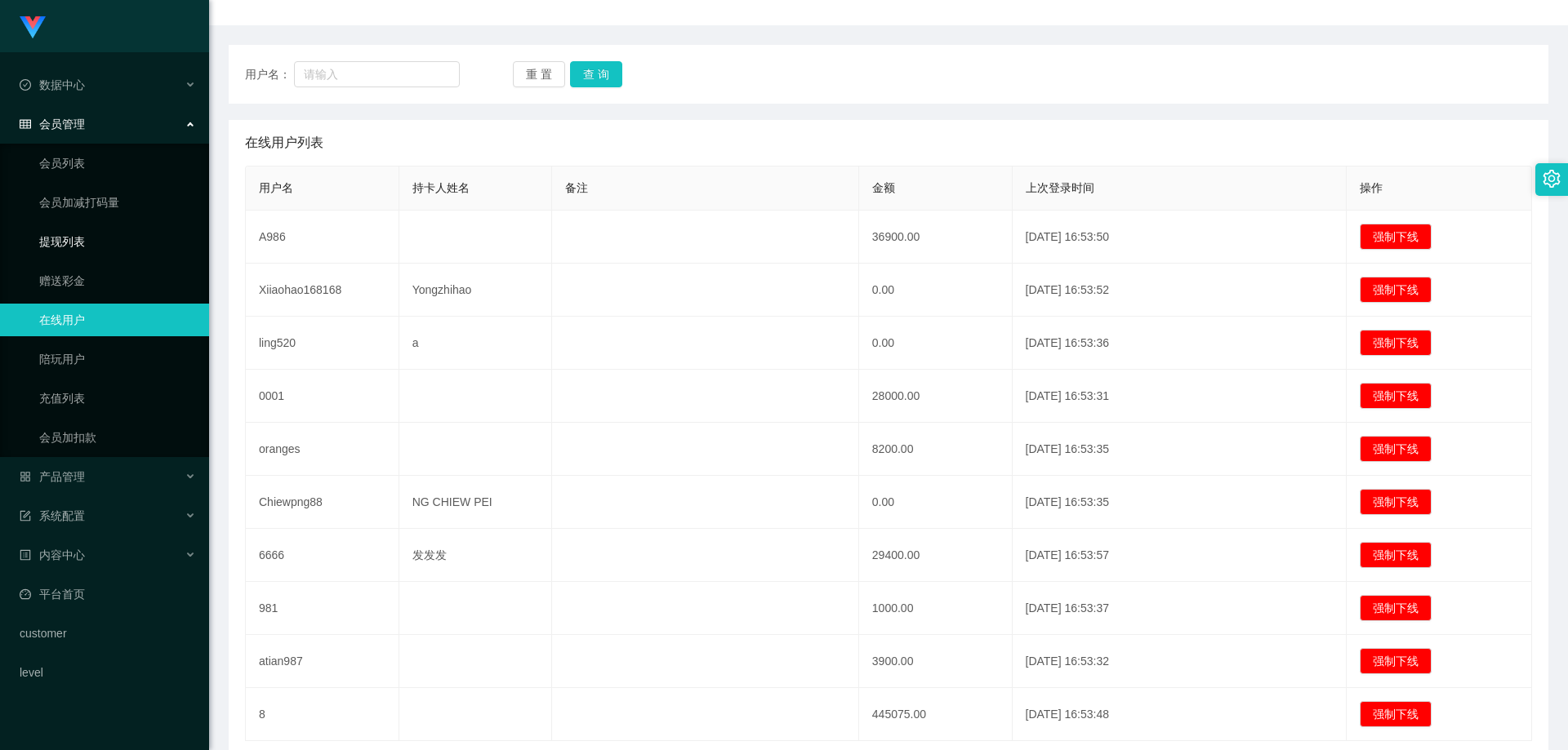
drag, startPoint x: 90, startPoint y: 250, endPoint x: 88, endPoint y: 224, distance: 26.1
click at [90, 250] on link "提现列表" at bounding box center [117, 241] width 157 height 33
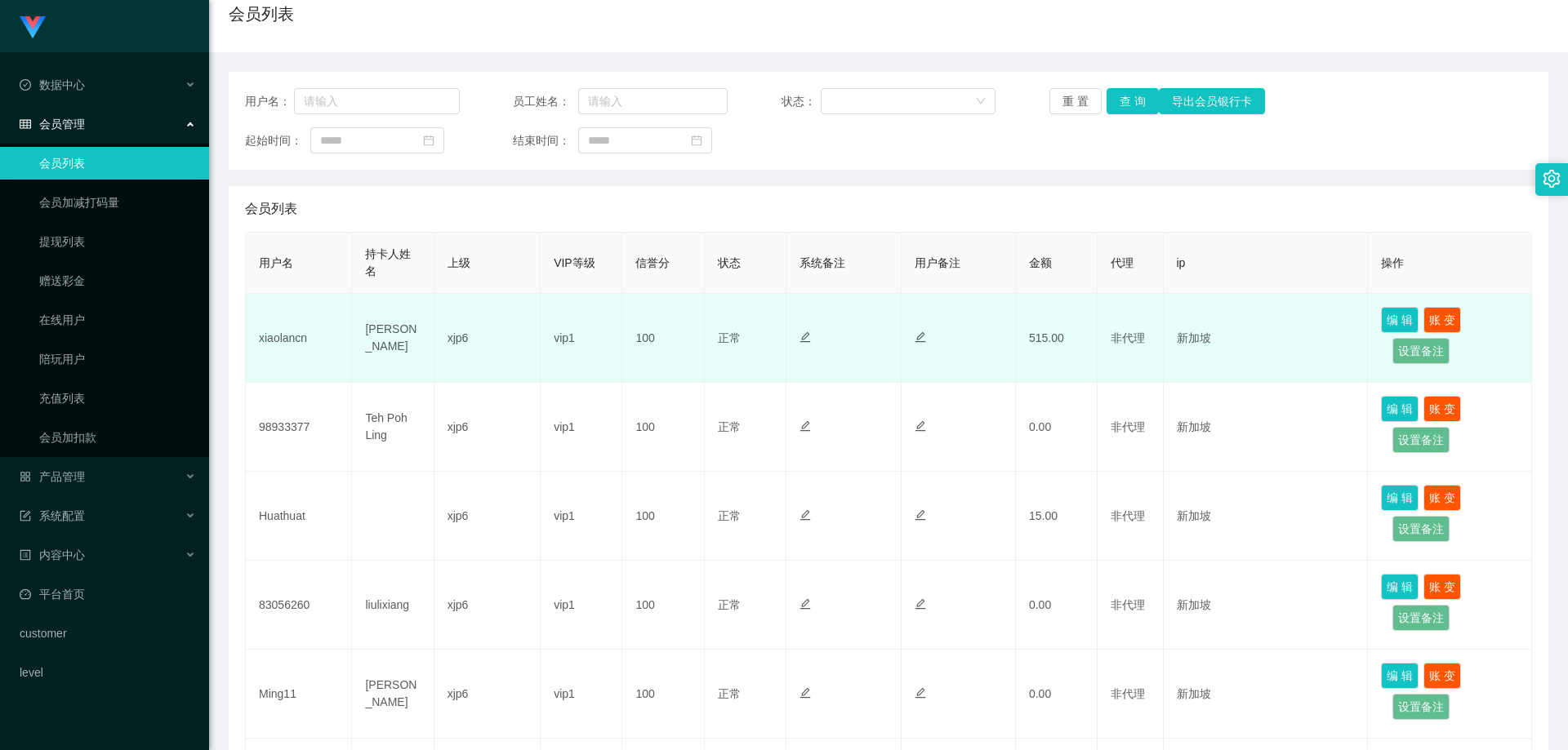
scroll to position [327, 0]
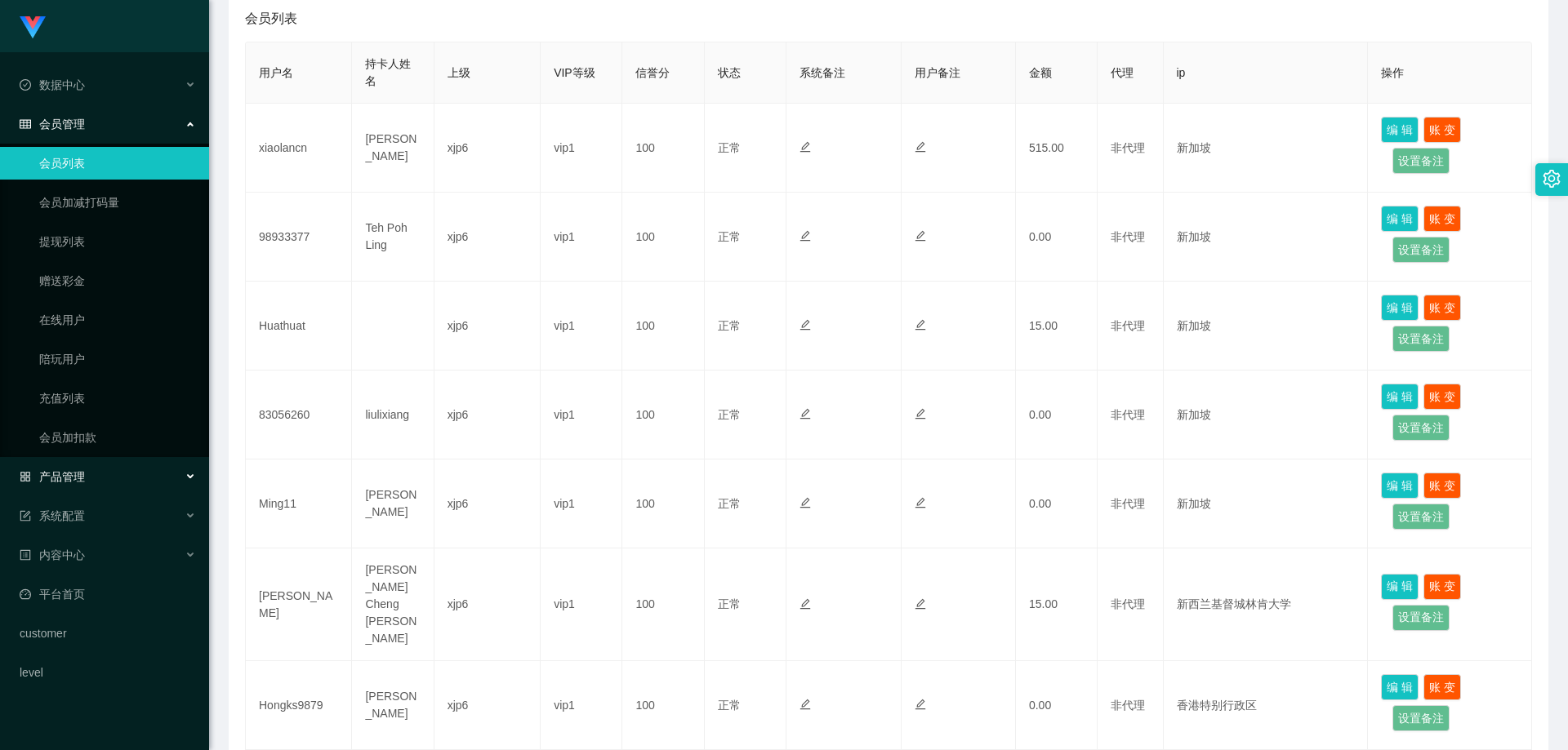
click at [78, 467] on div "产品管理" at bounding box center [104, 477] width 209 height 33
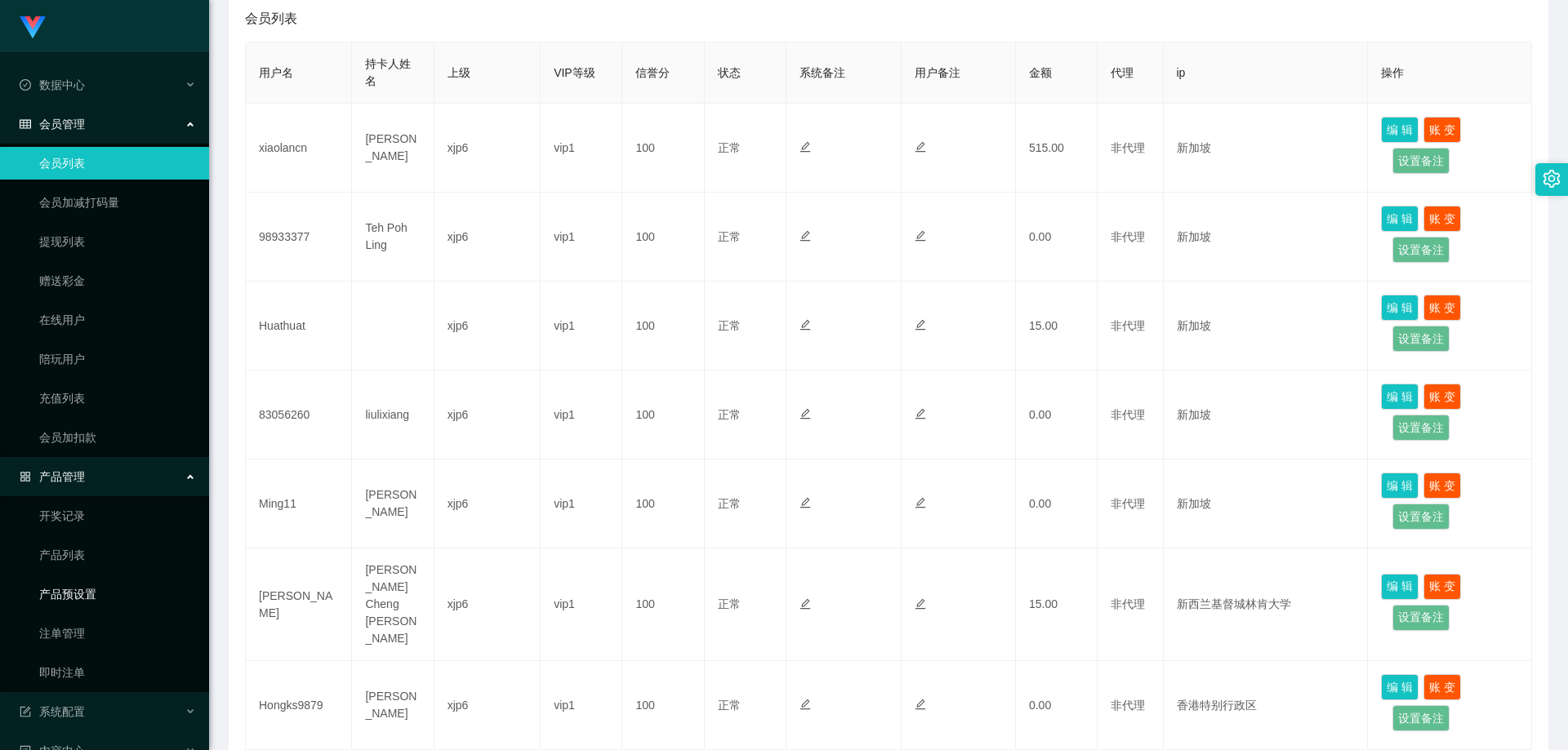
click at [85, 595] on link "产品预设置" at bounding box center [117, 594] width 157 height 33
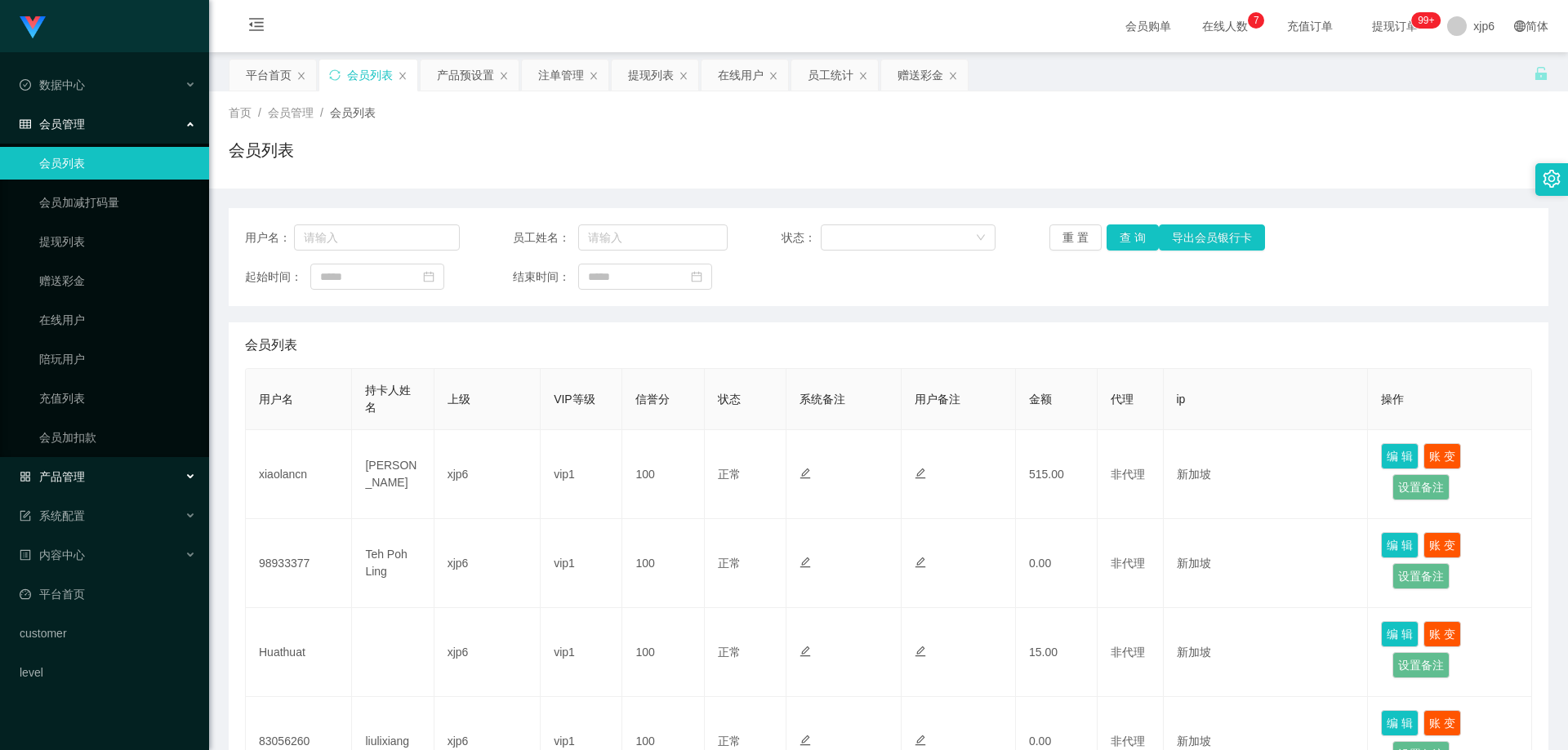
click at [104, 470] on div "产品管理" at bounding box center [104, 477] width 209 height 33
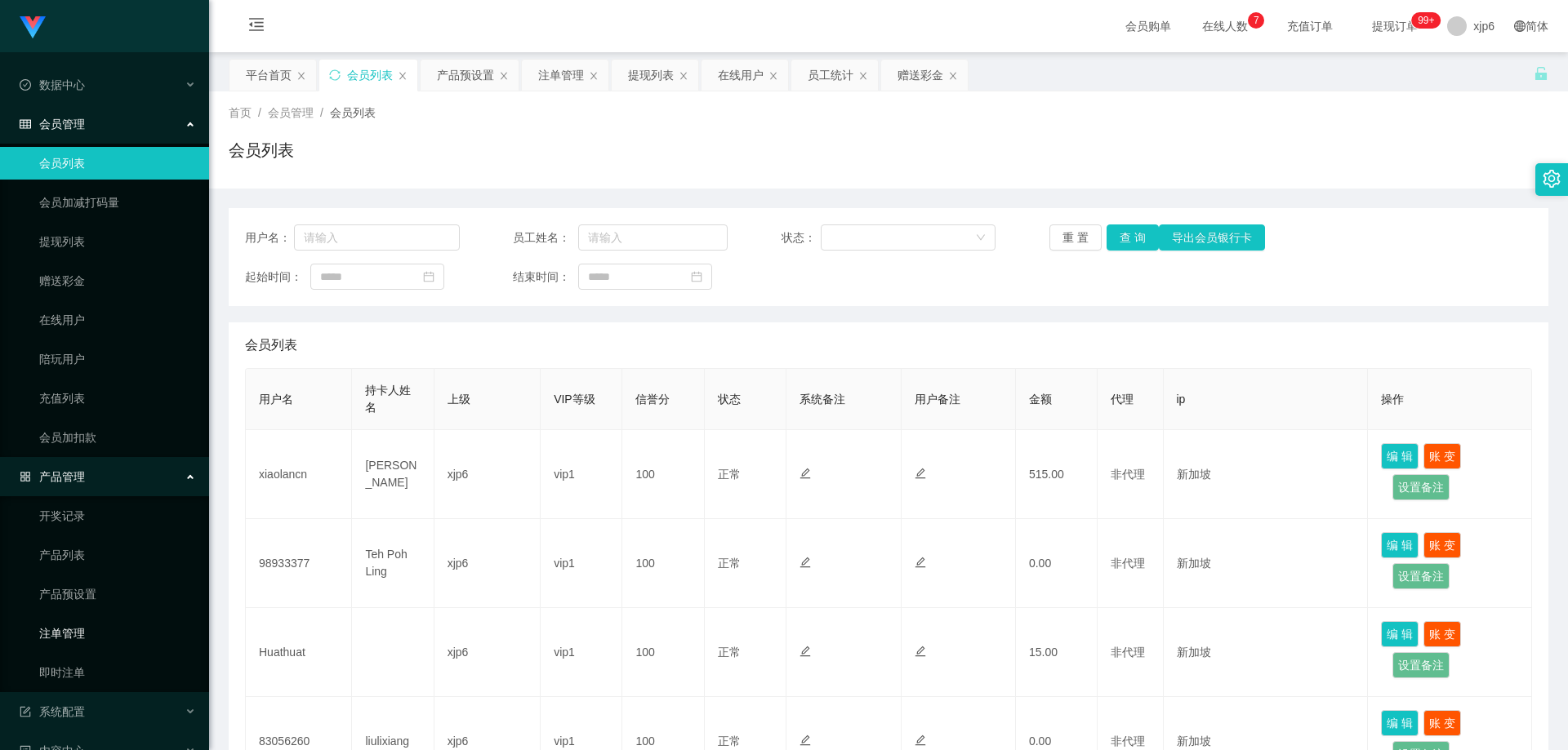
click at [98, 634] on link "注单管理" at bounding box center [117, 634] width 157 height 33
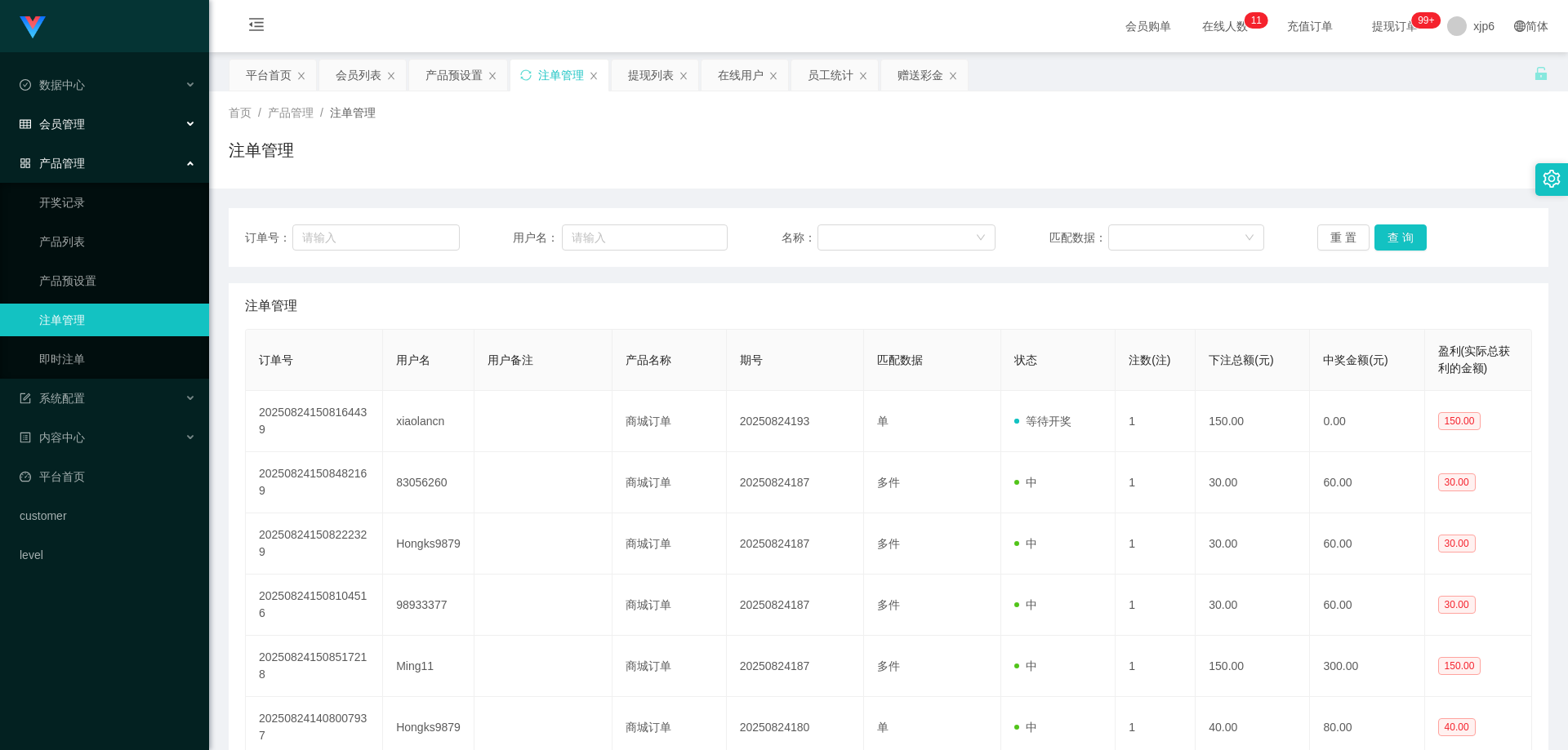
click at [75, 126] on span "会员管理" at bounding box center [52, 124] width 65 height 13
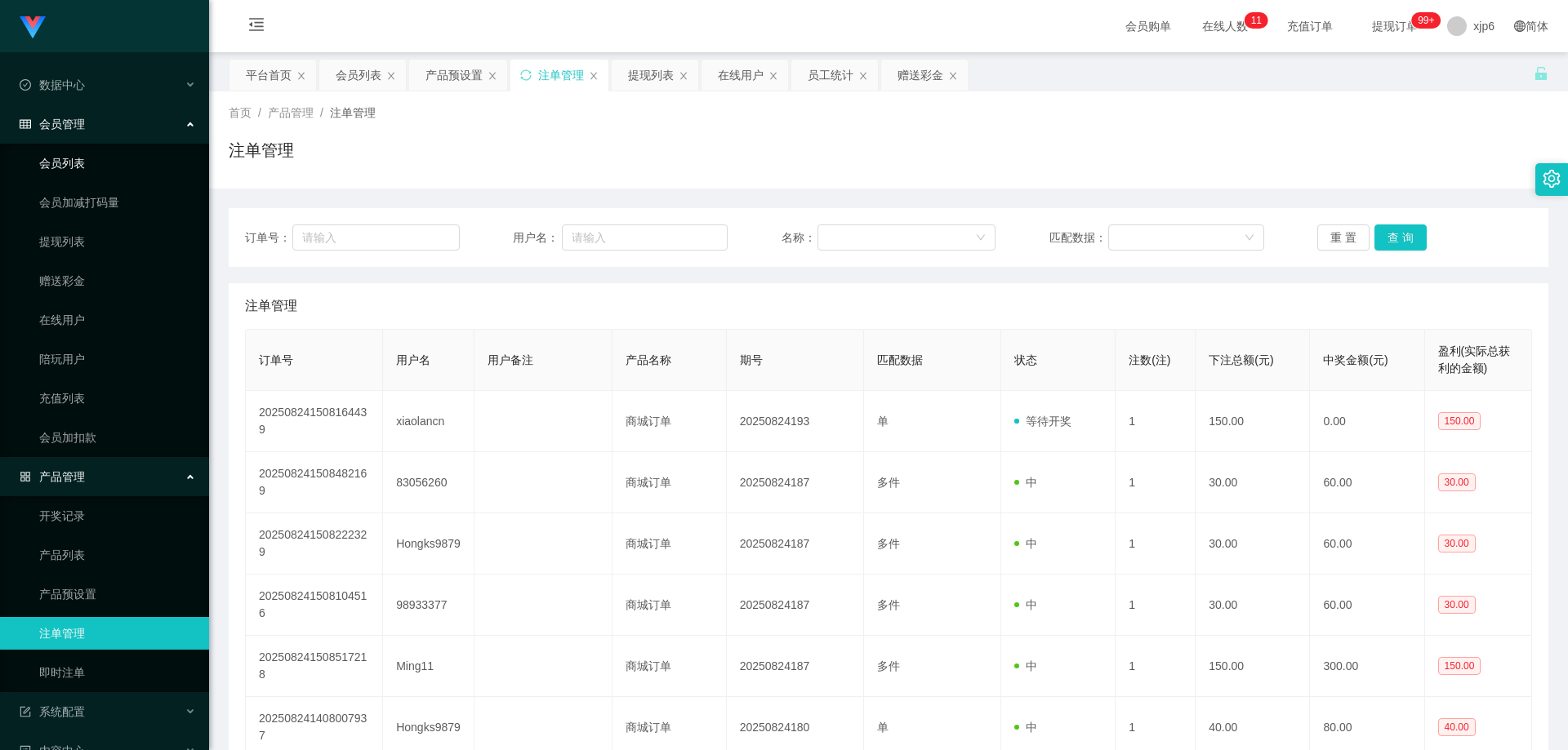
drag, startPoint x: 80, startPoint y: 168, endPoint x: 94, endPoint y: 179, distance: 17.8
click at [80, 168] on link "会员列表" at bounding box center [117, 163] width 157 height 33
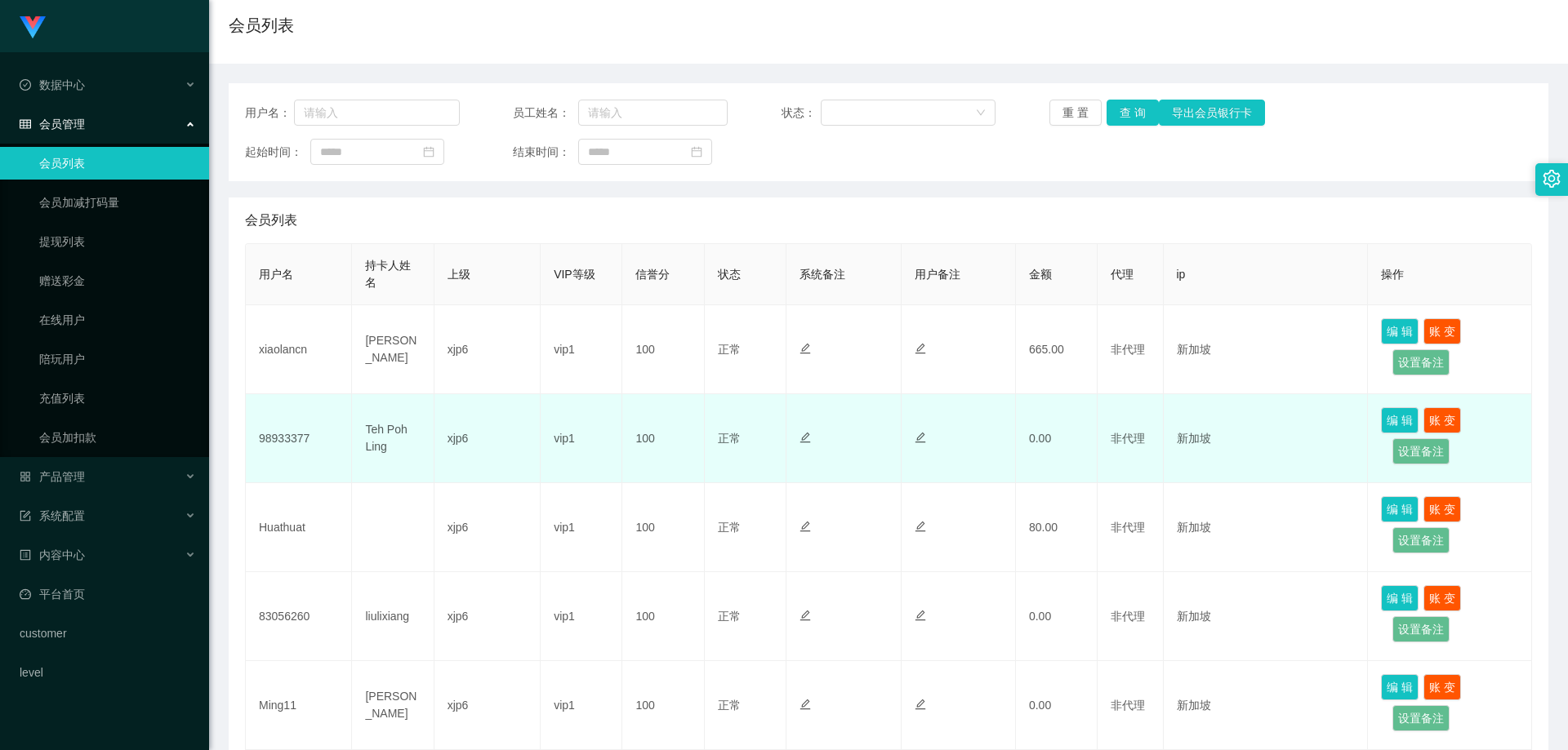
scroll to position [163, 0]
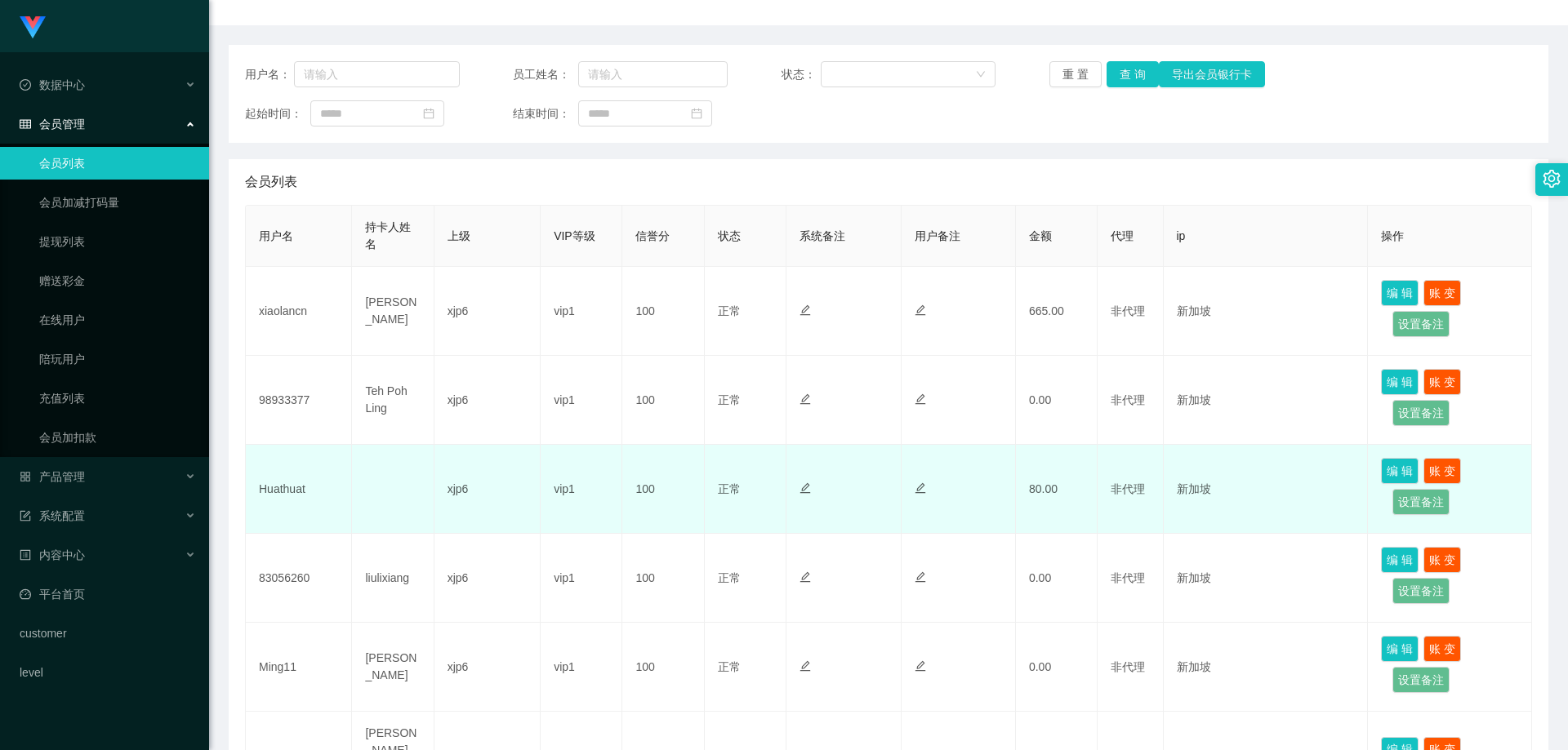
click at [296, 494] on td "Huathuat" at bounding box center [298, 489] width 106 height 89
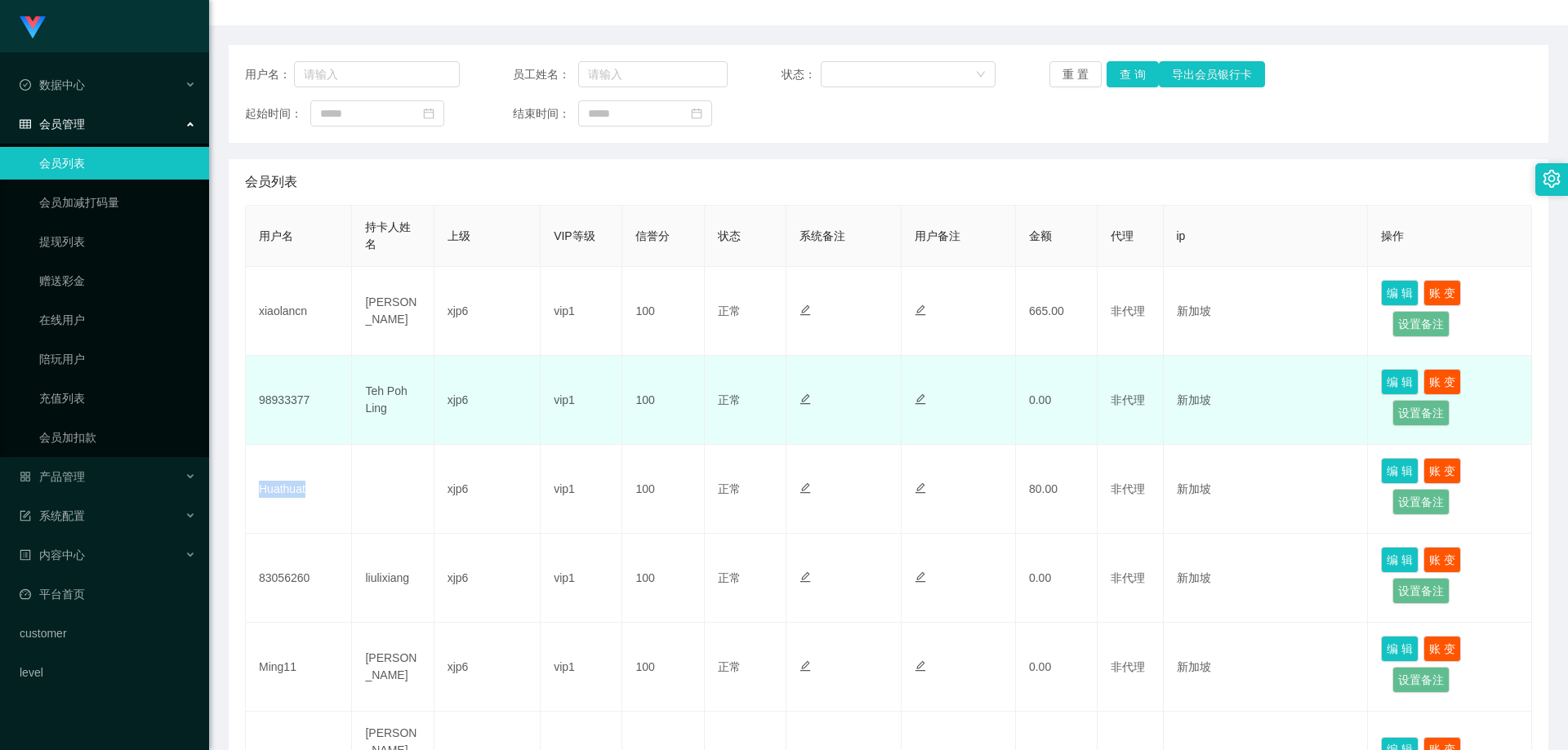
copy td "Huathuat"
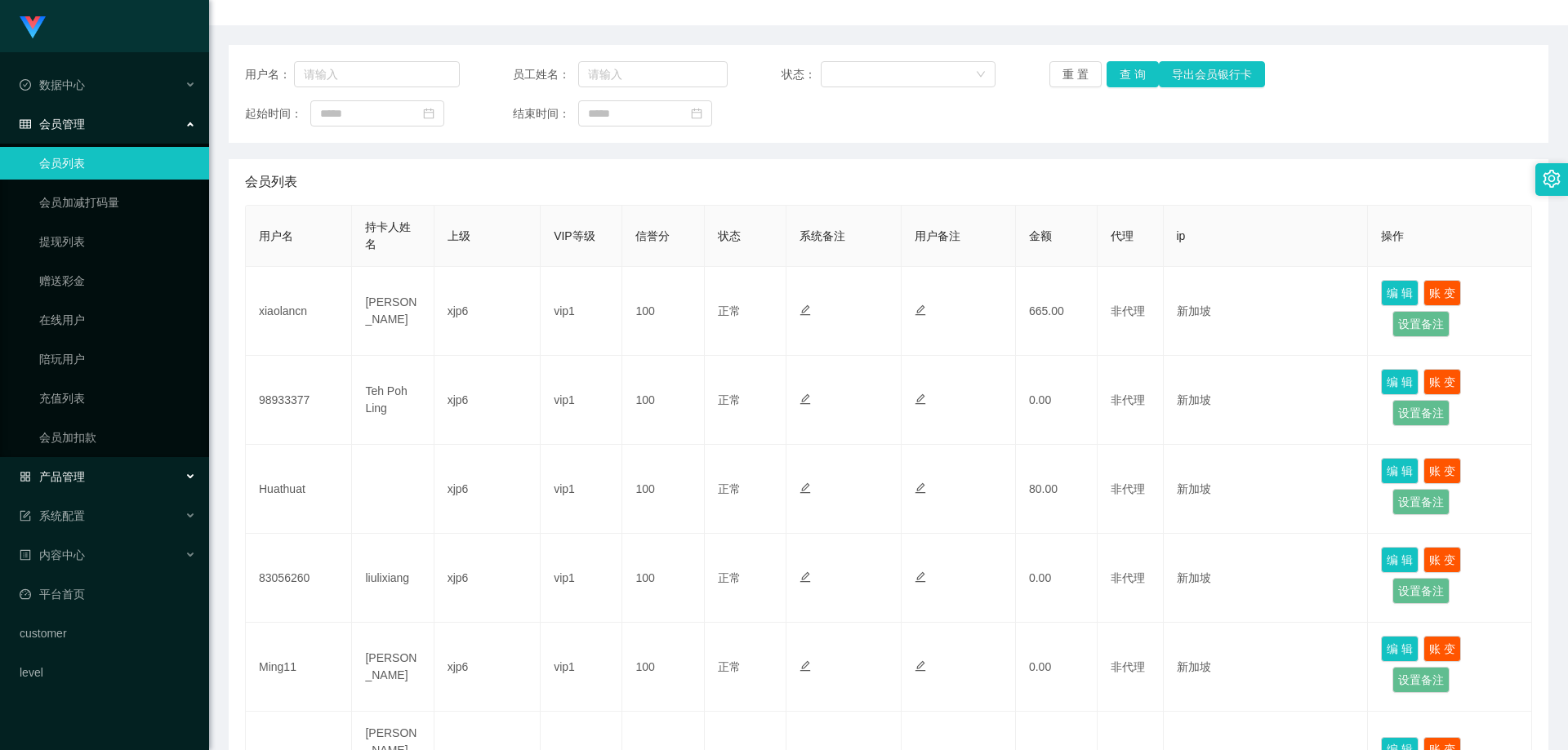
click at [75, 478] on span "产品管理" at bounding box center [52, 477] width 65 height 13
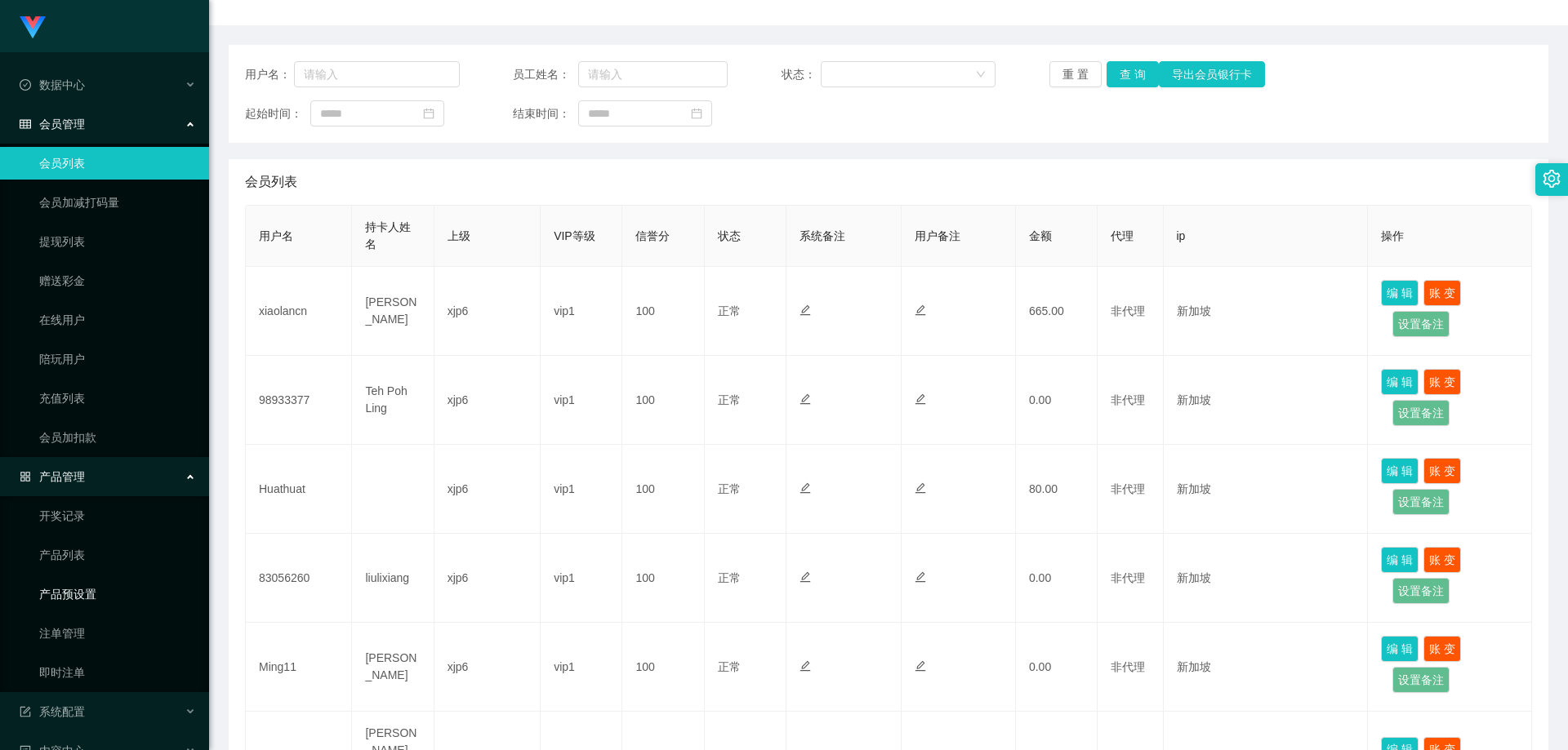
click at [92, 597] on link "产品预设置" at bounding box center [117, 594] width 157 height 33
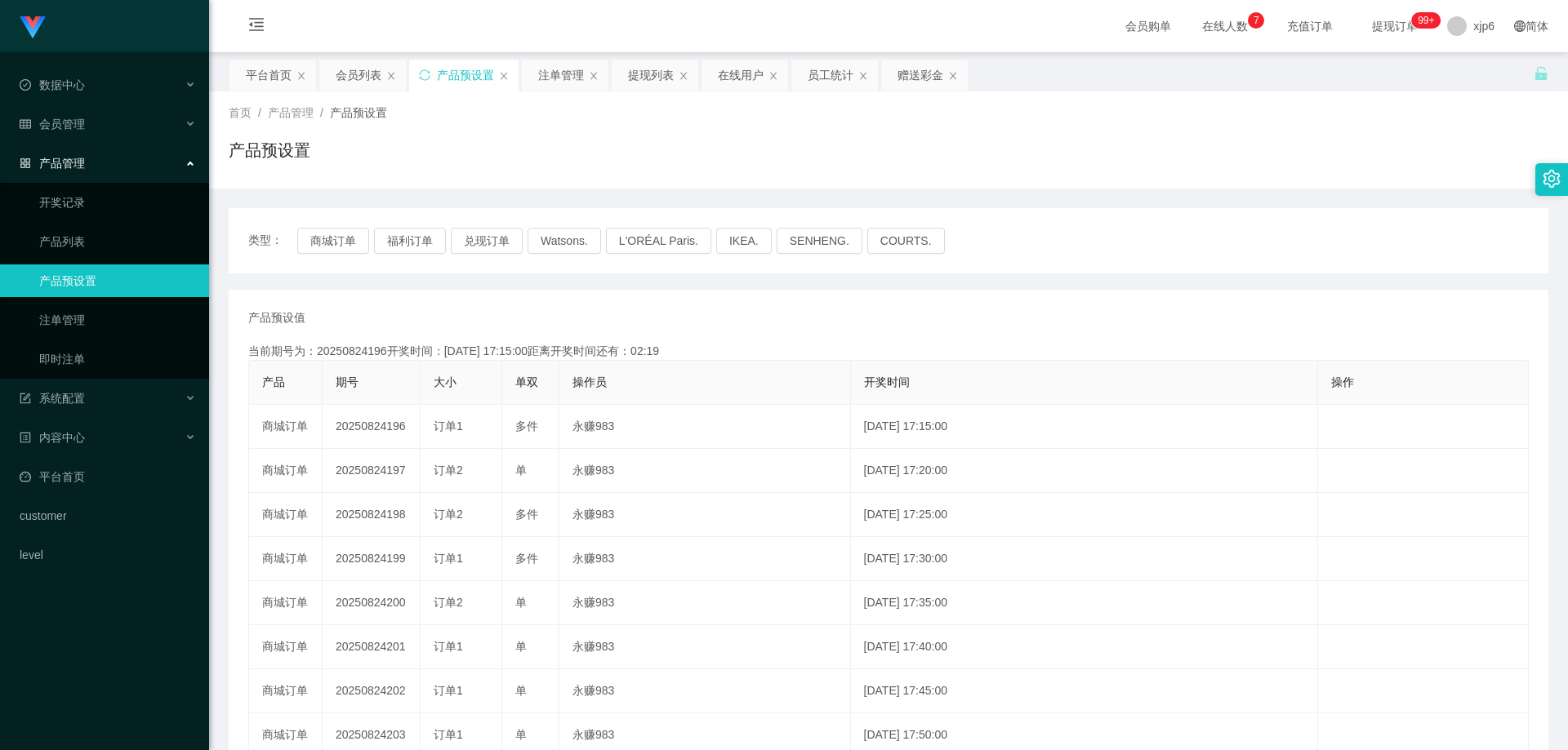
click at [91, 322] on link "注单管理" at bounding box center [117, 319] width 157 height 33
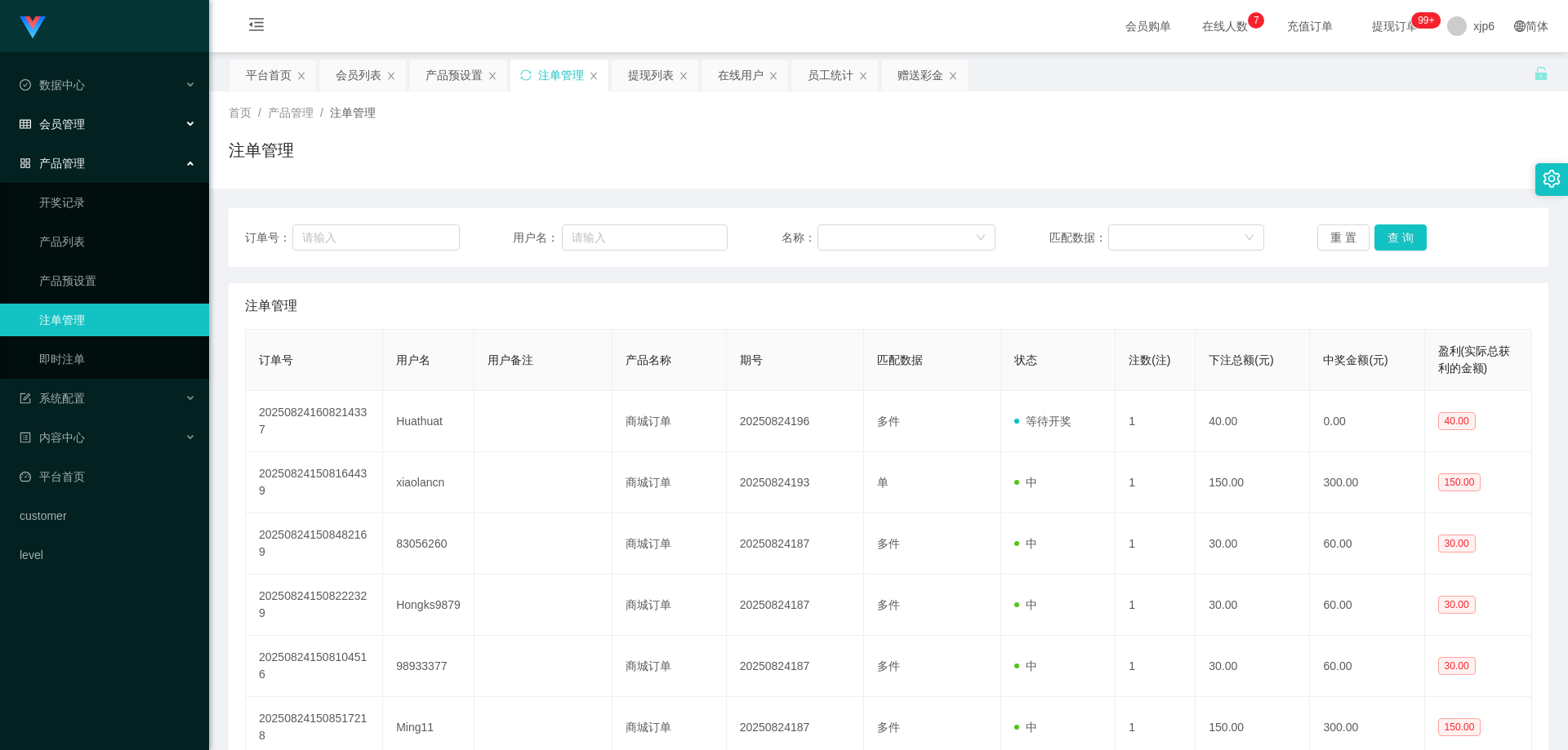
click at [71, 123] on span "会员管理" at bounding box center [52, 124] width 65 height 13
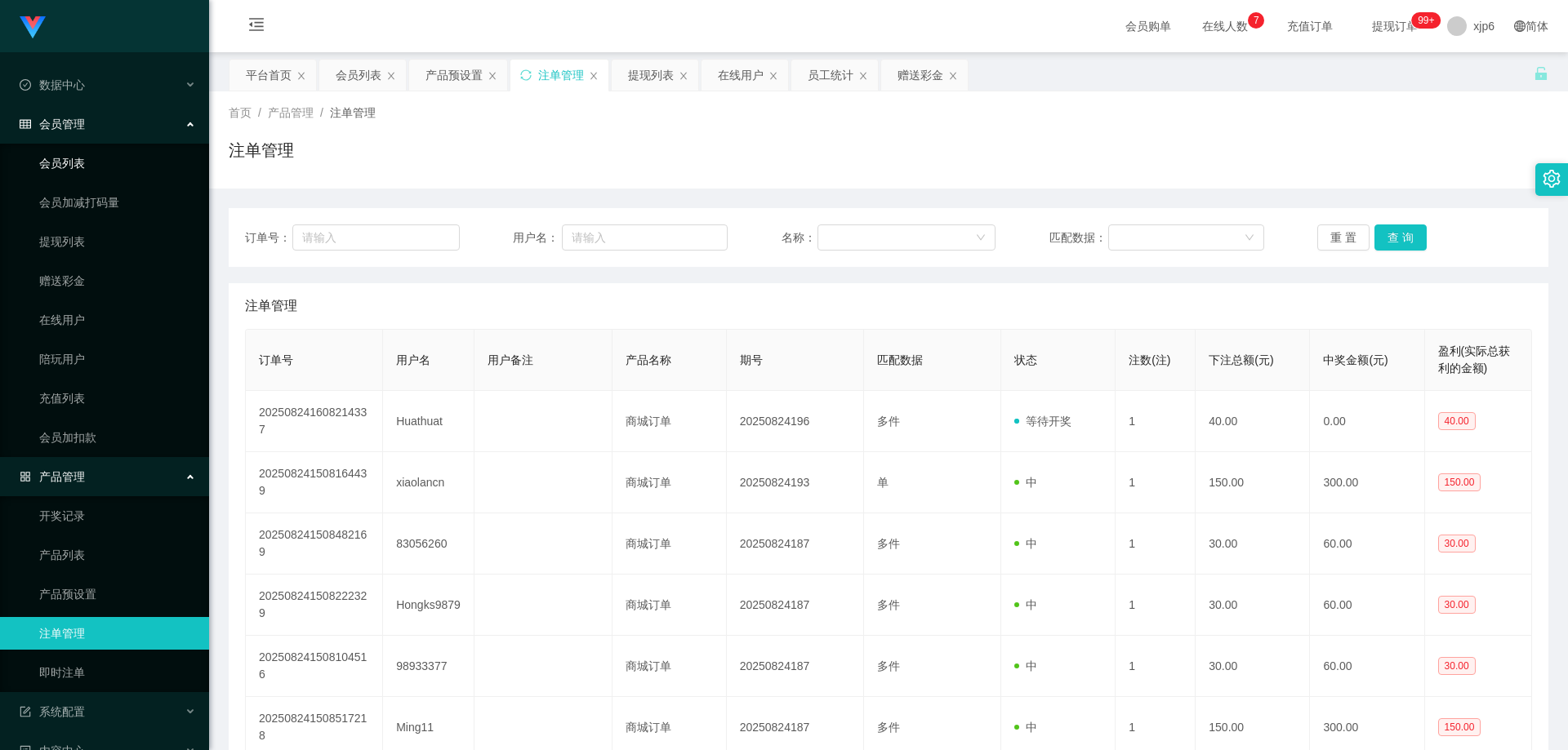
click at [80, 161] on link "会员列表" at bounding box center [117, 163] width 157 height 33
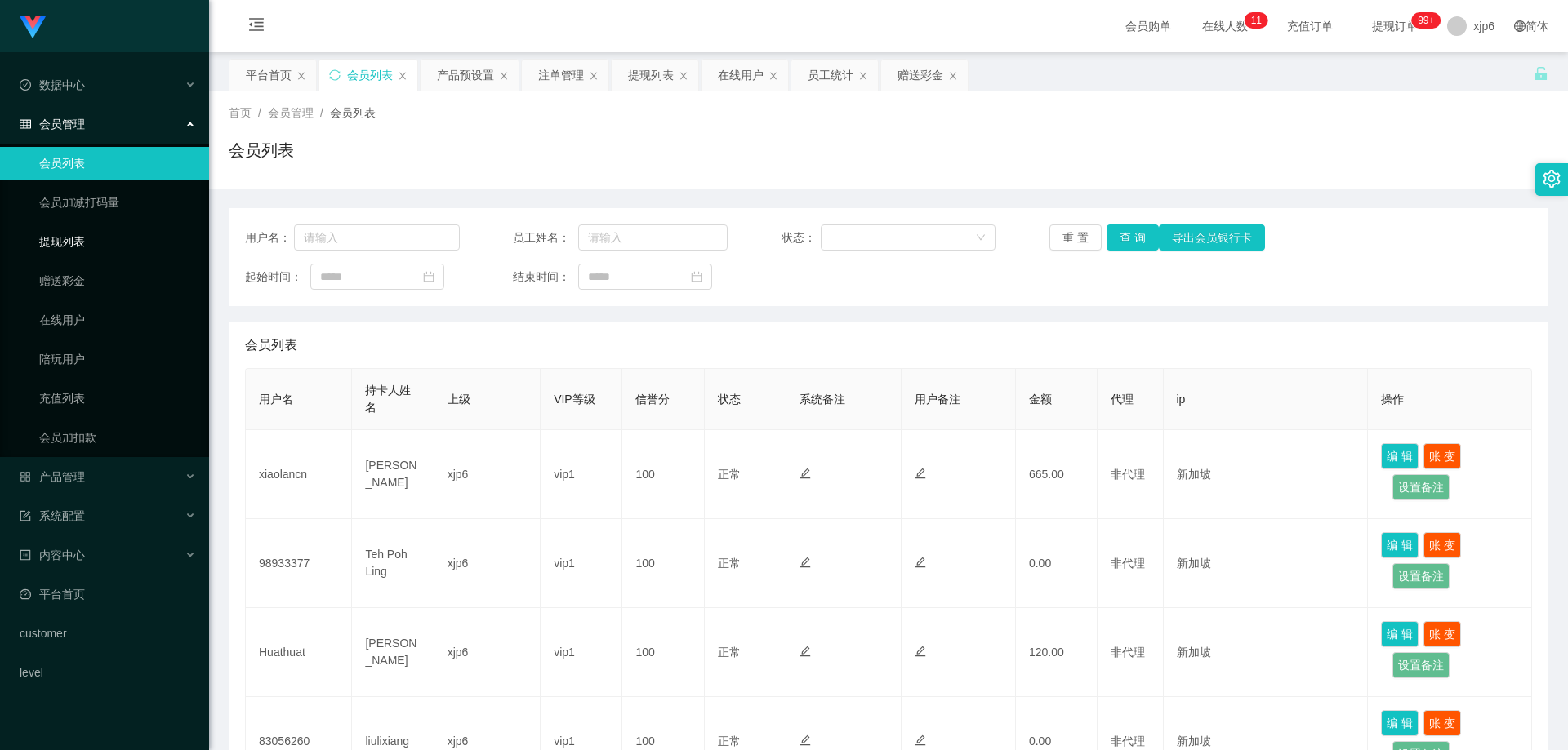
click at [84, 237] on link "提现列表" at bounding box center [117, 241] width 157 height 33
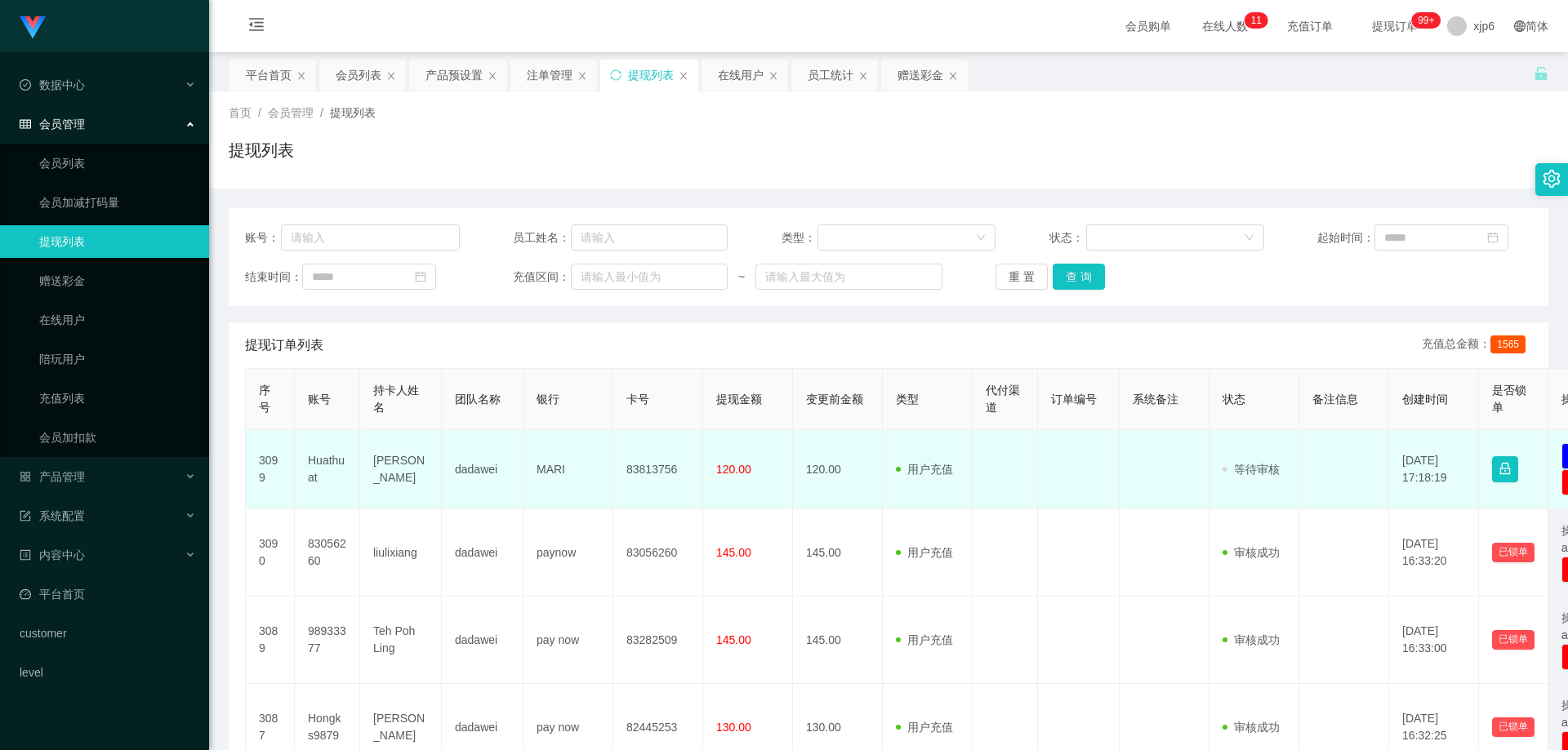
drag, startPoint x: 0, startPoint y: 0, endPoint x: 392, endPoint y: 463, distance: 606.7
click at [392, 463] on td "[PERSON_NAME]" at bounding box center [401, 469] width 81 height 80
copy td "[PERSON_NAME]"
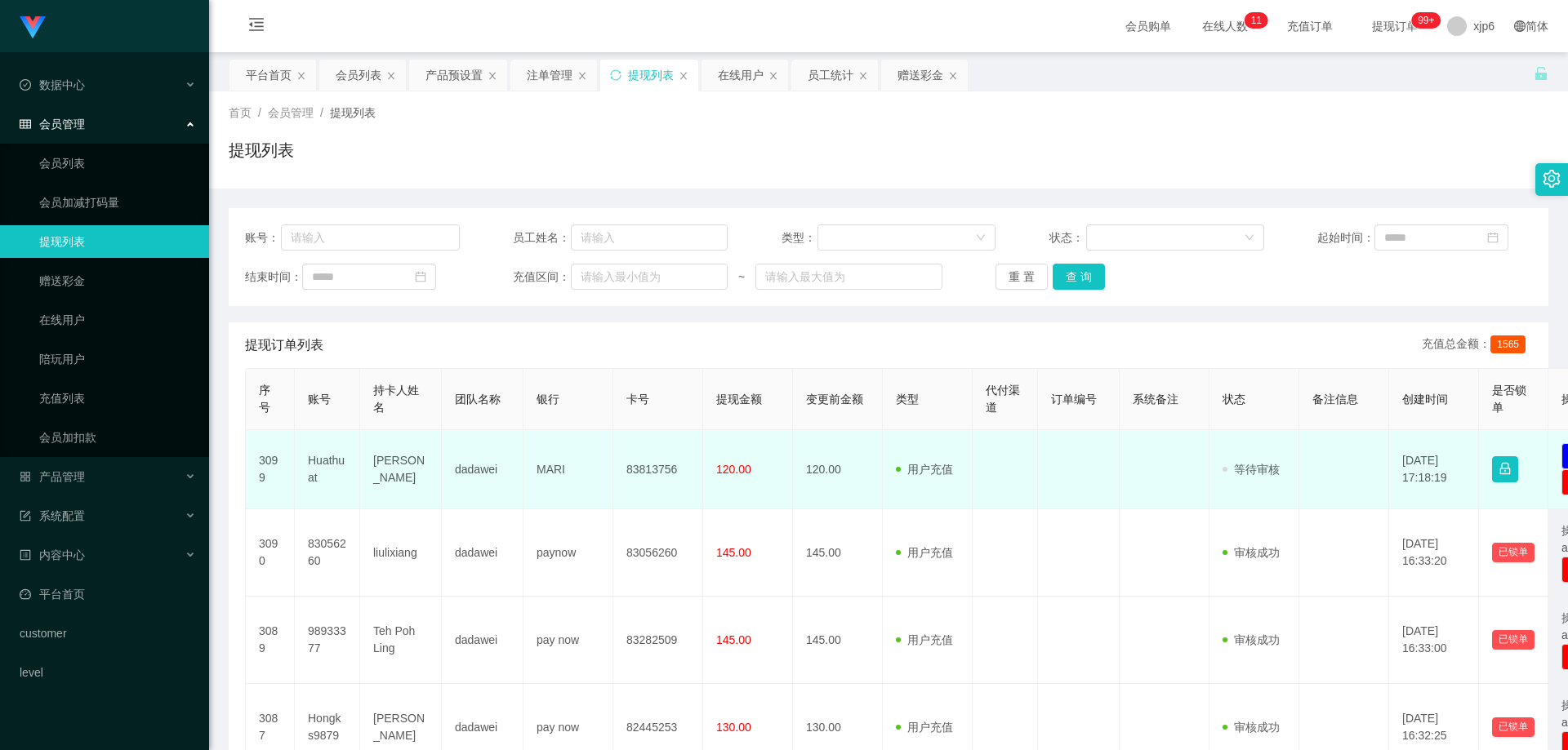
click at [327, 467] on td "Huathuat" at bounding box center [328, 469] width 65 height 80
copy td "Huathuat"
